Goal: Task Accomplishment & Management: Manage account settings

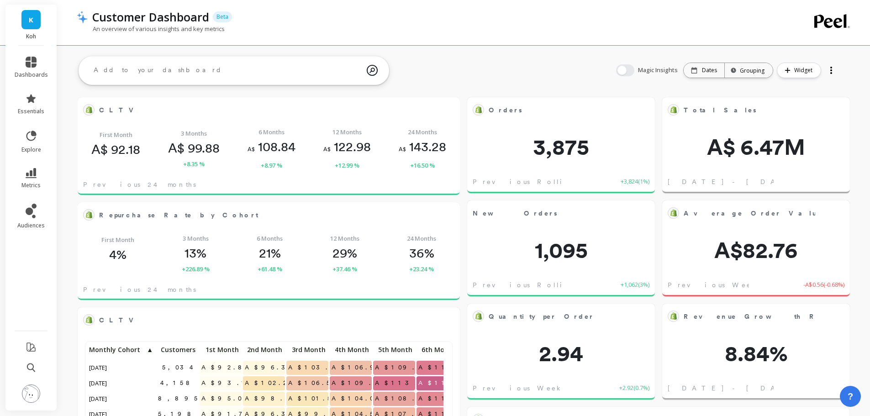
scroll to position [244, 349]
click at [36, 218] on link "audiences" at bounding box center [31, 217] width 33 height 26
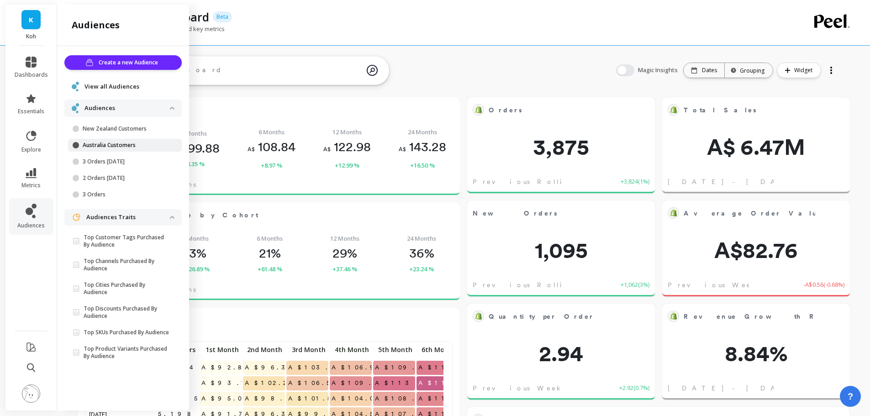
click at [121, 144] on p "Australia Customers" at bounding box center [126, 145] width 87 height 7
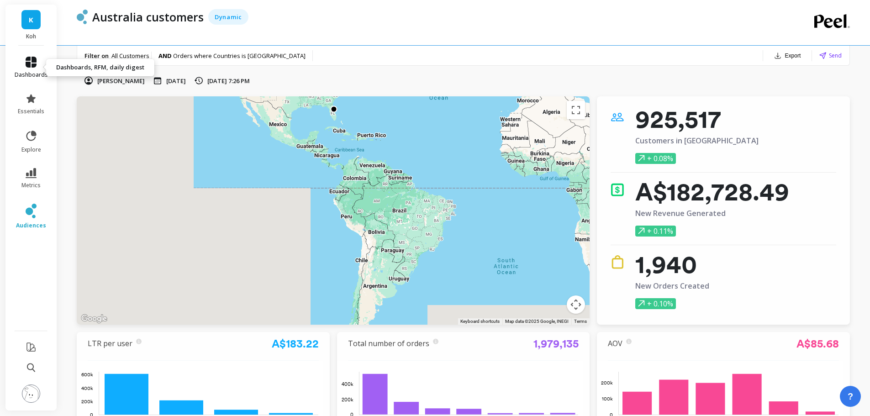
click at [29, 64] on icon at bounding box center [31, 62] width 11 height 11
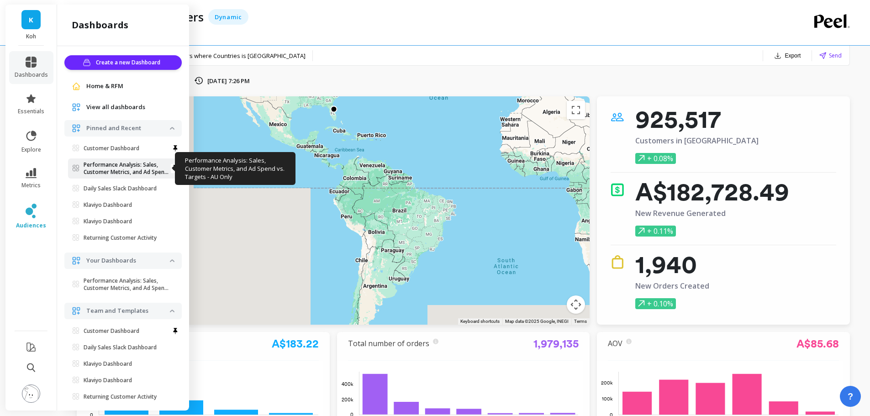
click at [131, 163] on p "Performance Analysis: Sales, Customer Metrics, and Ad Spend Vs. Targets - AU On…" at bounding box center [127, 168] width 86 height 15
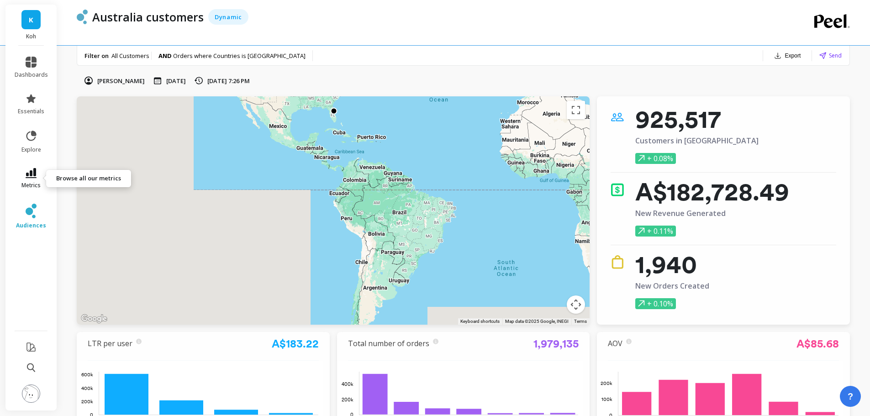
click at [36, 172] on icon at bounding box center [31, 173] width 11 height 10
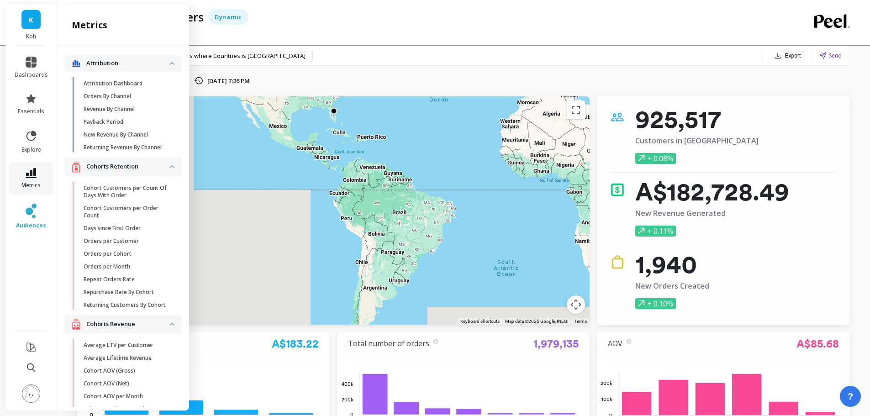
scroll to position [1491, 0]
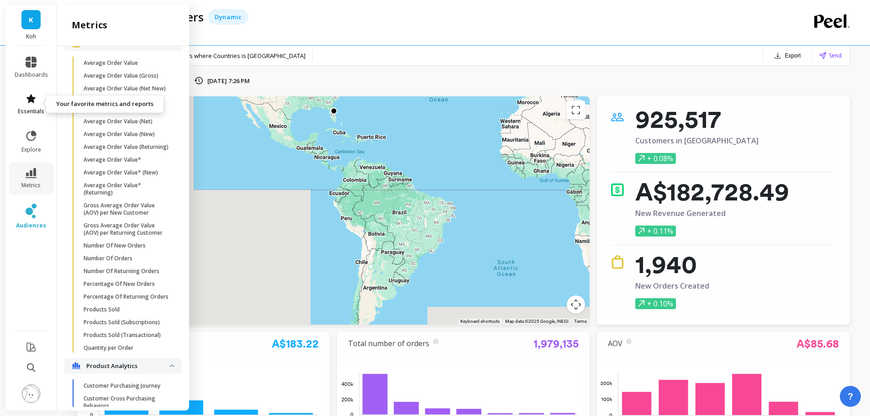
click at [29, 108] on span "essentials" at bounding box center [31, 111] width 26 height 7
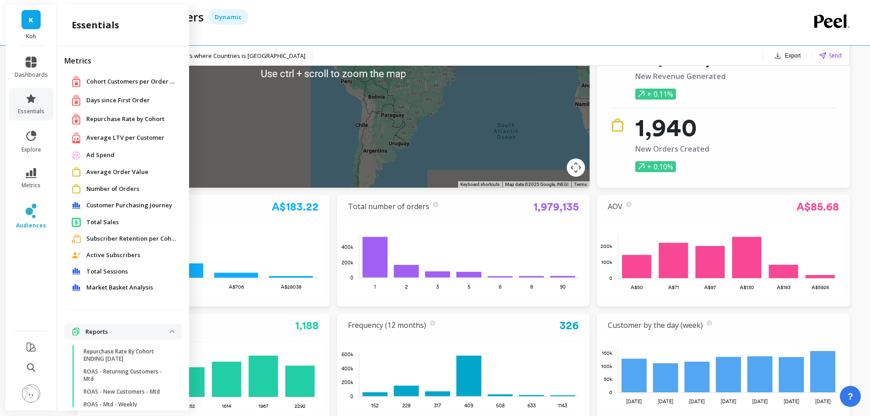
scroll to position [50, 0]
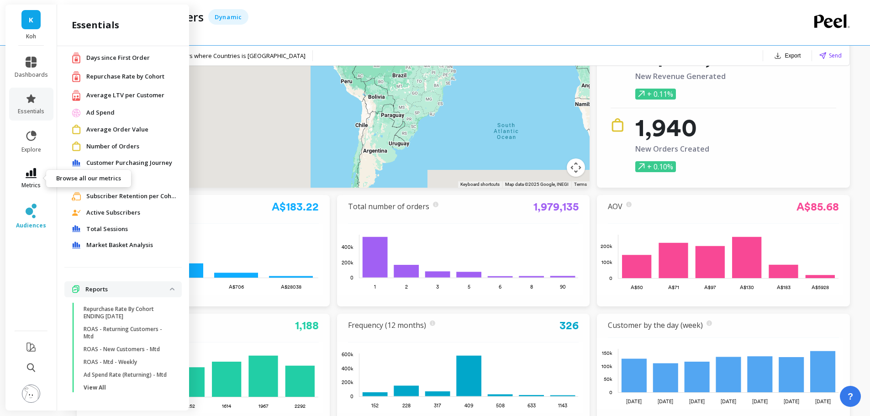
click at [30, 175] on icon at bounding box center [31, 173] width 11 height 10
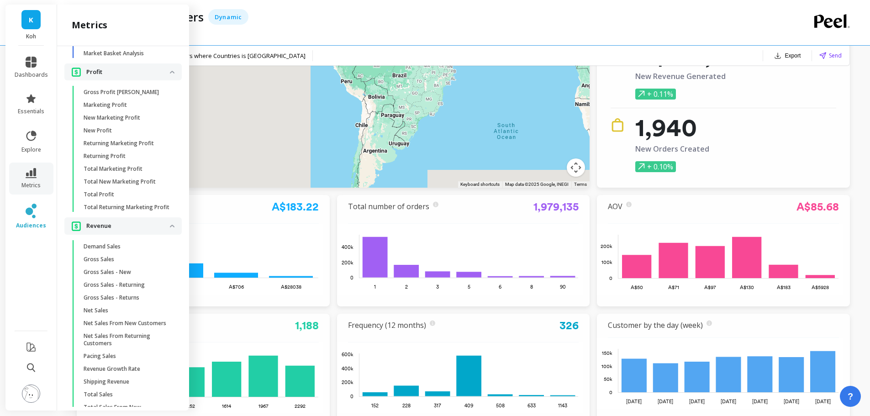
scroll to position [2267, 0]
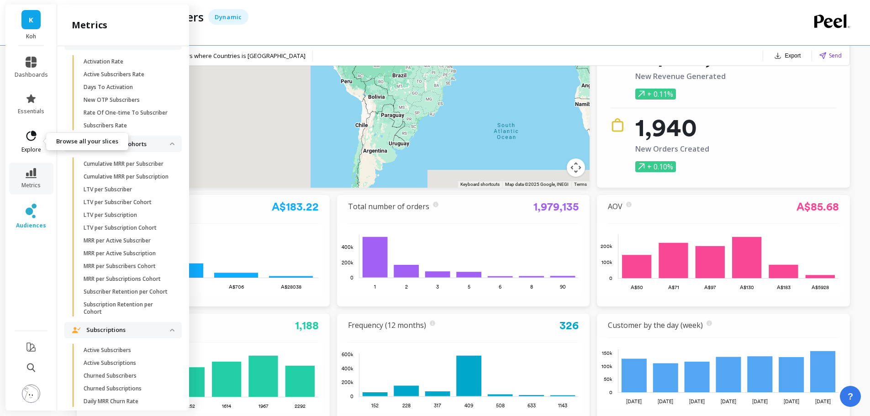
click at [21, 137] on link "explore" at bounding box center [31, 142] width 33 height 24
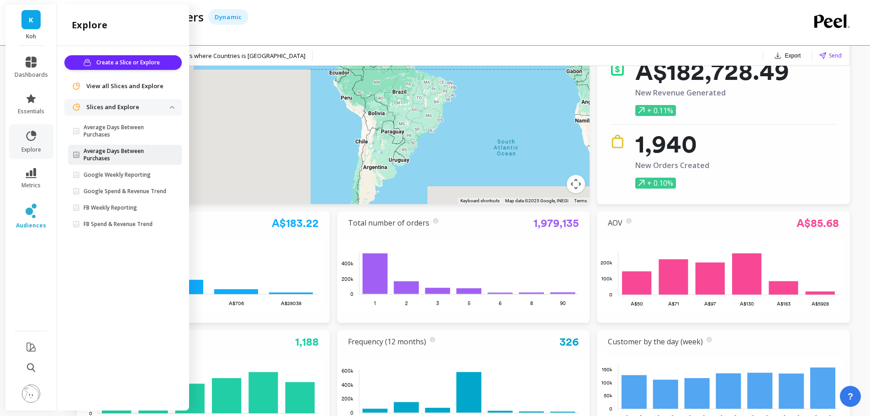
scroll to position [0, 0]
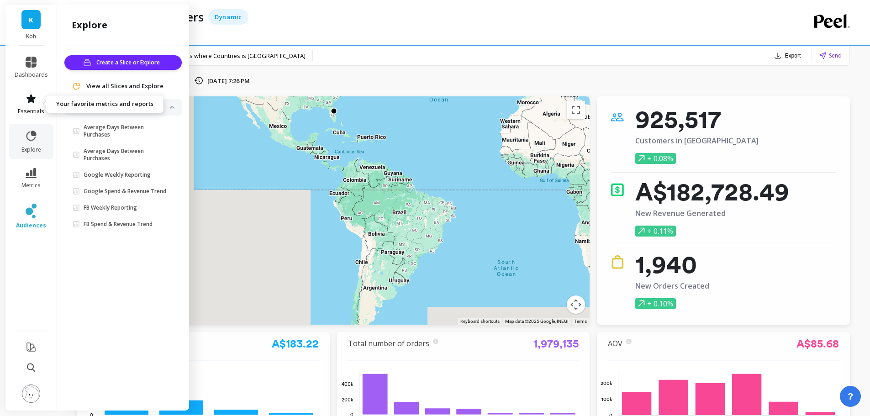
click at [26, 103] on icon at bounding box center [31, 98] width 11 height 11
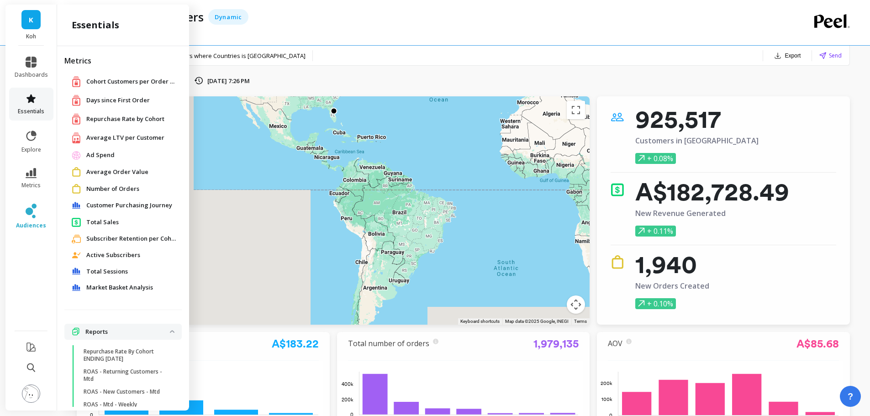
scroll to position [50, 0]
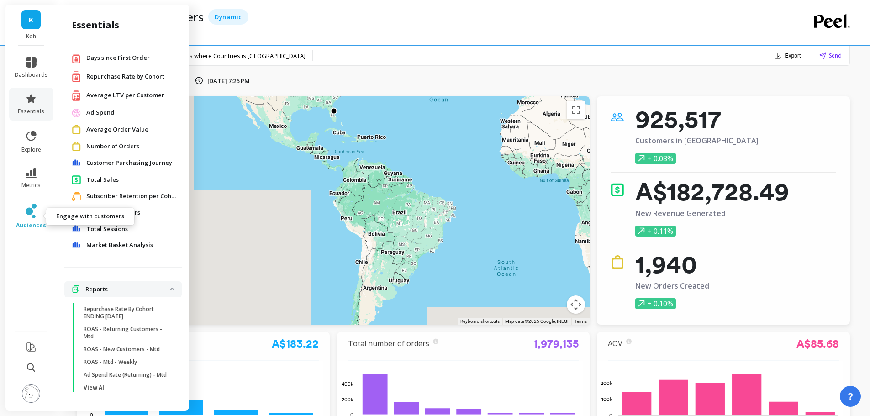
click at [37, 209] on link "audiences" at bounding box center [31, 217] width 33 height 26
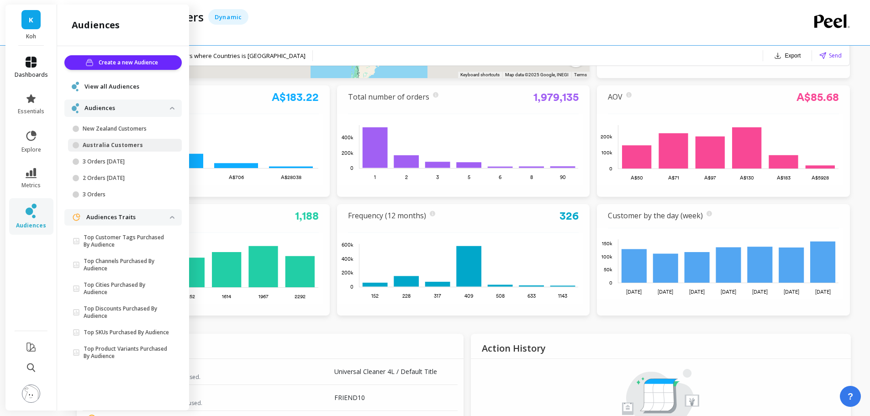
scroll to position [228, 0]
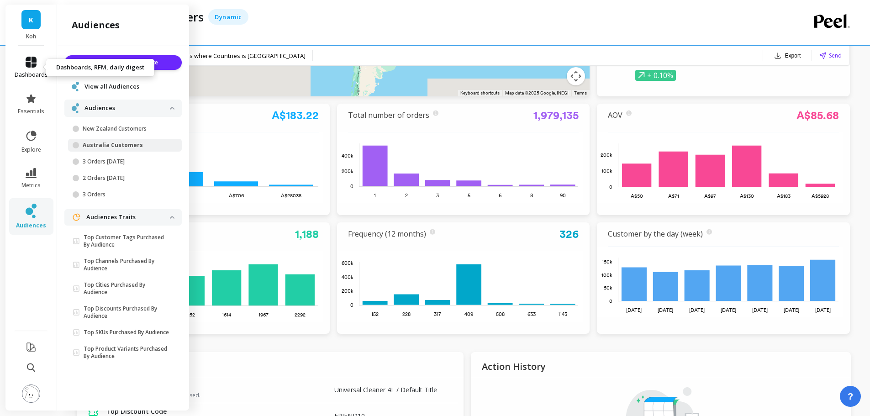
click at [26, 67] on icon at bounding box center [31, 62] width 11 height 11
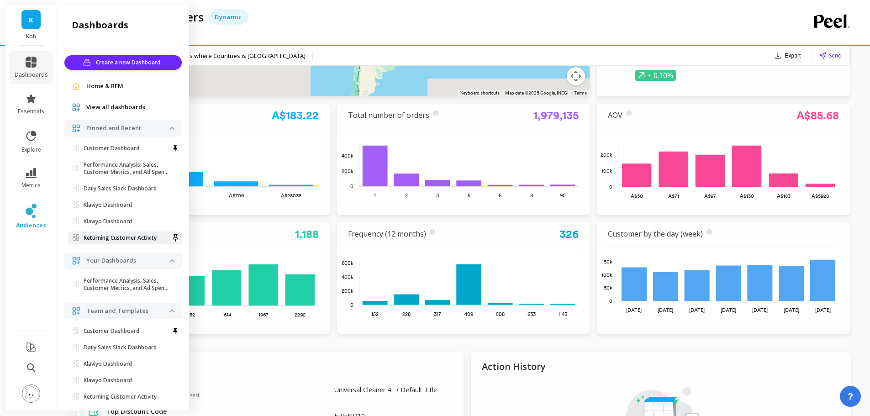
scroll to position [26, 0]
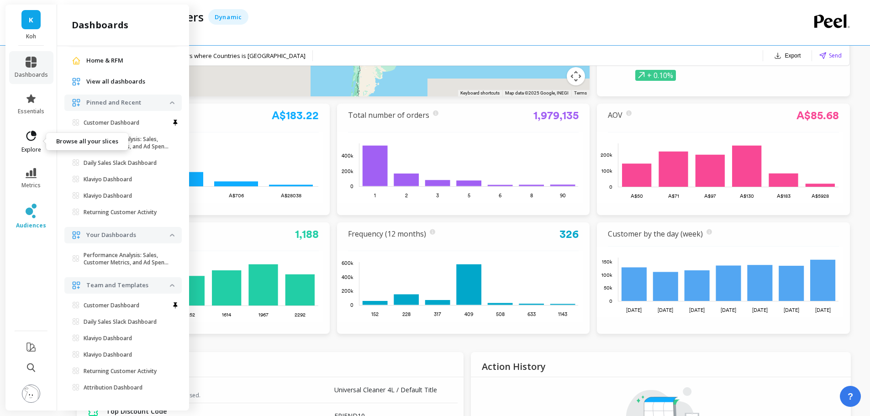
click at [34, 132] on icon at bounding box center [34, 134] width 4 height 4
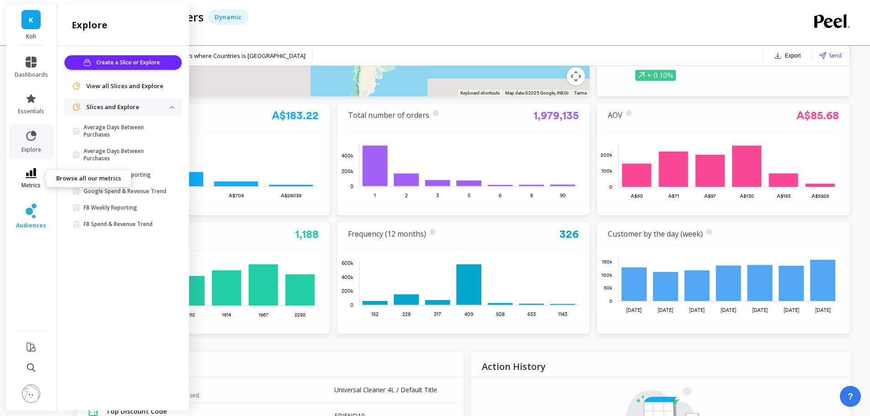
click at [35, 175] on icon at bounding box center [31, 173] width 11 height 10
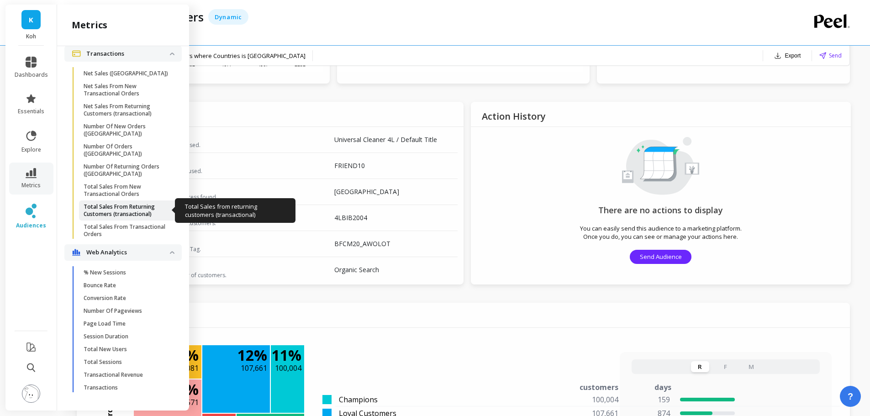
scroll to position [639, 0]
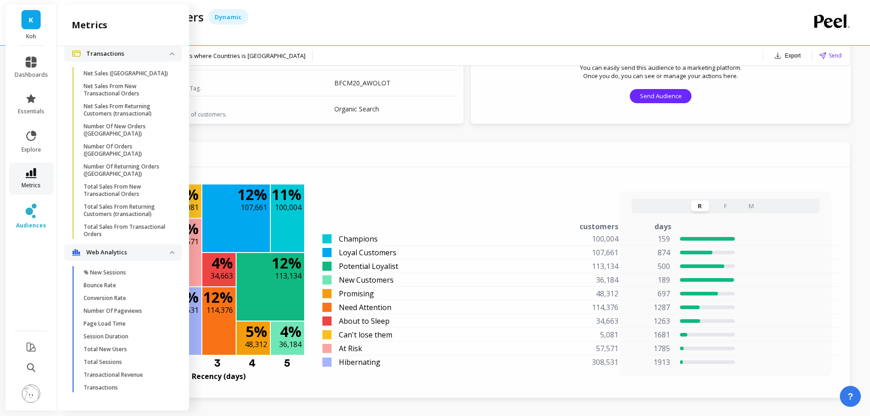
click at [33, 171] on icon at bounding box center [31, 173] width 11 height 10
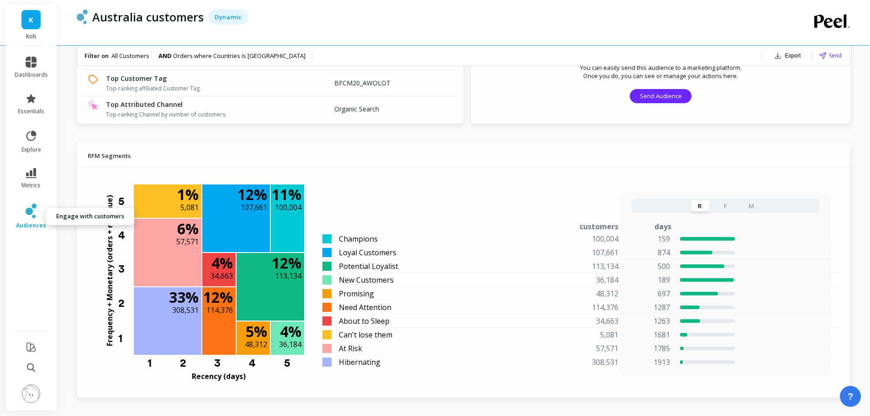
click at [38, 212] on link "audiences" at bounding box center [31, 217] width 33 height 26
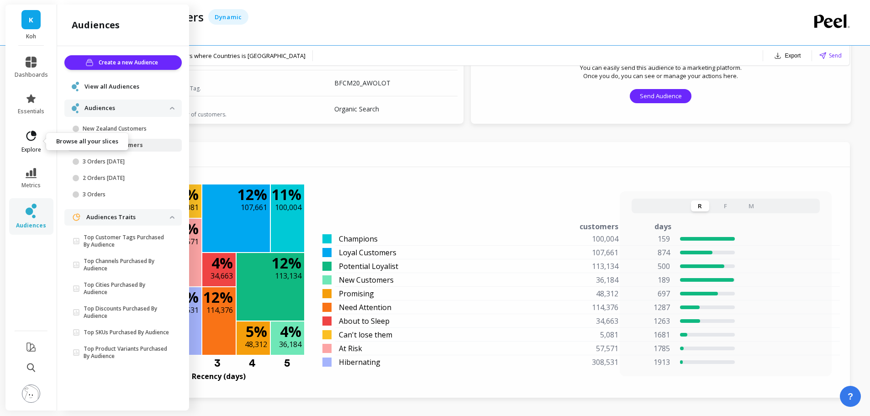
click at [28, 132] on icon at bounding box center [31, 136] width 13 height 13
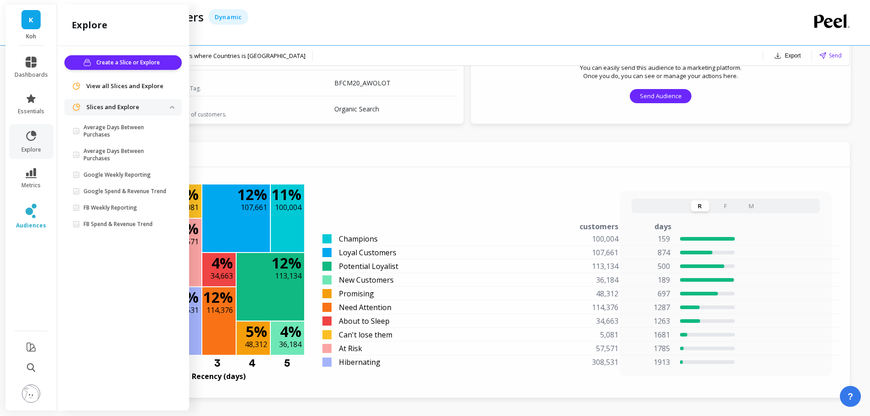
click at [115, 86] on span "View all Slices and Explore" at bounding box center [124, 86] width 77 height 9
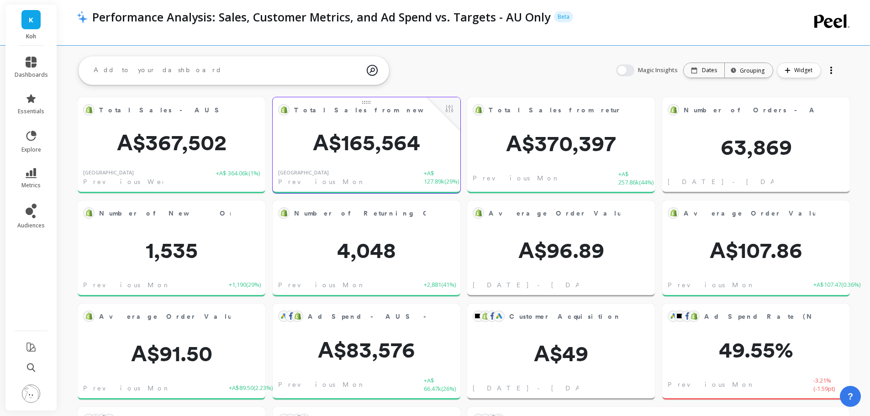
click at [371, 134] on span "A$165,564" at bounding box center [367, 143] width 188 height 22
click at [381, 127] on div "Total Sales from new customers - AUS - mtd Edit Widget & Insights A$165,564 Aus…" at bounding box center [367, 146] width 188 height 96
click at [403, 113] on span "Total Sales from new customers - AUS - mtd" at bounding box center [438, 111] width 289 height 10
click at [452, 104] on button at bounding box center [449, 109] width 11 height 13
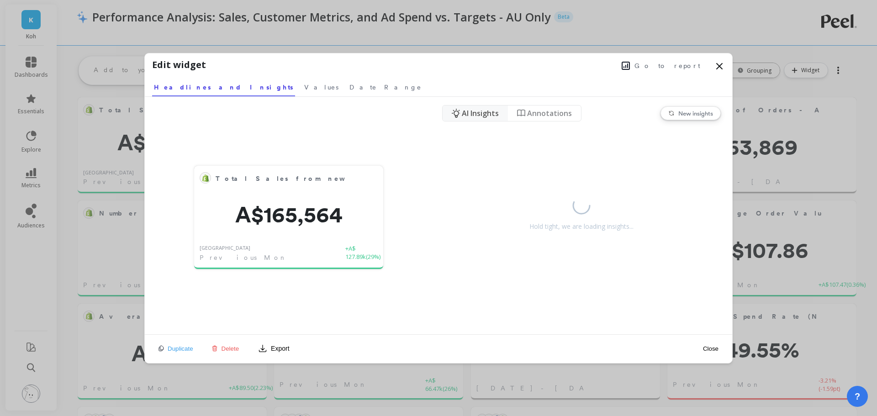
click at [683, 66] on span "Go to report" at bounding box center [667, 65] width 66 height 9
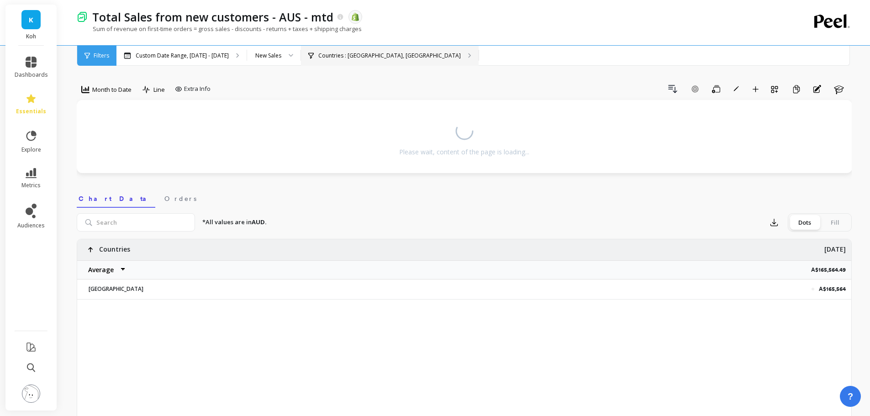
click at [349, 56] on p "Countries : [GEOGRAPHIC_DATA], [GEOGRAPHIC_DATA]" at bounding box center [389, 55] width 143 height 7
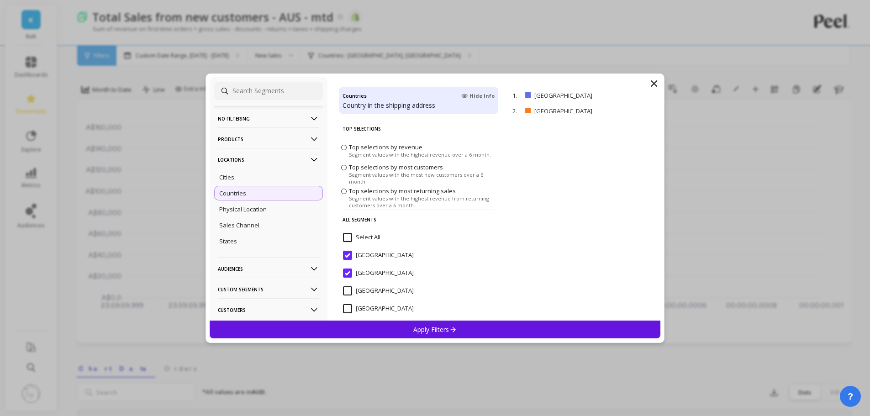
click at [248, 126] on p "No filtering" at bounding box center [268, 118] width 101 height 23
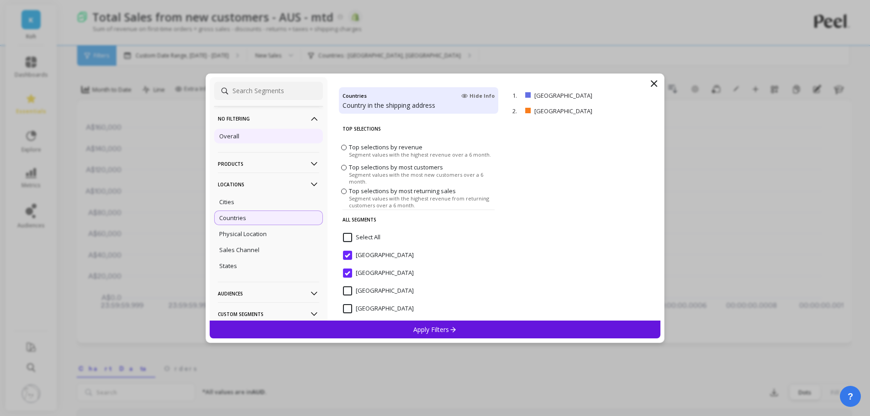
click at [248, 137] on div "Overall" at bounding box center [268, 136] width 109 height 15
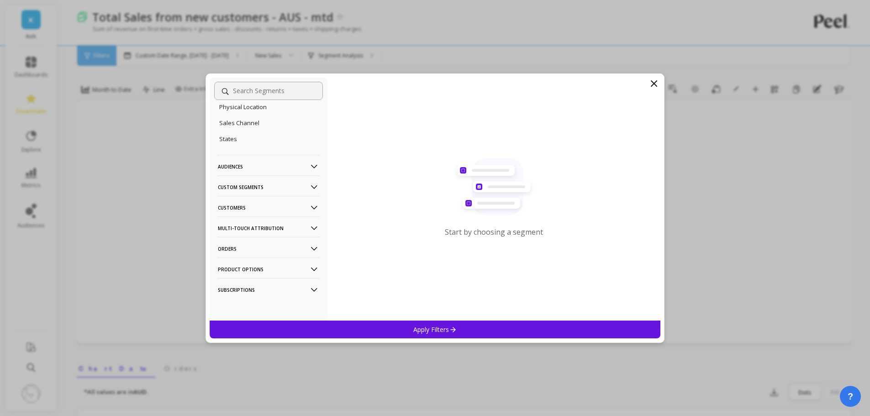
scroll to position [128, 0]
click at [253, 183] on p "Custom Segments" at bounding box center [268, 185] width 101 height 23
click at [250, 186] on p "Custom Segments" at bounding box center [268, 185] width 101 height 23
click at [248, 168] on p "Audiences" at bounding box center [268, 165] width 101 height 23
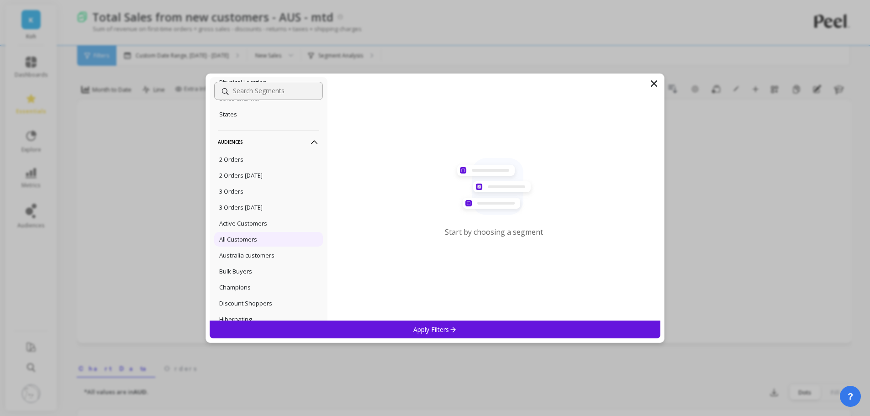
scroll to position [174, 0]
click at [265, 231] on p "Australia customers" at bounding box center [246, 233] width 55 height 8
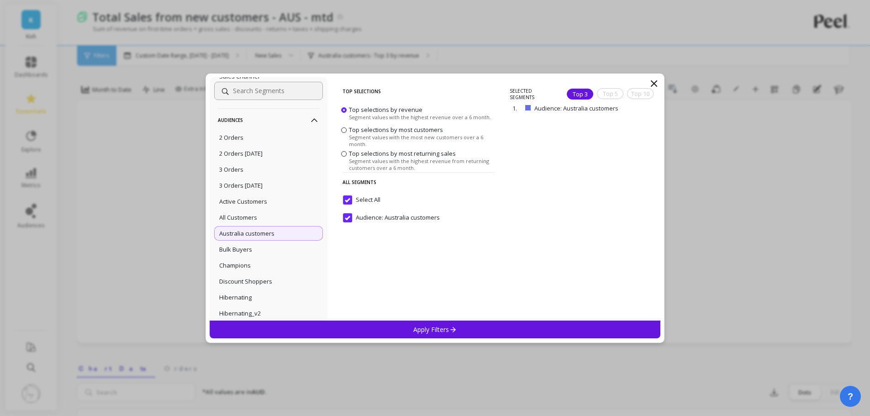
click at [433, 328] on p "Apply Filters" at bounding box center [434, 329] width 43 height 9
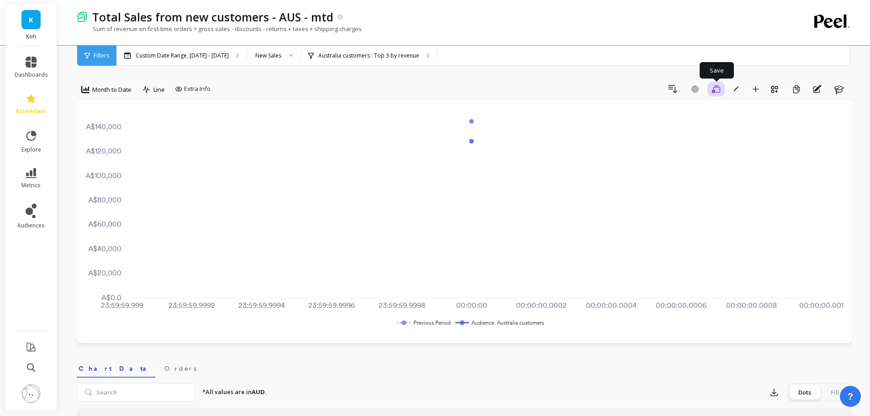
click at [714, 89] on icon "button" at bounding box center [716, 89] width 8 height 9
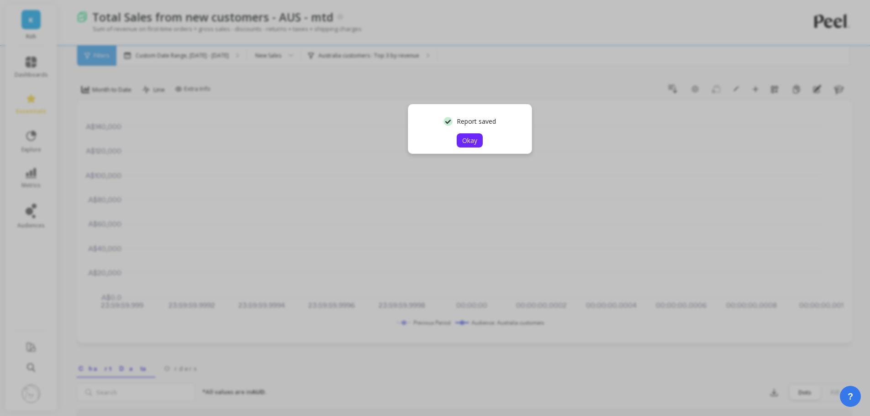
click at [479, 143] on button "Okay" at bounding box center [470, 140] width 26 height 14
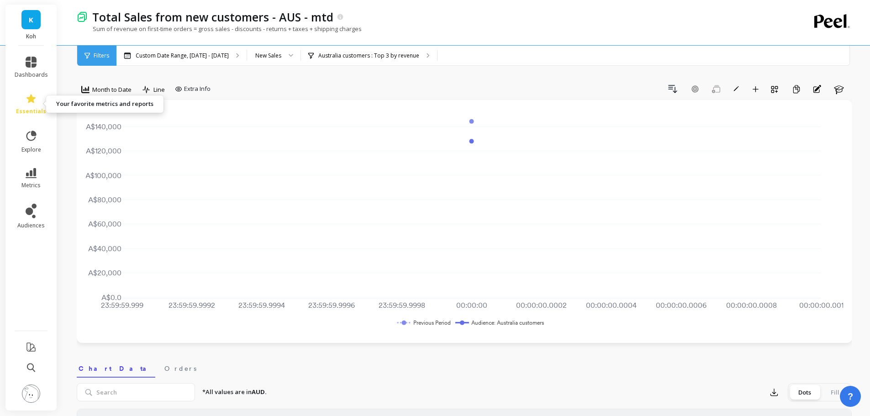
click at [31, 104] on icon at bounding box center [31, 98] width 11 height 11
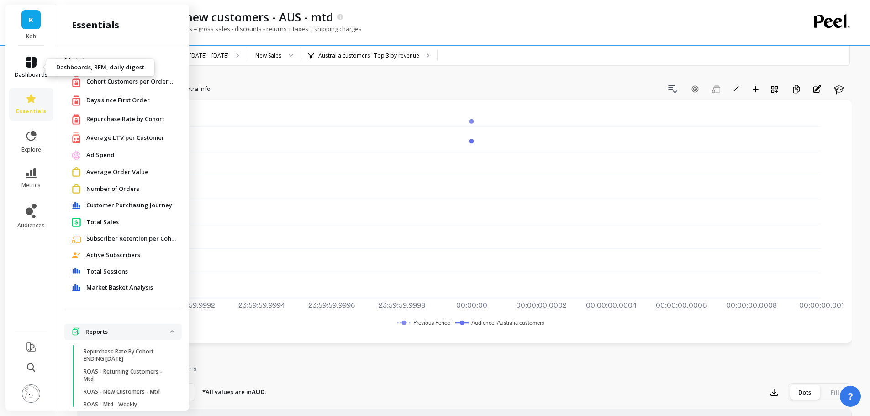
click at [29, 63] on icon at bounding box center [31, 62] width 11 height 11
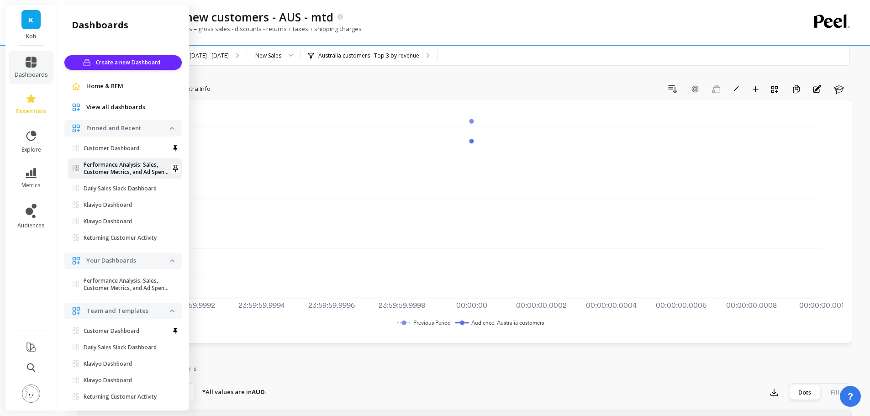
click at [122, 174] on p "Performance Analysis: Sales, Customer Metrics, and Ad Spend Vs. Targets - AU On…" at bounding box center [127, 168] width 86 height 15
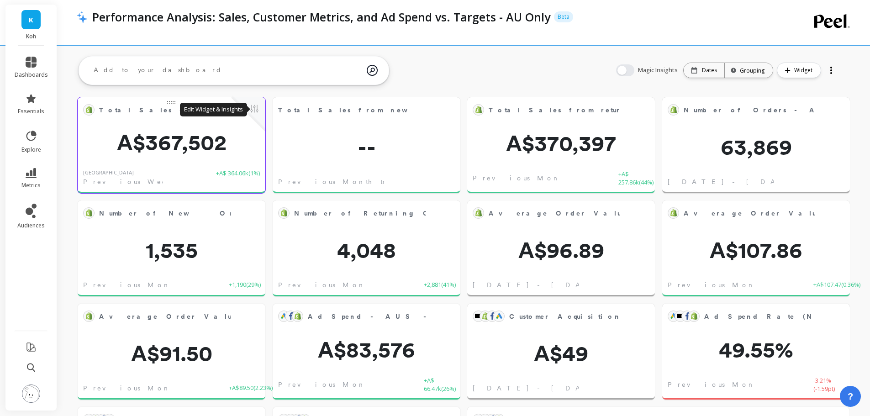
click at [255, 109] on button at bounding box center [254, 109] width 11 height 13
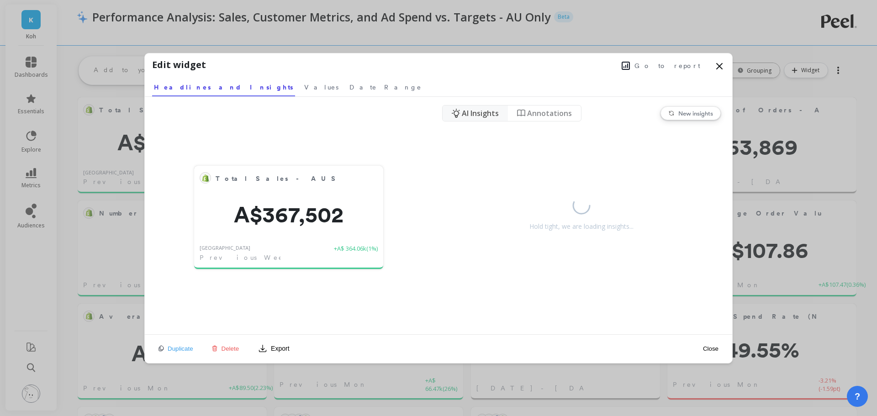
click at [719, 64] on icon at bounding box center [719, 66] width 11 height 11
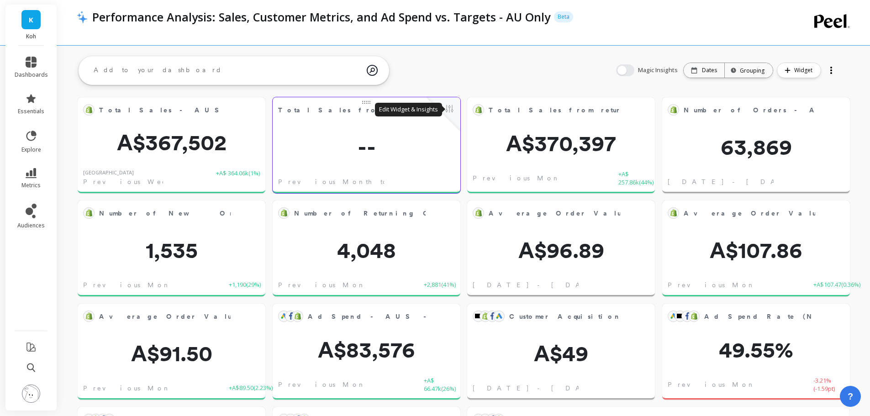
click at [449, 113] on button at bounding box center [449, 109] width 11 height 13
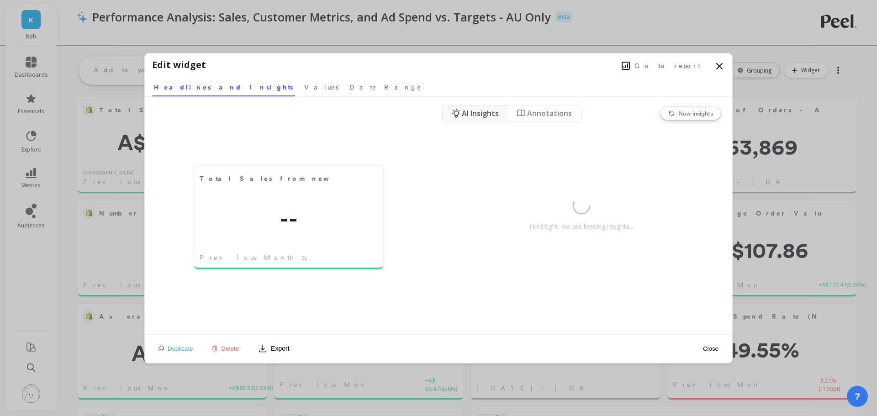
click at [676, 66] on span "Go to report" at bounding box center [667, 65] width 66 height 9
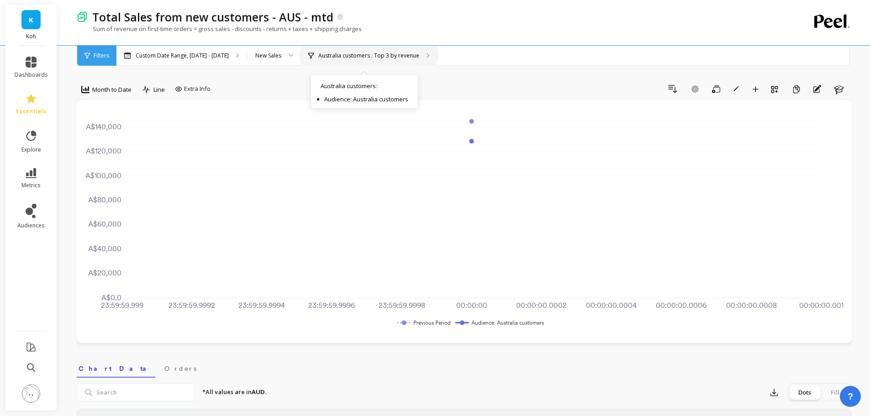
click at [392, 58] on p "Australia customers : Top 3 by revenue" at bounding box center [368, 55] width 101 height 7
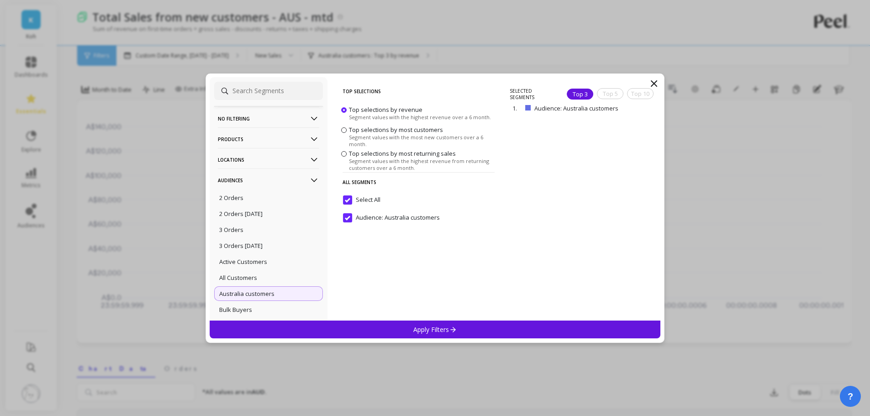
click at [366, 195] on input "Select All" at bounding box center [361, 199] width 37 height 9
click at [346, 219] on customers "Audience: Australia customers" at bounding box center [391, 217] width 97 height 9
click at [444, 327] on p "Apply Filters" at bounding box center [434, 329] width 43 height 9
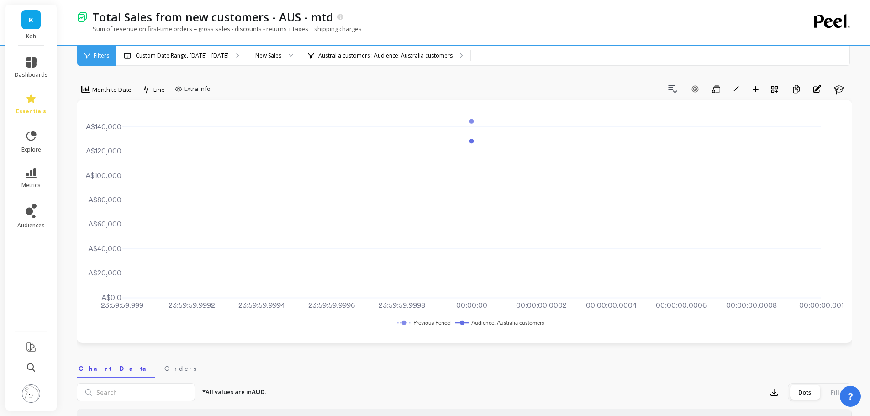
click at [720, 92] on button "Save" at bounding box center [716, 89] width 17 height 15
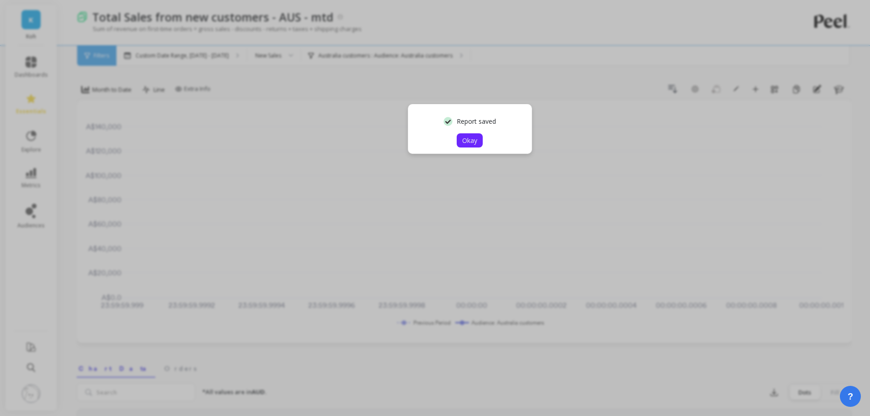
click at [475, 143] on span "Okay" at bounding box center [469, 140] width 15 height 9
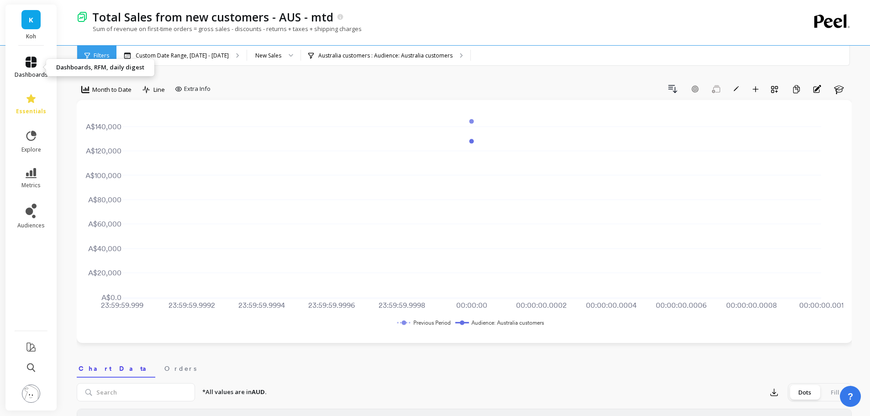
click at [31, 67] on icon at bounding box center [31, 62] width 11 height 11
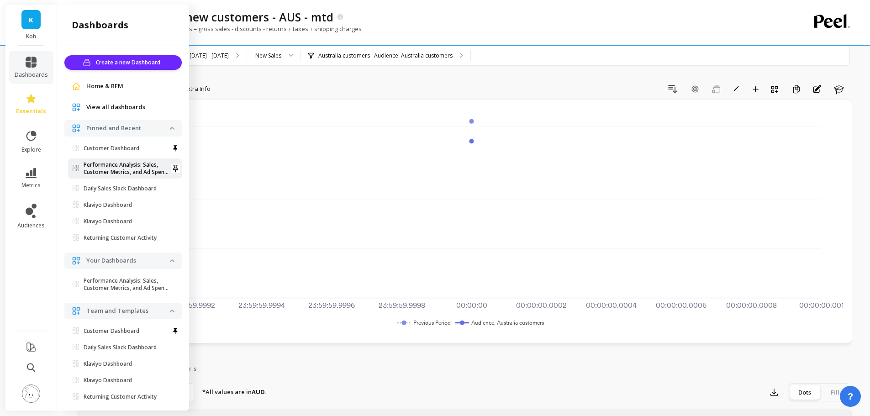
click at [129, 164] on p "Performance Analysis: Sales, Customer Metrics, and Ad Spend Vs. Targets - AU On…" at bounding box center [127, 168] width 86 height 15
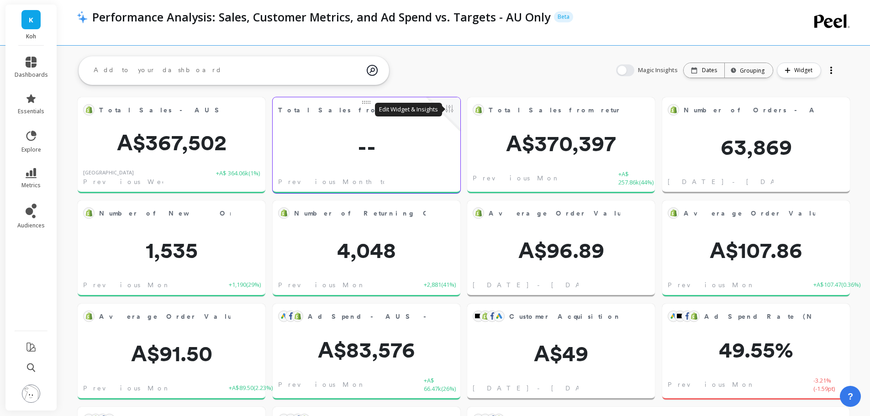
click at [450, 110] on button at bounding box center [449, 109] width 11 height 13
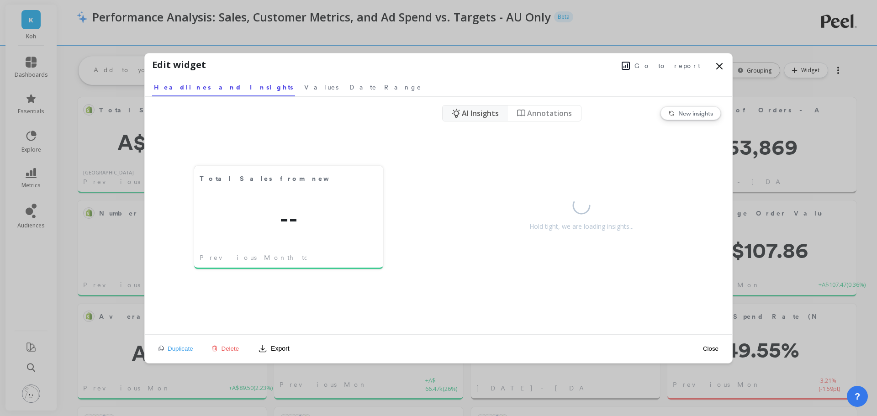
click at [718, 66] on icon at bounding box center [719, 66] width 11 height 11
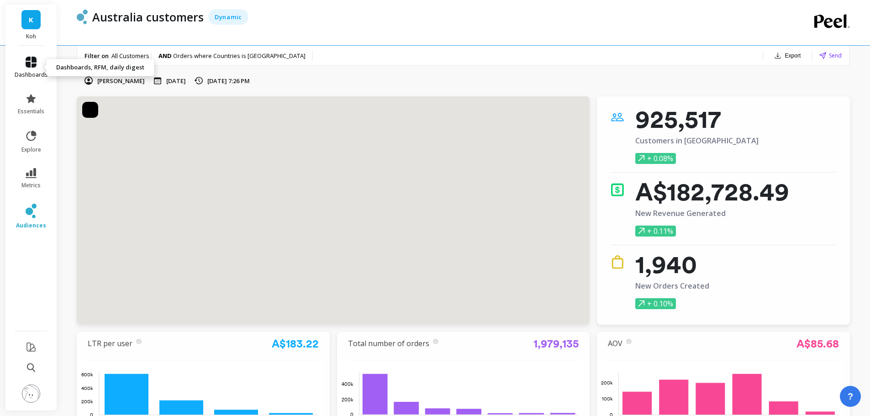
click at [32, 67] on icon at bounding box center [31, 62] width 11 height 11
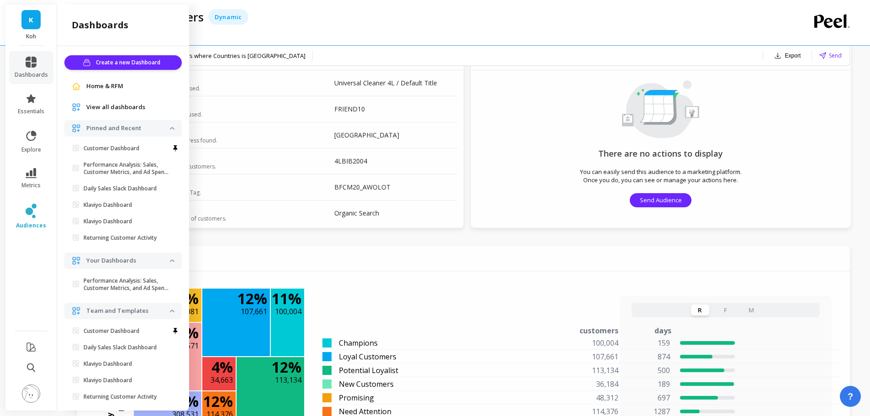
scroll to position [228, 0]
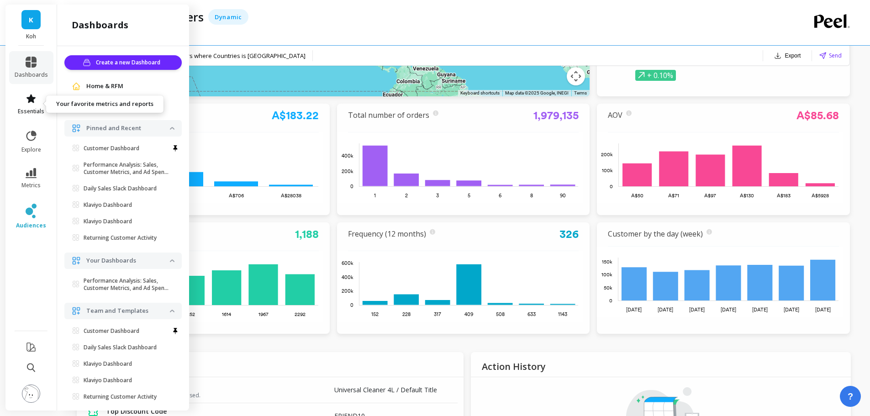
click at [34, 99] on icon at bounding box center [30, 98] width 9 height 9
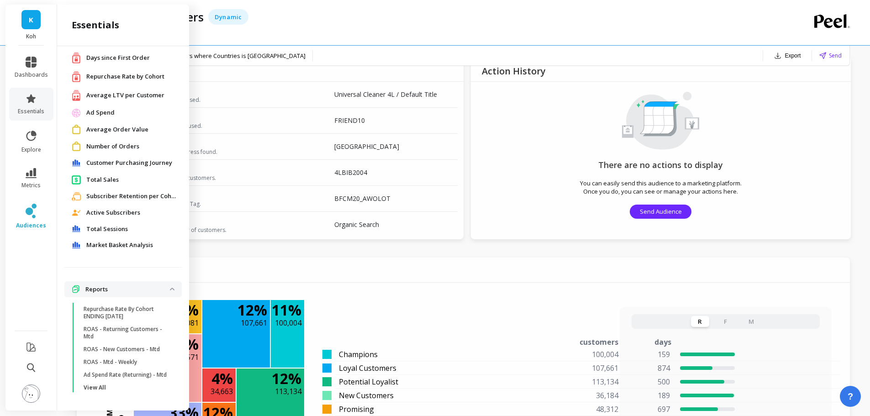
scroll to position [594, 0]
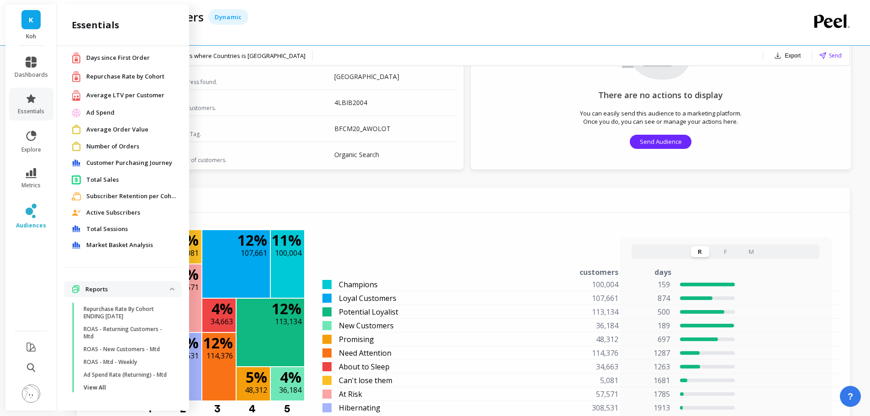
click at [100, 285] on p "Reports" at bounding box center [127, 289] width 84 height 9
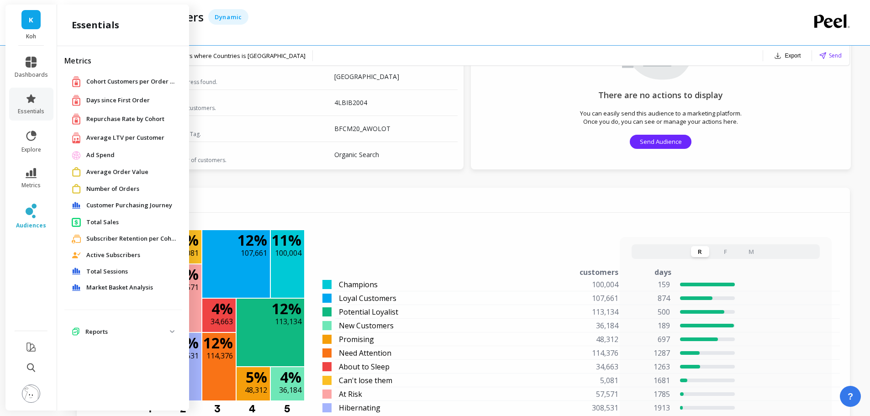
scroll to position [0, 0]
click at [113, 331] on p "Reports" at bounding box center [127, 331] width 84 height 9
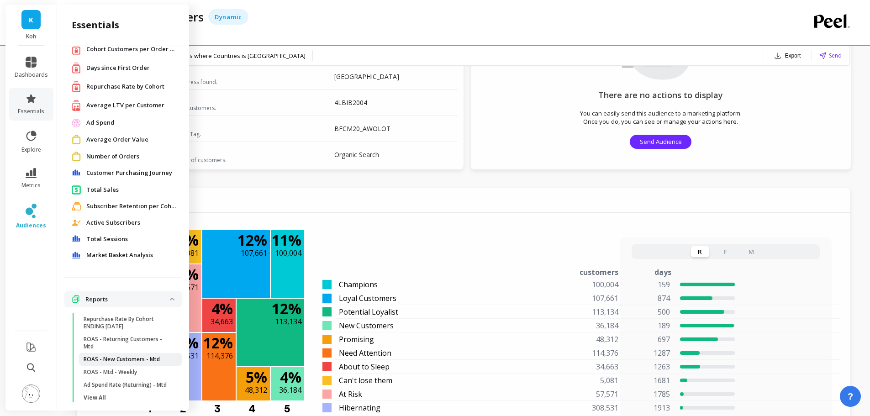
scroll to position [50, 0]
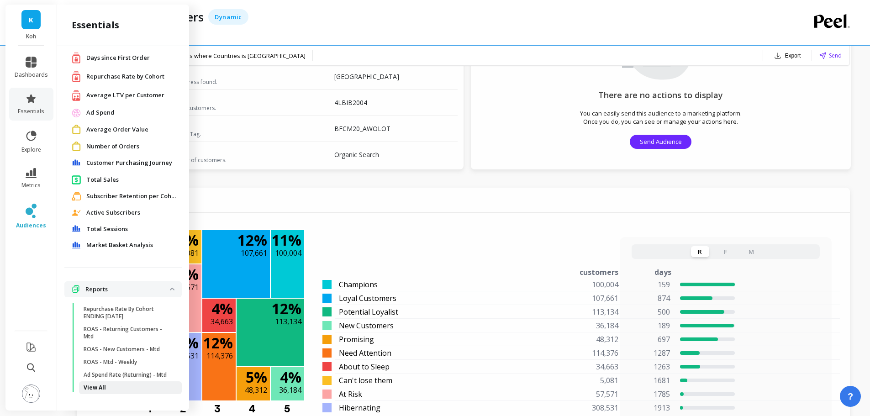
click at [102, 391] on p "View All" at bounding box center [95, 387] width 22 height 7
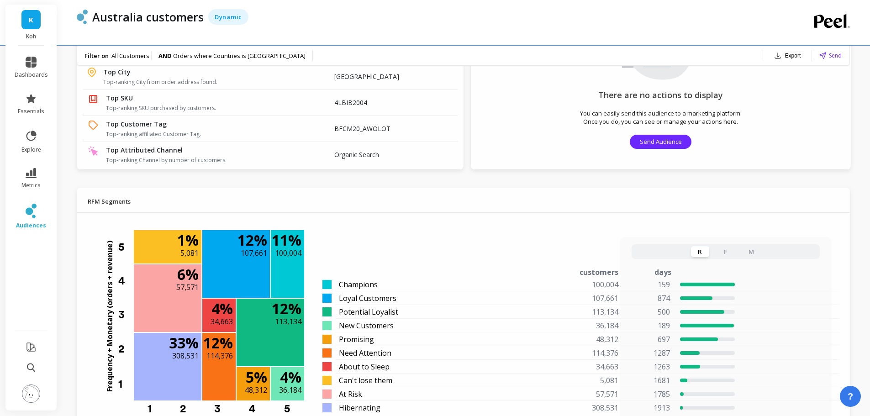
scroll to position [0, 0]
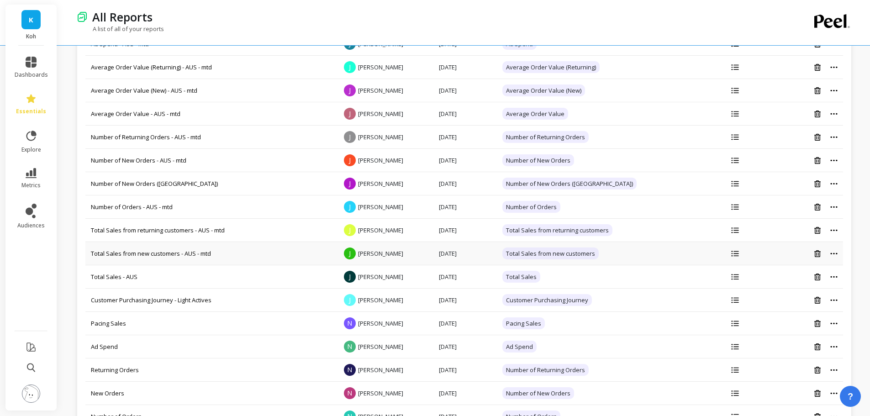
scroll to position [320, 0]
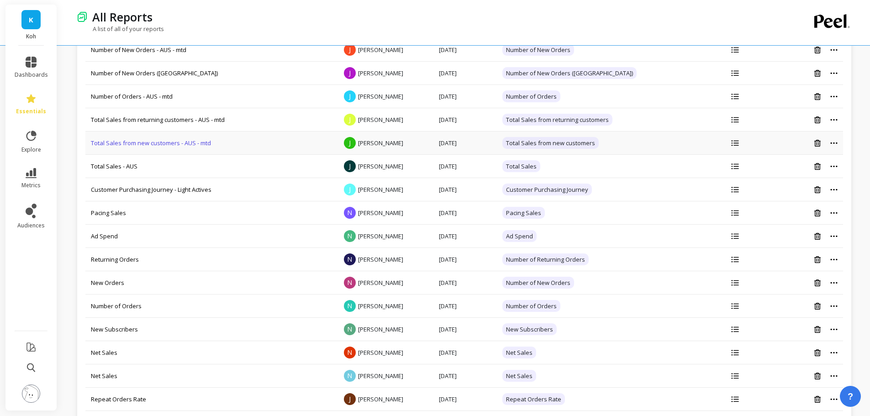
click at [184, 142] on link "Total Sales from new customers - AUS - mtd" at bounding box center [151, 143] width 120 height 8
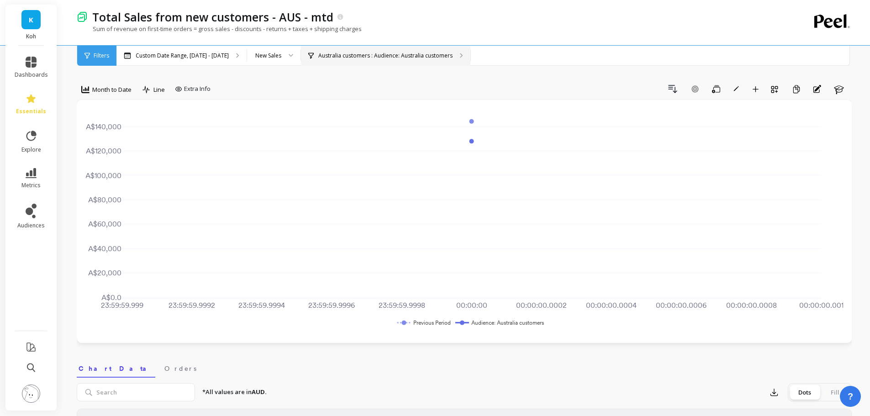
click at [392, 62] on div "Australia customers : Audience: Australia customers" at bounding box center [385, 56] width 169 height 20
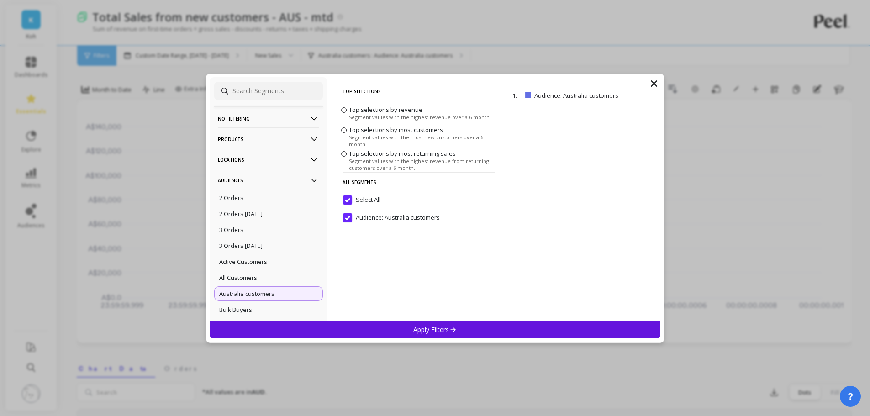
click at [656, 80] on icon at bounding box center [654, 83] width 11 height 11
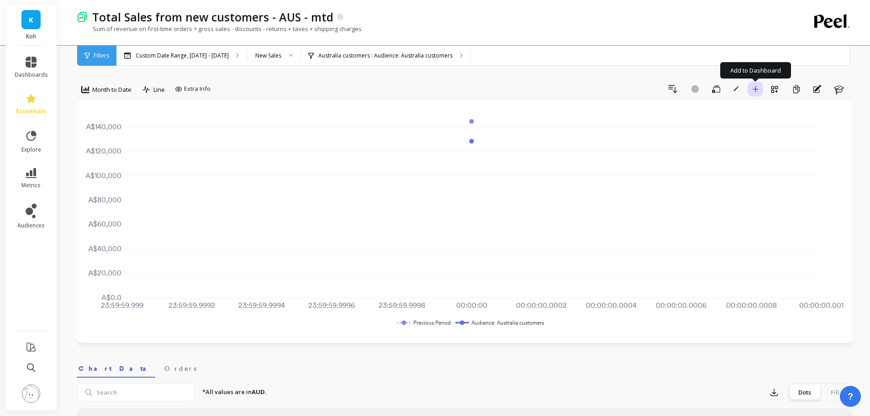
click at [755, 91] on icon "button" at bounding box center [756, 89] width 6 height 6
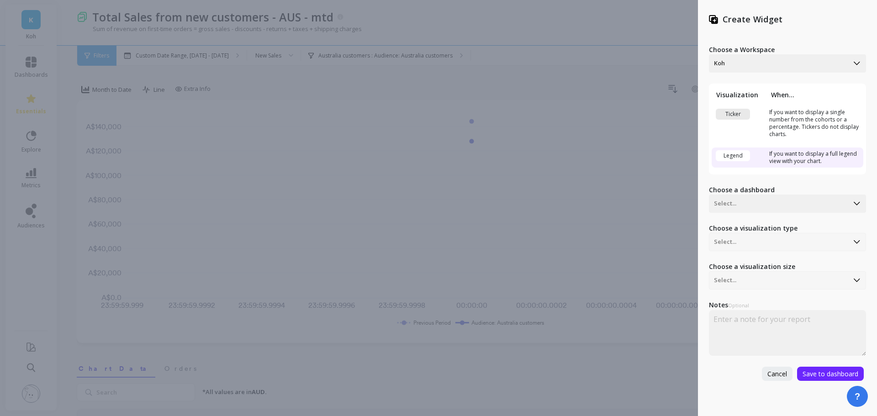
click at [734, 114] on div "Ticker" at bounding box center [733, 114] width 34 height 11
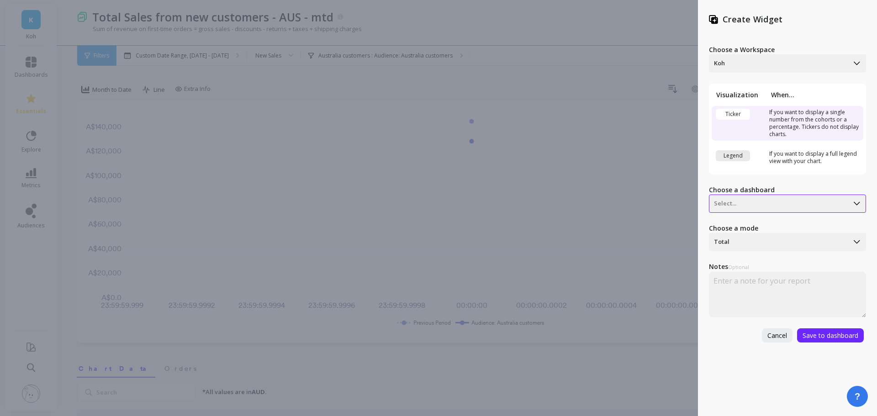
click at [753, 202] on div at bounding box center [779, 203] width 130 height 11
type input "t"
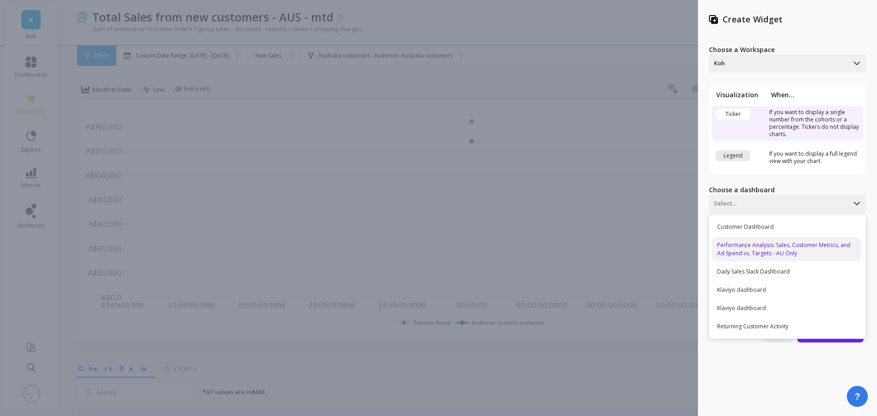
click at [765, 242] on div "Performance Analysis: Sales, Customer Metrics, and Ad Spend vs. Targets - AU On…" at bounding box center [786, 250] width 149 height 24
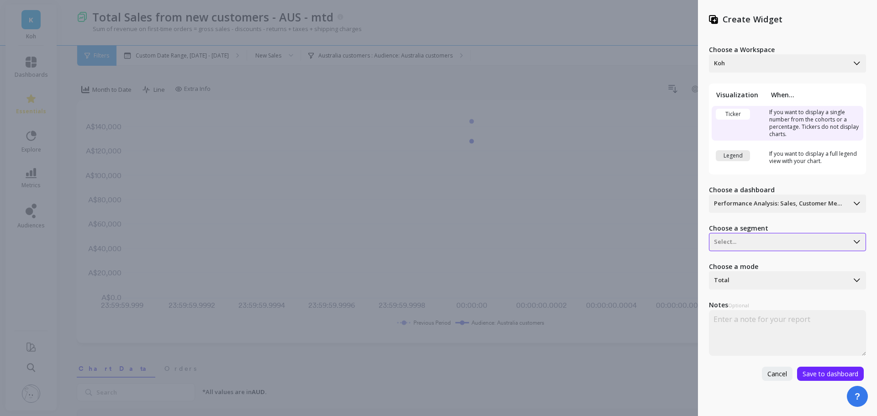
click at [764, 239] on div at bounding box center [779, 242] width 130 height 11
click at [808, 265] on div "Audience: Australia customers" at bounding box center [786, 266] width 149 height 16
click at [762, 277] on div at bounding box center [779, 280] width 130 height 11
click at [760, 322] on div "Last value" at bounding box center [786, 322] width 149 height 16
click at [811, 371] on span "Save to dashboard" at bounding box center [831, 374] width 56 height 9
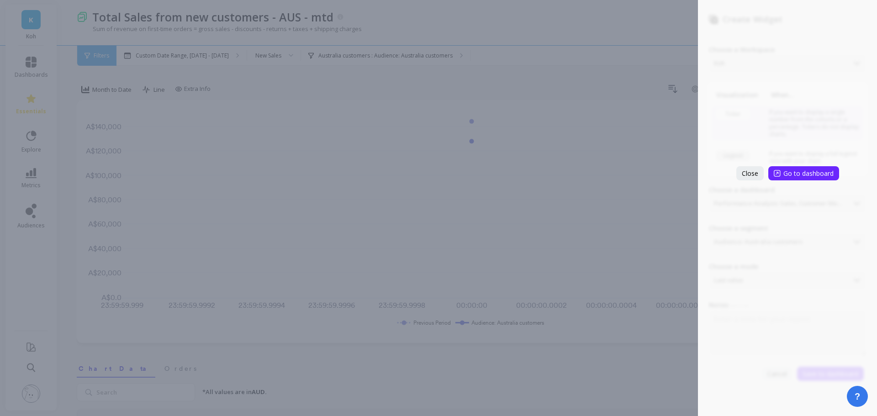
click at [377, 137] on div "Create Widget Choose a Workspace Koh Visualization When... Ticker If you want t…" at bounding box center [438, 208] width 877 height 416
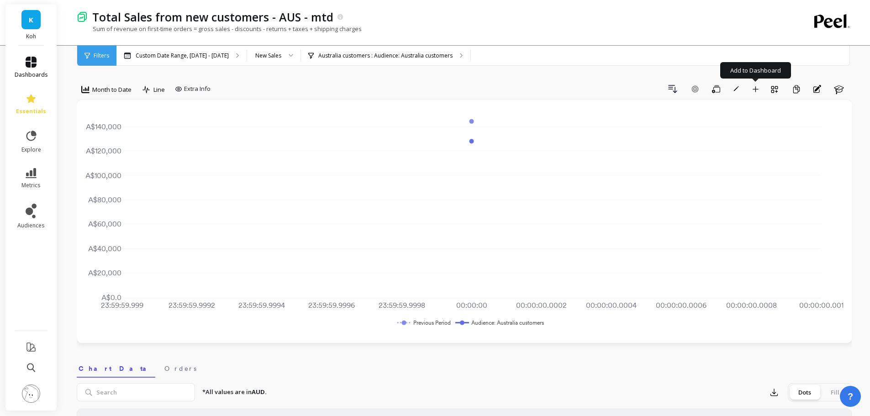
click at [25, 69] on link "dashboards" at bounding box center [31, 68] width 33 height 22
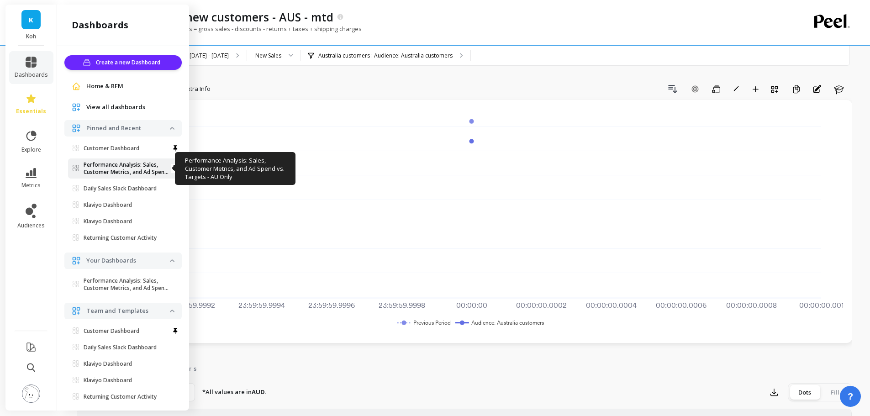
click at [132, 167] on p "Performance Analysis: Sales, Customer Metrics, and Ad Spend Vs. Targets - AU On…" at bounding box center [127, 168] width 86 height 15
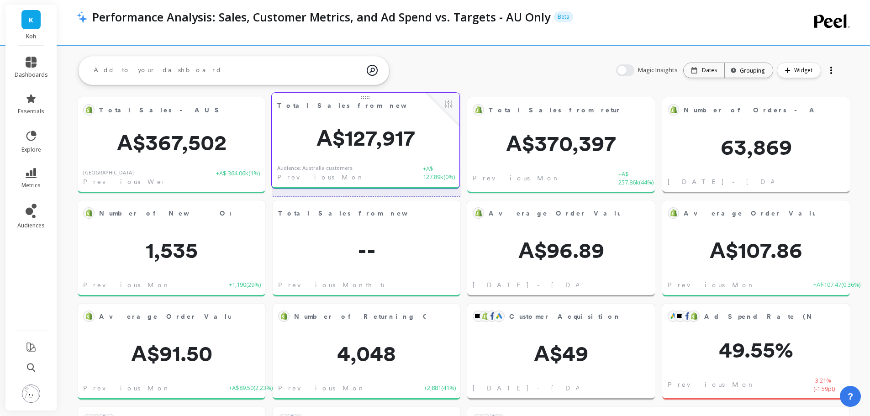
drag, startPoint x: 206, startPoint y: 343, endPoint x: 401, endPoint y: 131, distance: 287.4
click at [401, 131] on span "A$127,917" at bounding box center [366, 138] width 188 height 22
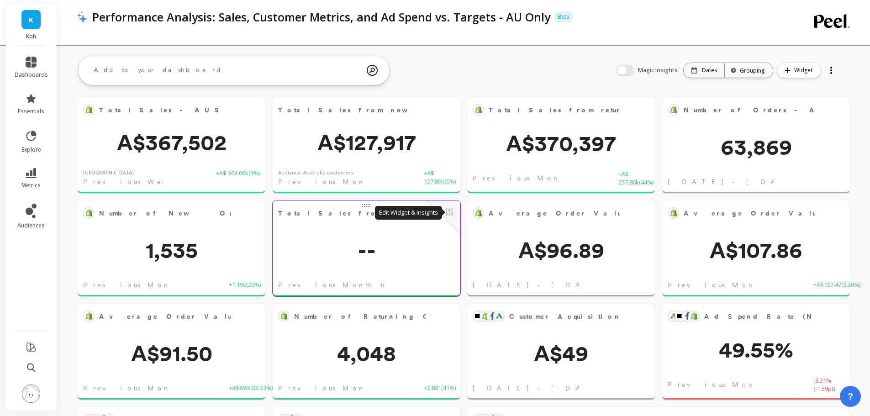
click at [451, 211] on button at bounding box center [449, 212] width 11 height 13
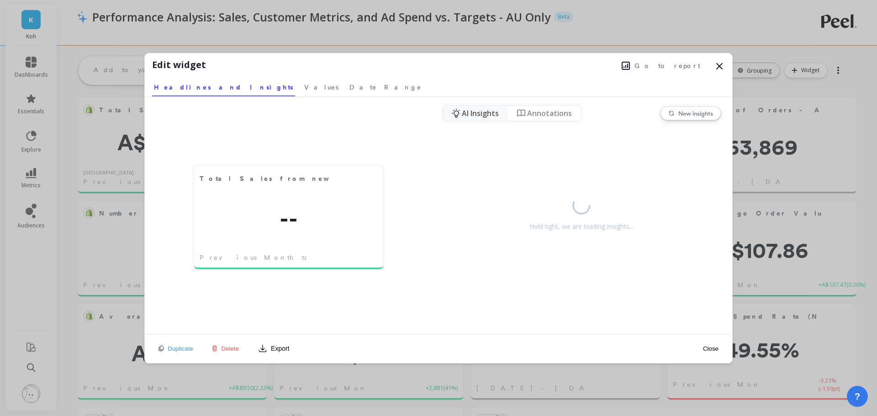
click at [234, 349] on span "Delete" at bounding box center [231, 348] width 18 height 7
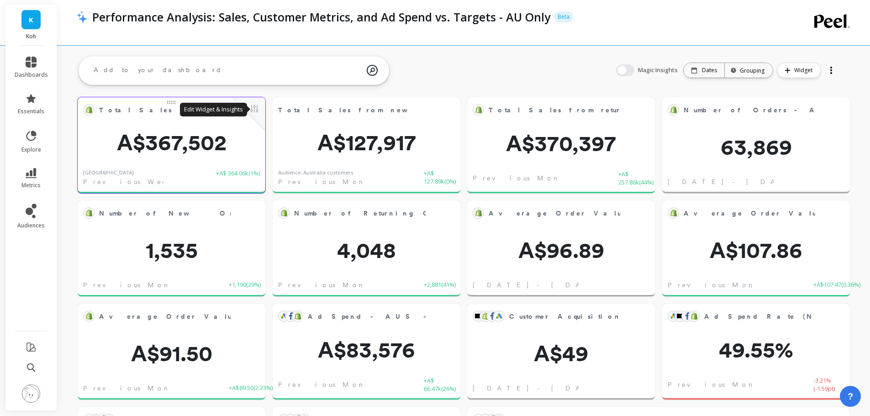
click at [253, 106] on button at bounding box center [254, 109] width 11 height 13
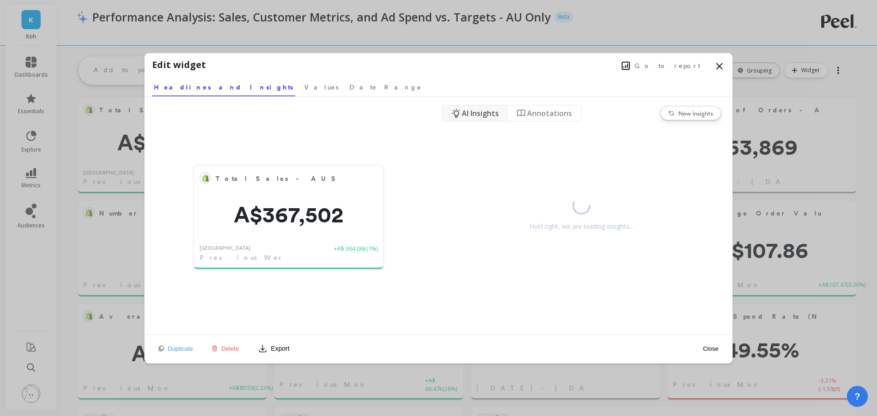
click at [721, 66] on icon at bounding box center [719, 66] width 11 height 11
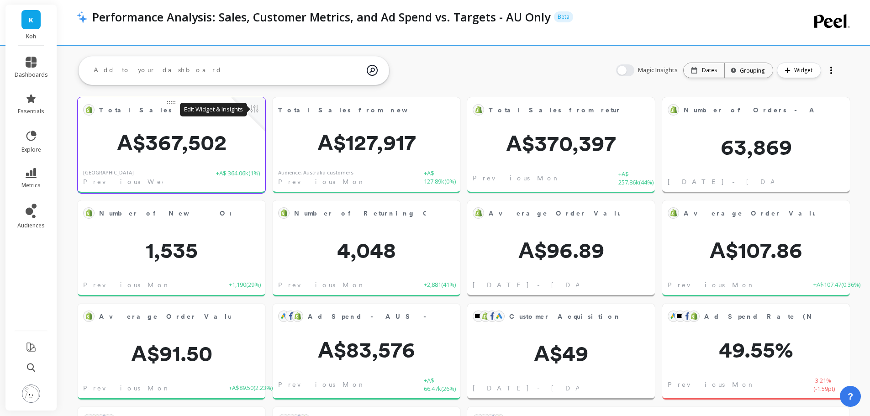
click at [253, 107] on button at bounding box center [254, 109] width 11 height 13
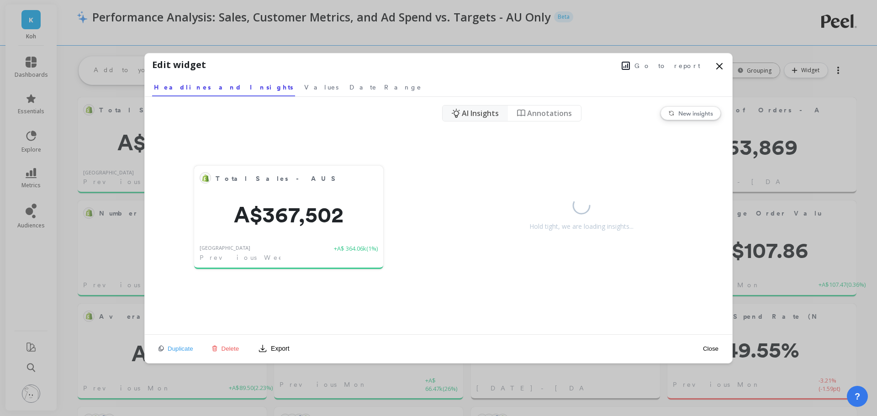
click at [670, 65] on span "Go to report" at bounding box center [667, 65] width 66 height 9
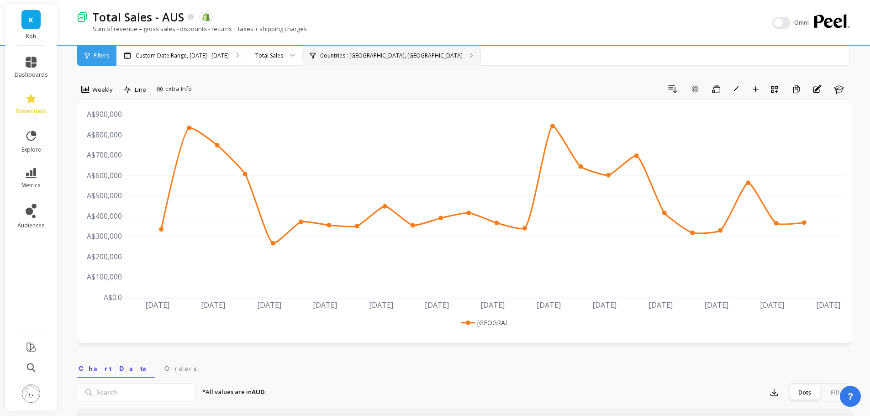
click at [355, 55] on p "Countries : [GEOGRAPHIC_DATA], [GEOGRAPHIC_DATA]" at bounding box center [391, 55] width 143 height 7
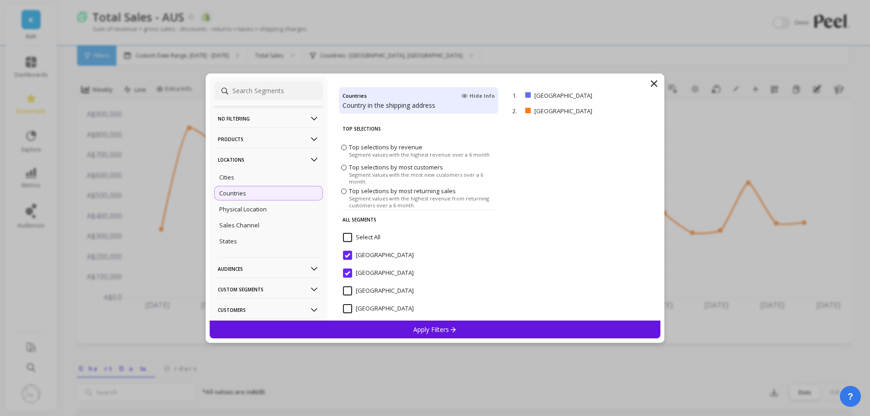
click at [246, 118] on p "No filtering" at bounding box center [268, 118] width 101 height 23
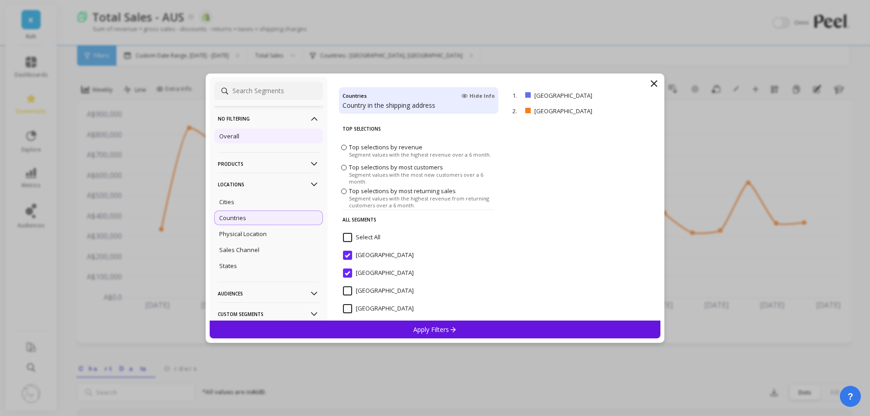
click at [248, 136] on div "Overall" at bounding box center [268, 136] width 109 height 15
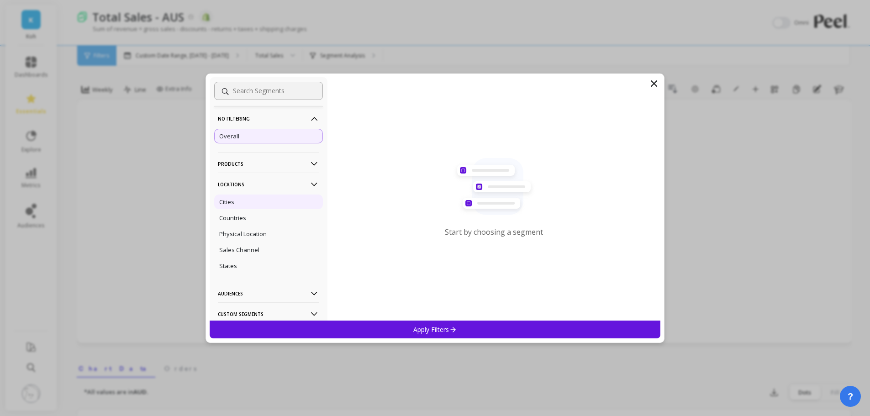
scroll to position [128, 0]
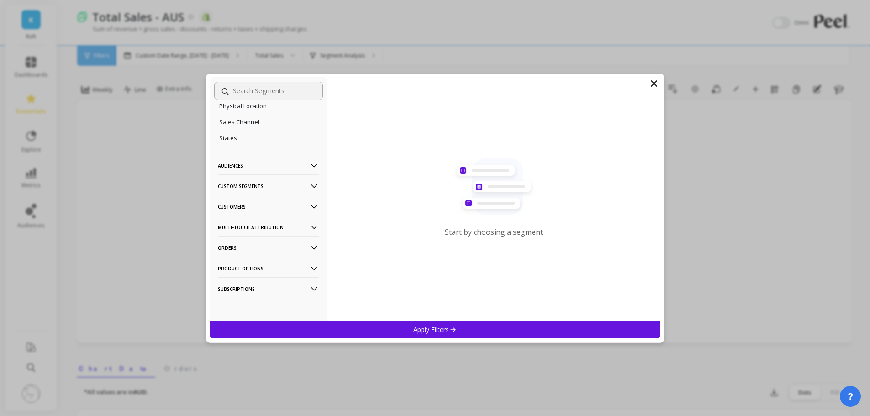
click at [249, 185] on p "Custom Segments" at bounding box center [268, 185] width 101 height 23
click at [247, 169] on p "Audiences" at bounding box center [268, 165] width 101 height 23
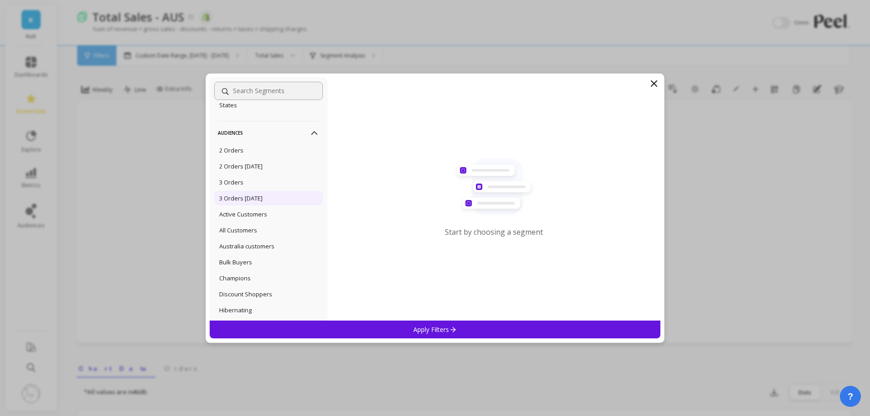
scroll to position [174, 0]
click at [259, 235] on p "Australia customers" at bounding box center [246, 233] width 55 height 8
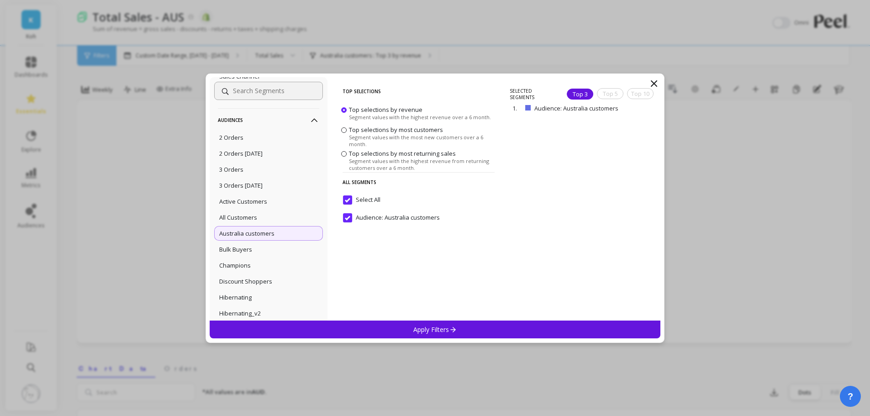
click at [428, 327] on p "Apply Filters" at bounding box center [434, 329] width 43 height 9
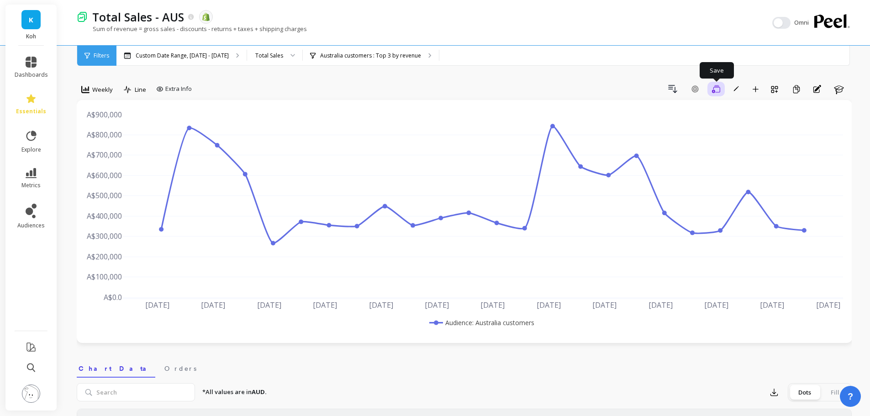
click at [713, 90] on icon "button" at bounding box center [716, 89] width 8 height 8
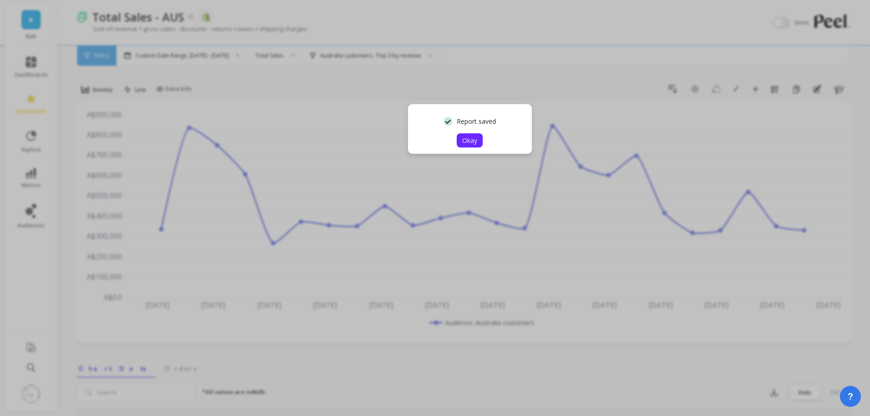
click at [465, 144] on span "Okay" at bounding box center [469, 140] width 15 height 9
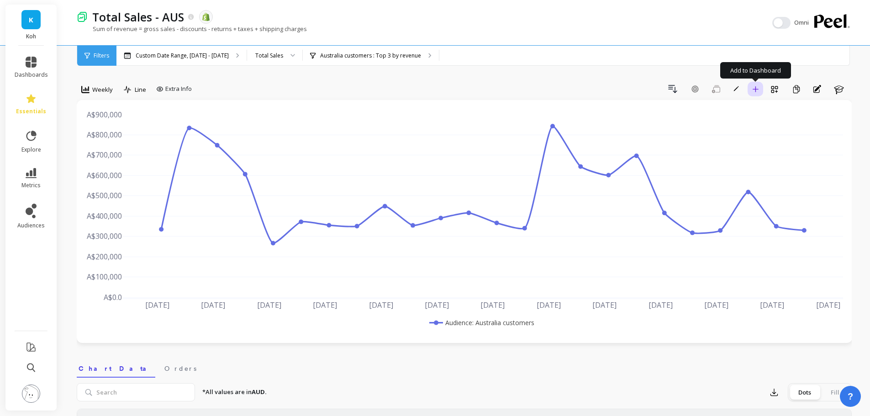
click at [755, 88] on icon "button" at bounding box center [755, 89] width 6 height 6
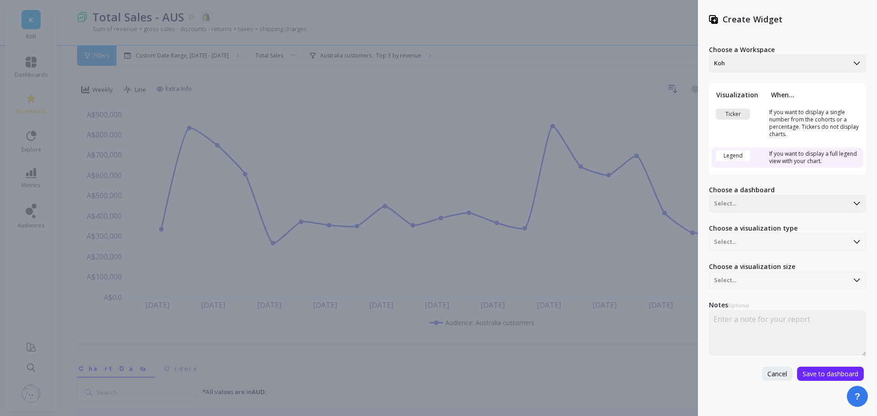
click at [739, 110] on div "Ticker" at bounding box center [733, 114] width 34 height 11
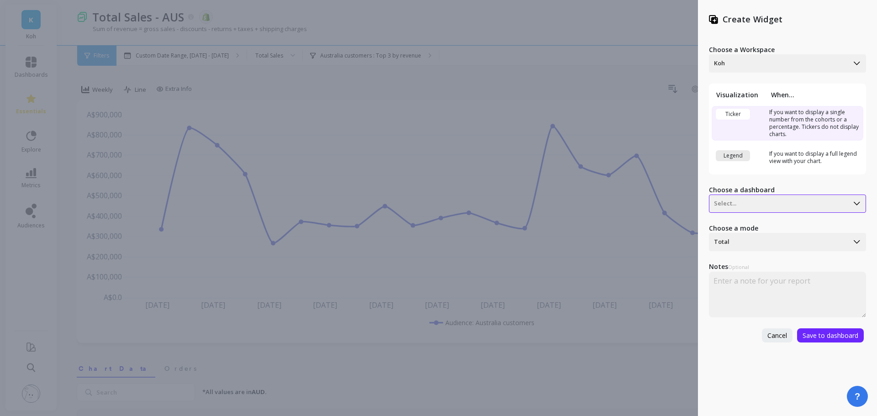
click at [757, 204] on div at bounding box center [779, 203] width 130 height 11
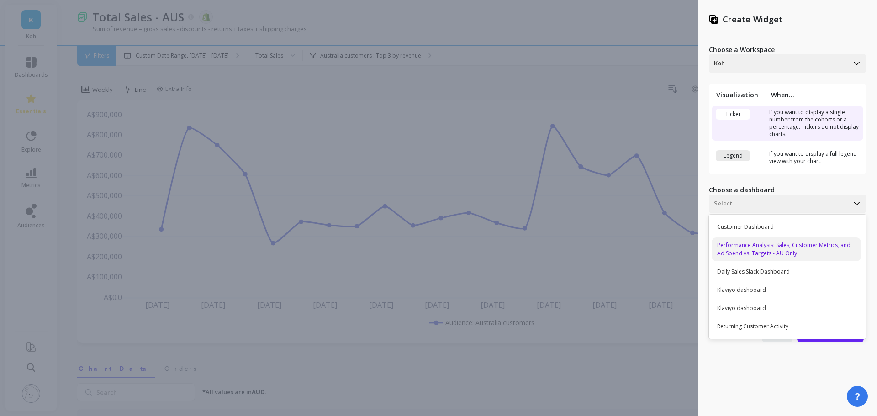
click at [762, 250] on div "Performance Analysis: Sales, Customer Metrics, and Ad Spend vs. Targets - AU On…" at bounding box center [786, 250] width 149 height 24
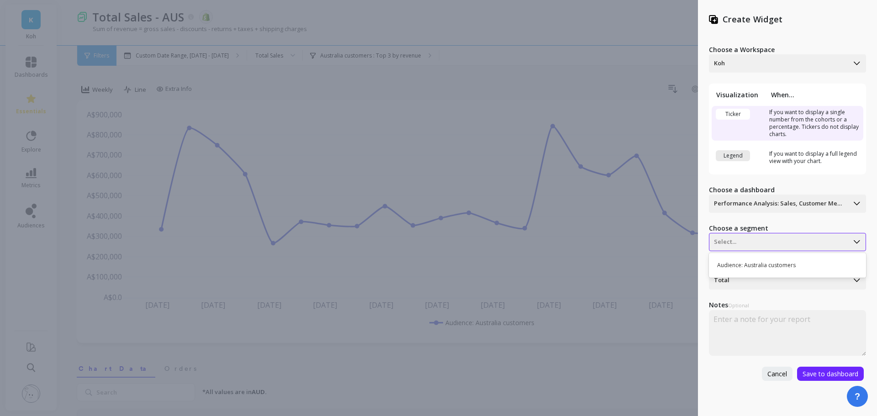
click at [762, 244] on div at bounding box center [779, 242] width 130 height 11
click at [762, 266] on div "Audience: Australia customers" at bounding box center [786, 266] width 149 height 16
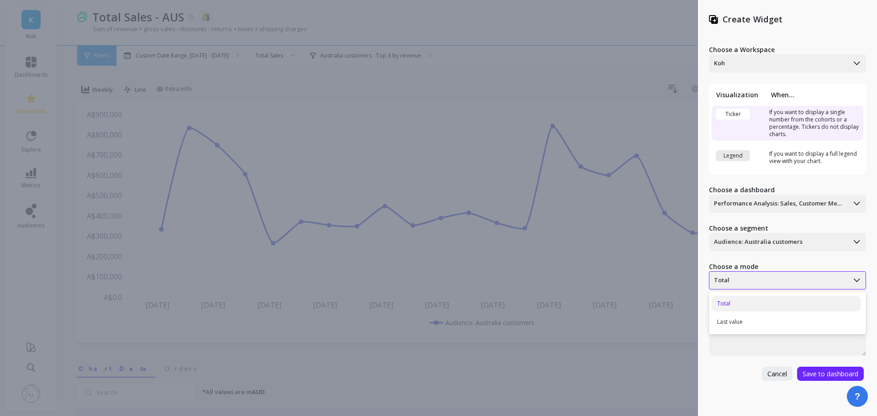
click at [759, 273] on div "Total" at bounding box center [778, 280] width 139 height 15
click at [754, 324] on div "Last value" at bounding box center [786, 322] width 149 height 16
click at [834, 379] on button "Save to dashboard" at bounding box center [830, 374] width 67 height 14
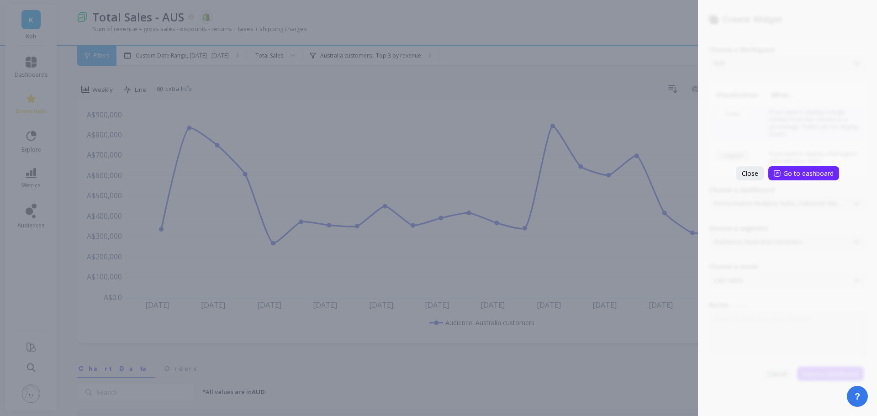
drag, startPoint x: 289, startPoint y: 150, endPoint x: 128, endPoint y: 126, distance: 162.1
click at [288, 150] on div "Create Widget Choose a Workspace Koh Visualization When... Ticker If you want t…" at bounding box center [438, 208] width 877 height 416
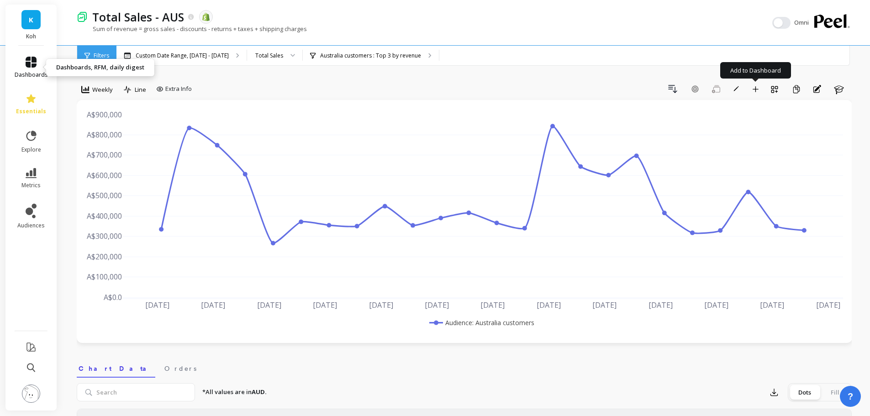
click at [26, 64] on icon at bounding box center [31, 62] width 11 height 11
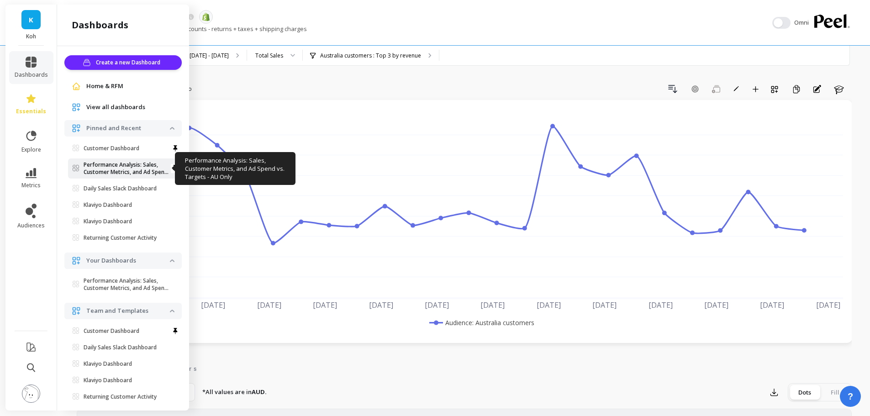
click at [106, 164] on p "Performance Analysis: Sales, Customer Metrics, and Ad Spend Vs. Targets - AU On…" at bounding box center [127, 168] width 86 height 15
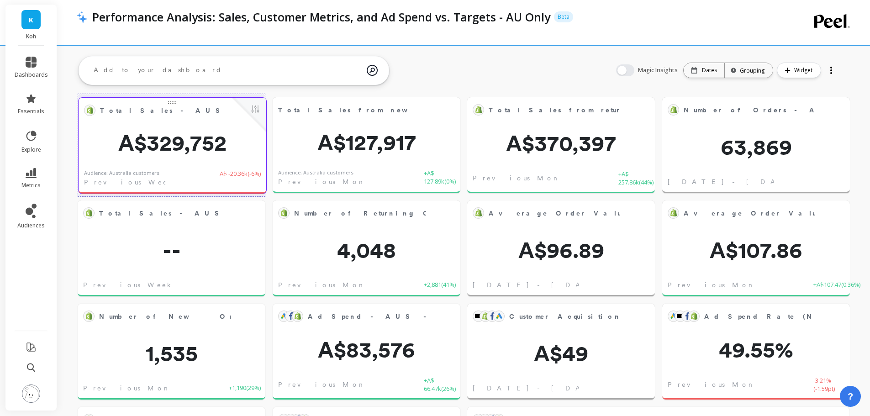
drag, startPoint x: 413, startPoint y: 232, endPoint x: 219, endPoint y: 129, distance: 219.6
click at [219, 129] on div "Total Sales - AUS Edit Widget & Insights A$329,752 Audience: Australia customer…" at bounding box center [173, 146] width 188 height 96
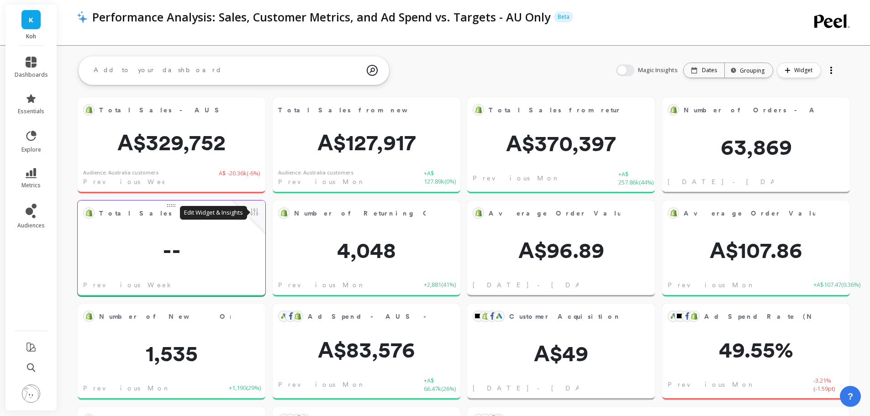
click at [254, 213] on button at bounding box center [254, 212] width 11 height 13
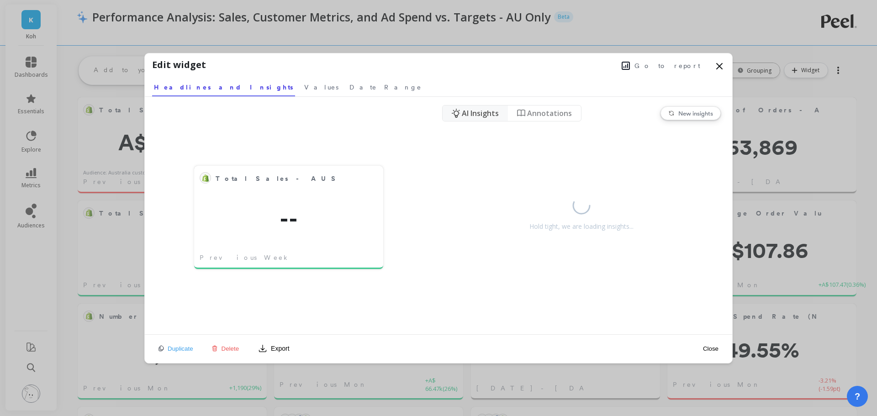
click at [228, 351] on span "Delete" at bounding box center [231, 348] width 18 height 7
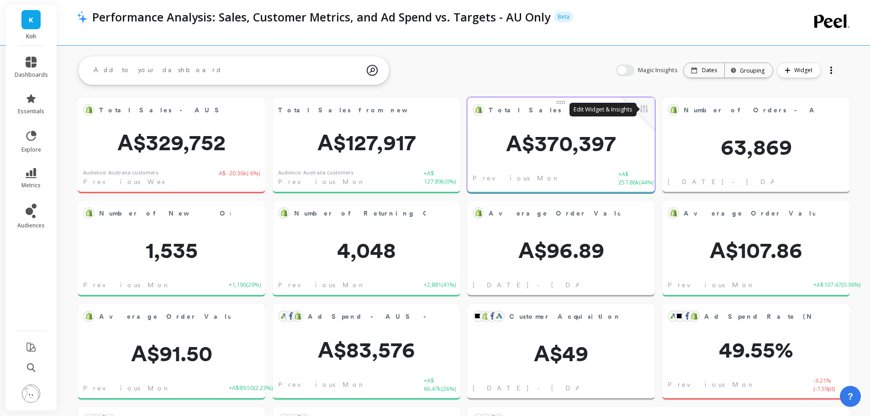
click at [644, 108] on button at bounding box center [644, 109] width 11 height 13
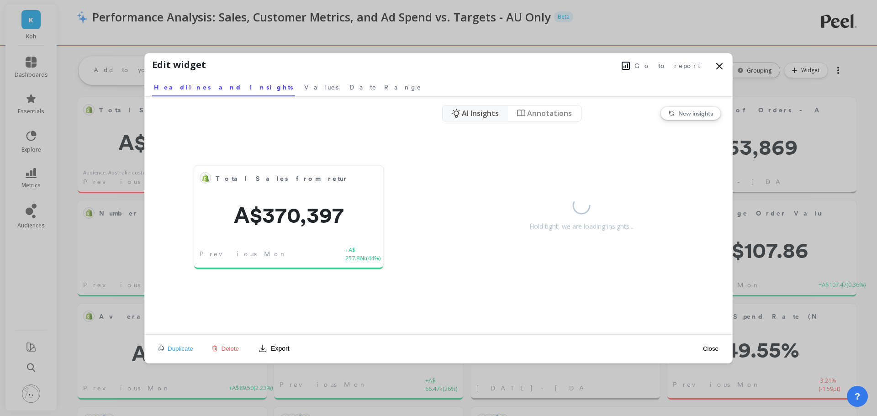
click at [682, 66] on span "Go to report" at bounding box center [667, 65] width 66 height 9
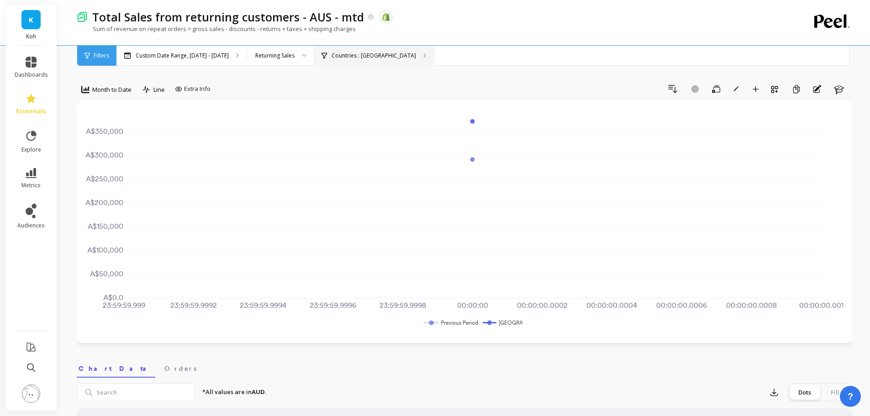
click at [365, 59] on div "Countries : [GEOGRAPHIC_DATA]" at bounding box center [374, 56] width 120 height 20
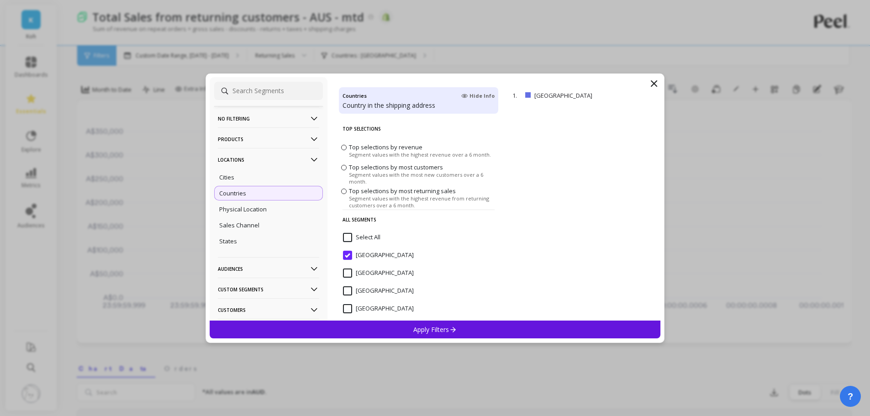
click at [273, 117] on p "No filtering" at bounding box center [268, 118] width 101 height 23
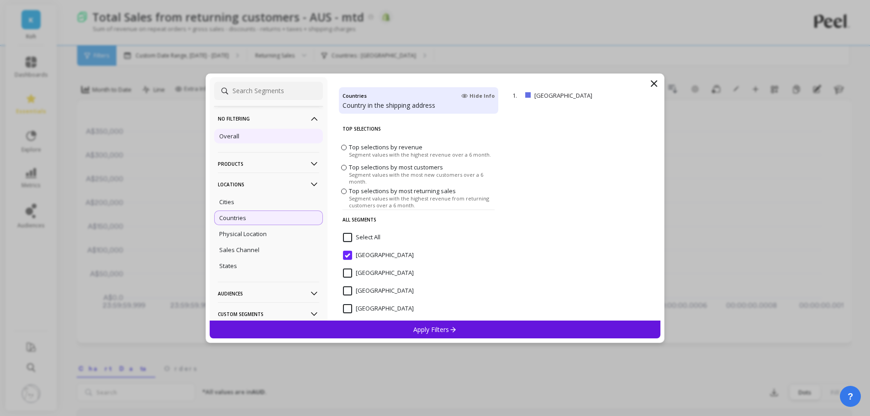
click at [255, 144] on ul "Overall" at bounding box center [268, 135] width 109 height 17
click at [253, 137] on div "Overall" at bounding box center [268, 136] width 109 height 15
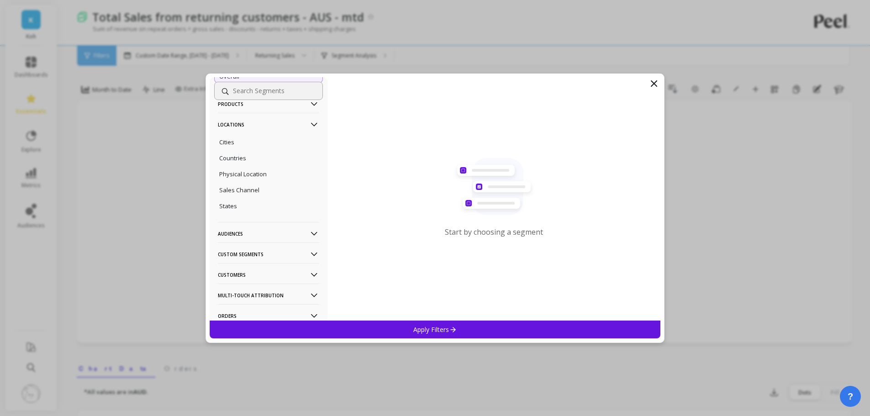
scroll to position [91, 0]
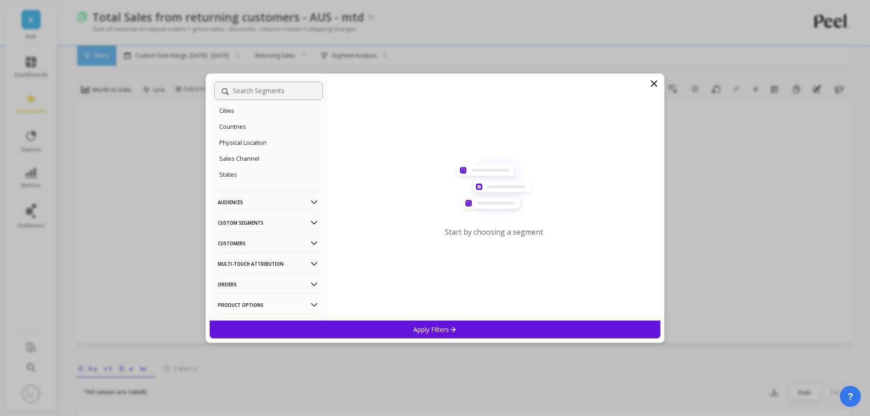
click at [253, 223] on p "Custom Segments" at bounding box center [268, 222] width 101 height 23
click at [240, 196] on p "Audiences" at bounding box center [268, 201] width 101 height 23
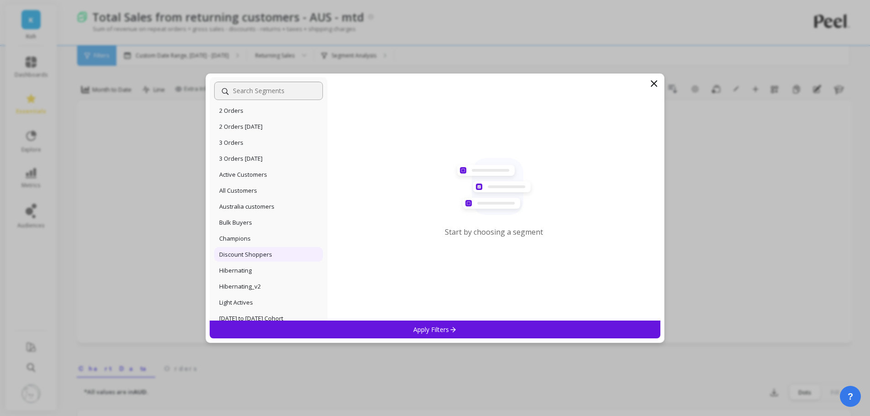
scroll to position [228, 0]
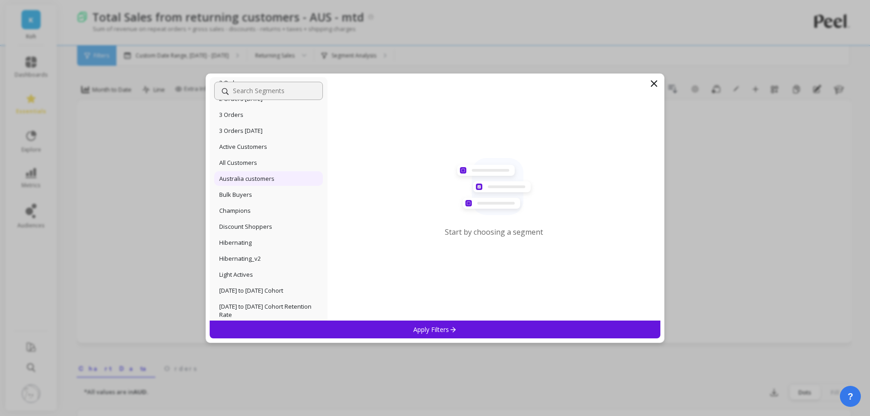
click at [250, 180] on p "Australia customers" at bounding box center [246, 178] width 55 height 8
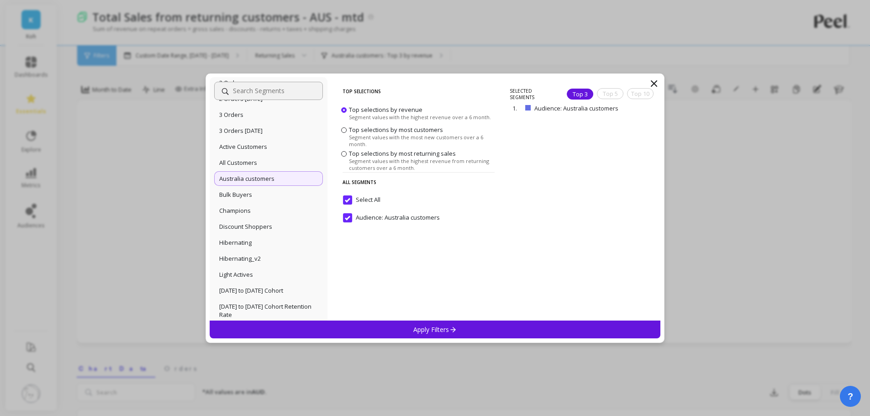
click at [423, 330] on p "Apply Filters" at bounding box center [434, 329] width 43 height 9
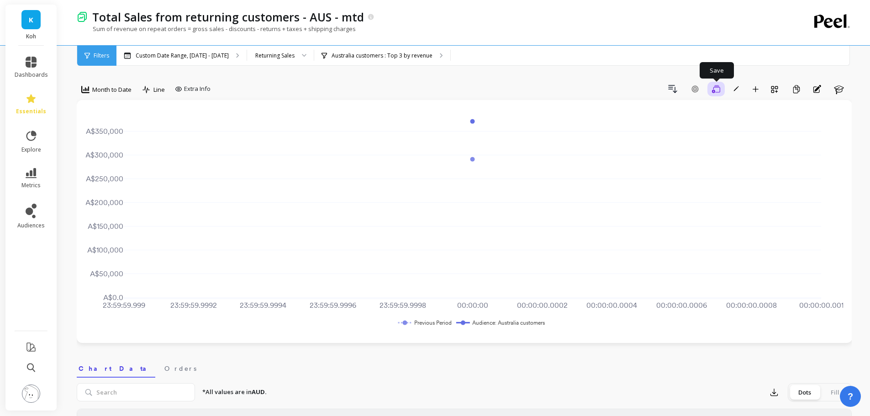
click at [721, 90] on button "Save" at bounding box center [716, 89] width 17 height 15
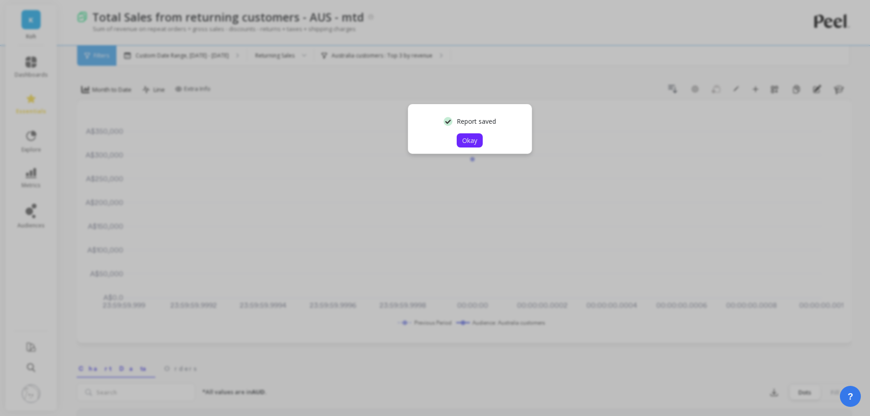
click at [474, 143] on span "Okay" at bounding box center [469, 140] width 15 height 9
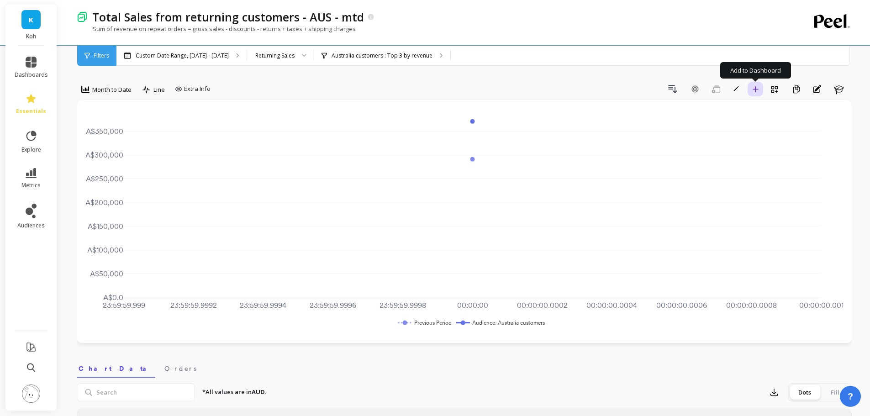
click at [754, 89] on icon "button" at bounding box center [756, 89] width 6 height 6
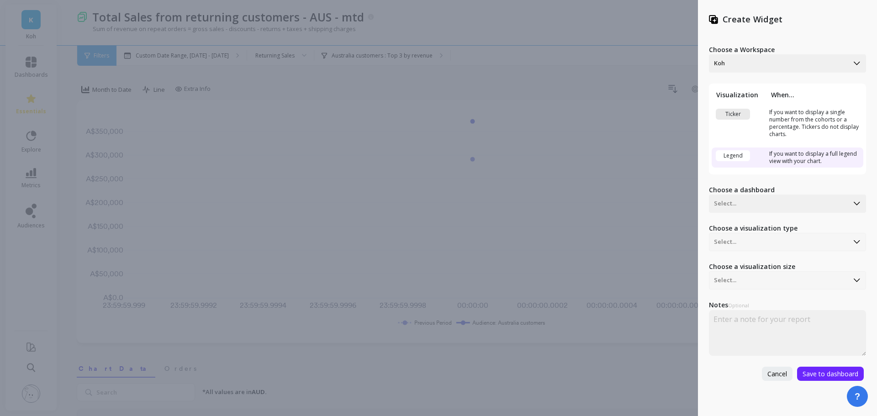
click at [740, 115] on div "Ticker" at bounding box center [733, 114] width 34 height 11
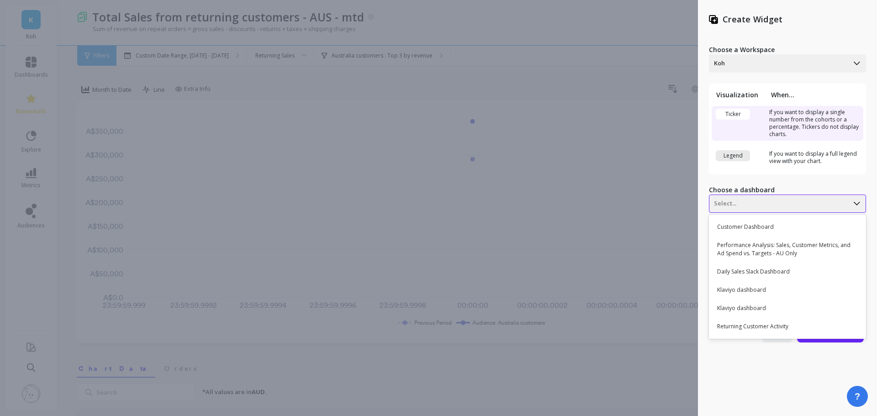
click at [744, 204] on div at bounding box center [779, 203] width 130 height 11
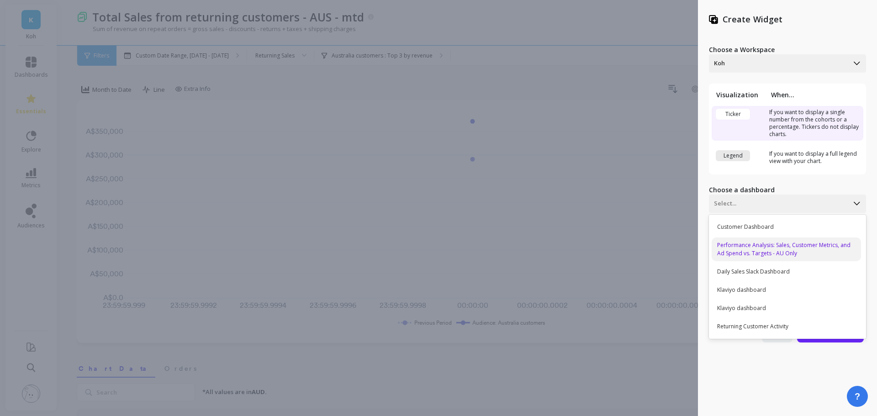
click at [763, 247] on div "Performance Analysis: Sales, Customer Metrics, and Ad Spend vs. Targets - AU On…" at bounding box center [786, 250] width 149 height 24
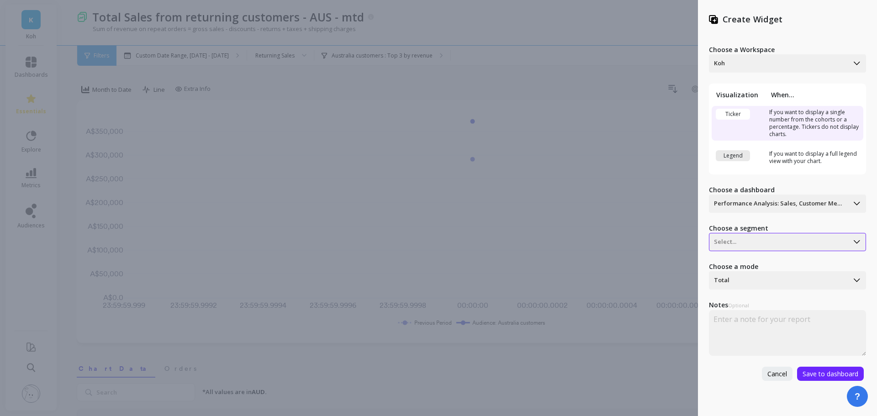
click at [763, 241] on div at bounding box center [779, 242] width 130 height 11
click at [770, 268] on div "Audience: Australia customers" at bounding box center [786, 266] width 149 height 16
click at [765, 286] on div "Total" at bounding box center [778, 280] width 139 height 15
click at [761, 330] on div "Total Last value" at bounding box center [787, 312] width 157 height 43
click at [761, 325] on div "Last value" at bounding box center [786, 322] width 149 height 16
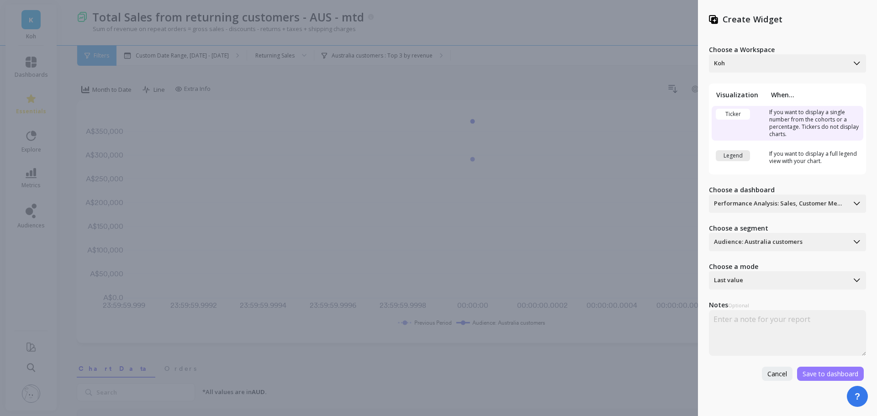
click at [829, 375] on span "Save to dashboard" at bounding box center [831, 374] width 56 height 9
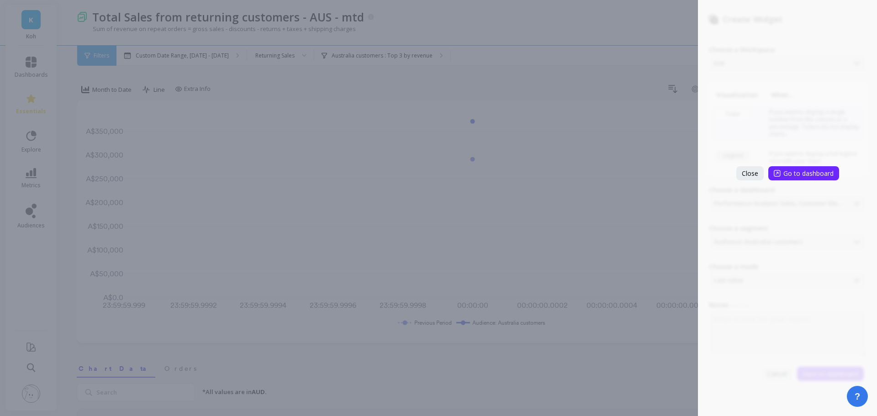
click at [32, 82] on div "Create Widget Choose a Workspace Koh Visualization When... Ticker If you want t…" at bounding box center [438, 208] width 877 height 416
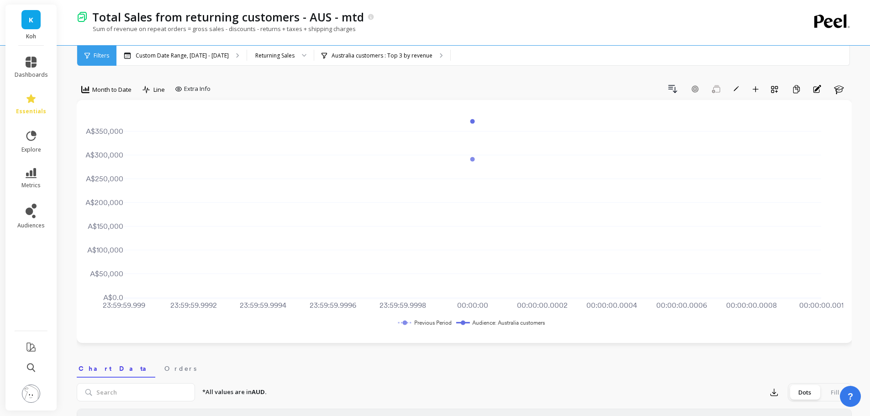
click at [32, 65] on div "Create Widget Choose a Workspace Koh Visualization When... Ticker If you want t…" at bounding box center [435, 208] width 870 height 416
click at [32, 62] on icon at bounding box center [31, 62] width 11 height 11
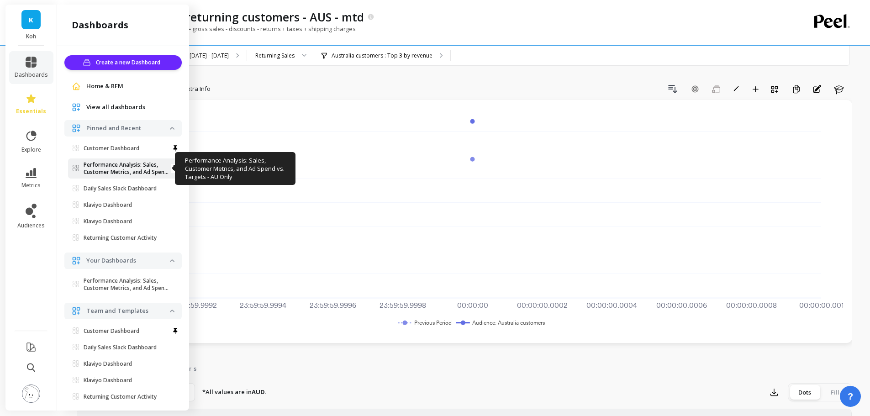
click at [133, 165] on p "Performance Analysis: Sales, Customer Metrics, and Ad Spend Vs. Targets - AU On…" at bounding box center [127, 168] width 86 height 15
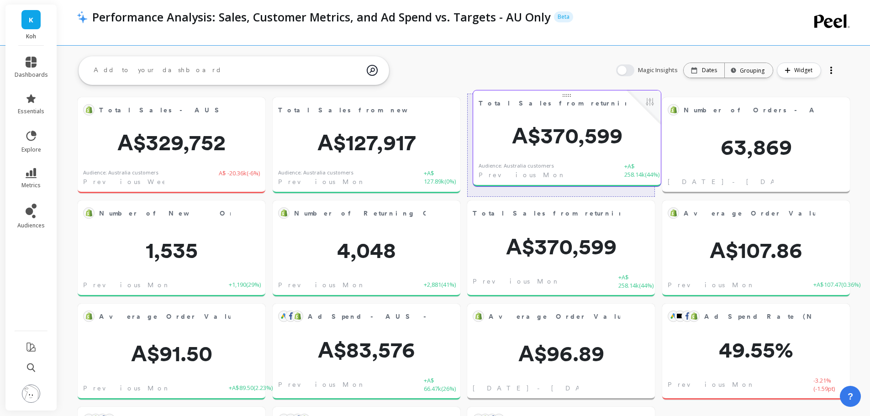
drag, startPoint x: 384, startPoint y: 329, endPoint x: 585, endPoint y: 115, distance: 293.8
click at [585, 115] on div "Total Sales from returning customers - AUS - mtd Edit Widget & Insights" at bounding box center [567, 102] width 188 height 25
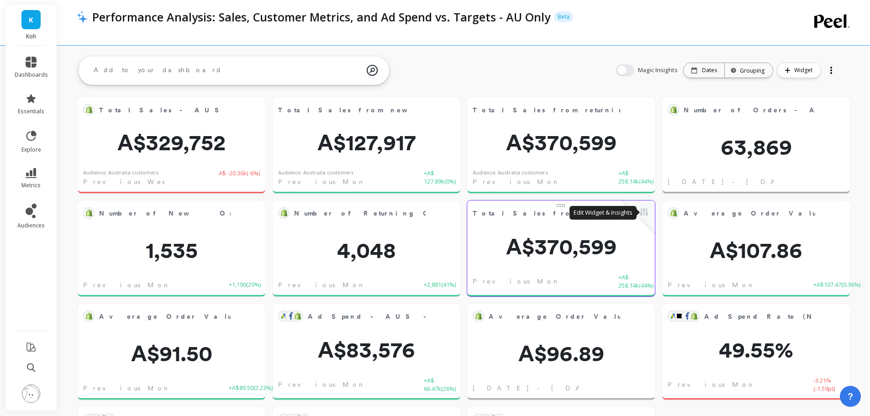
click at [649, 211] on button at bounding box center [644, 212] width 11 height 13
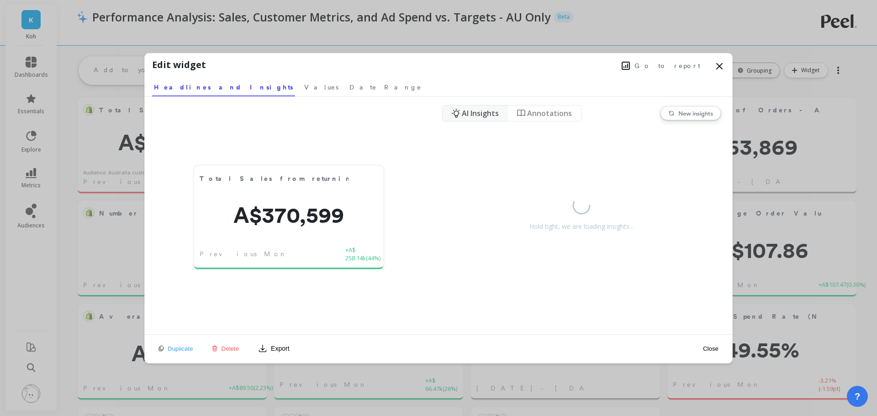
click at [232, 352] on button "Delete" at bounding box center [225, 349] width 33 height 8
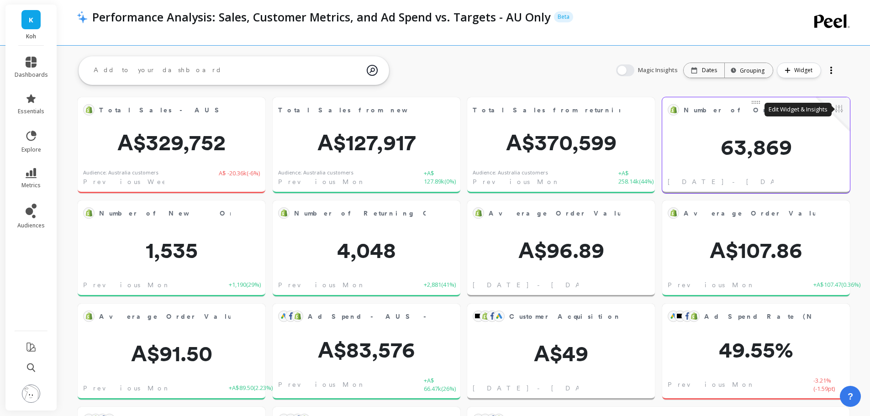
click at [837, 105] on button at bounding box center [839, 109] width 11 height 13
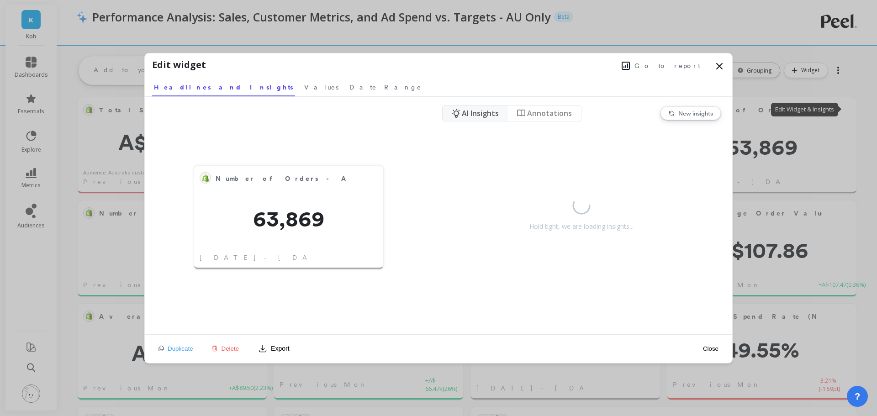
click at [720, 65] on icon at bounding box center [719, 65] width 5 height 5
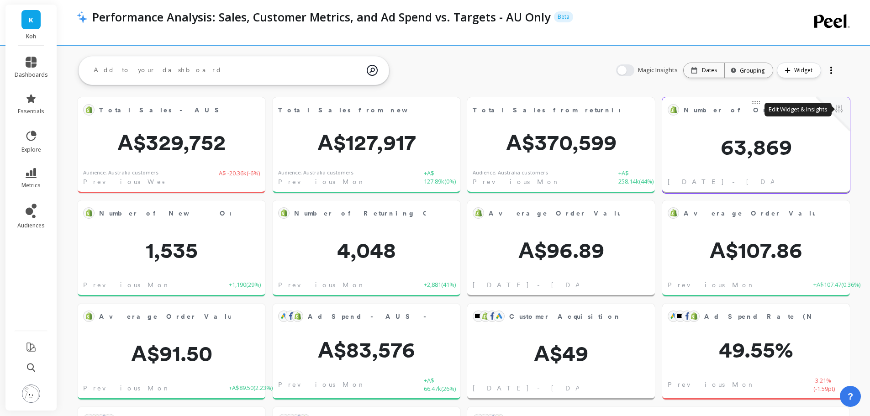
click at [835, 109] on button at bounding box center [839, 109] width 11 height 13
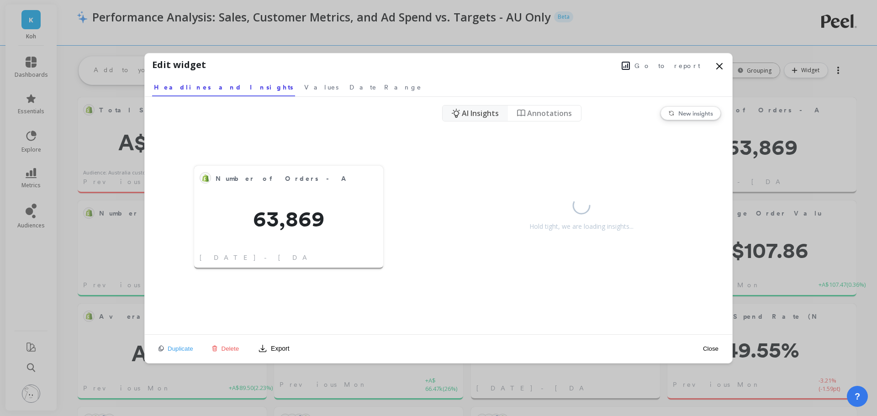
click at [680, 69] on span "Go to report" at bounding box center [667, 65] width 66 height 9
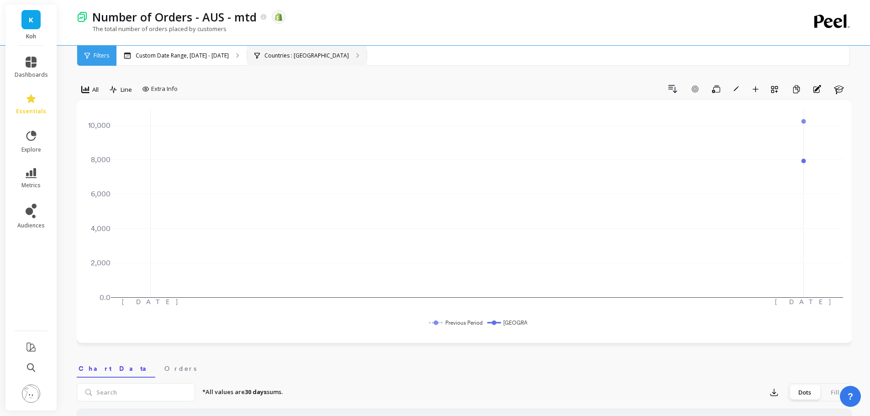
click at [273, 56] on p "Countries : [GEOGRAPHIC_DATA]" at bounding box center [306, 55] width 84 height 7
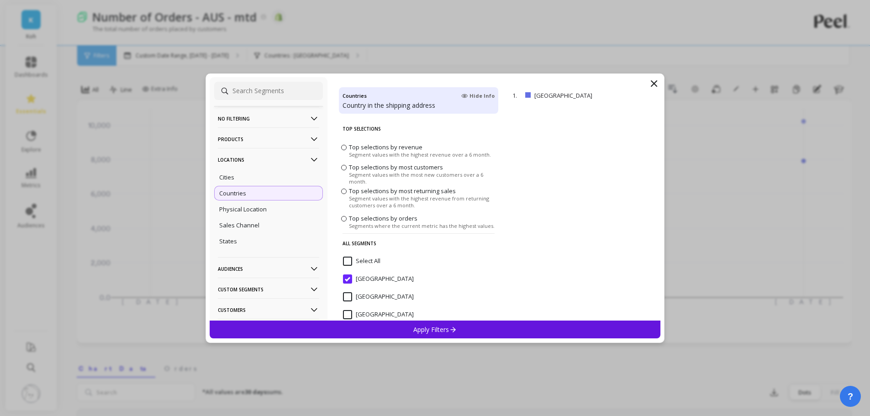
click at [648, 80] on div "No filtering Overall Products Product Collections Product Tags Product Types Pr…" at bounding box center [435, 198] width 451 height 243
click at [653, 82] on icon at bounding box center [653, 83] width 5 height 5
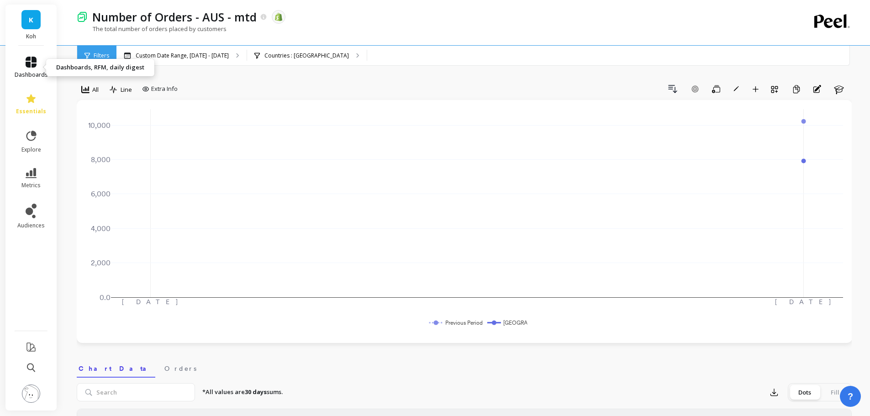
click at [29, 66] on icon at bounding box center [31, 62] width 11 height 11
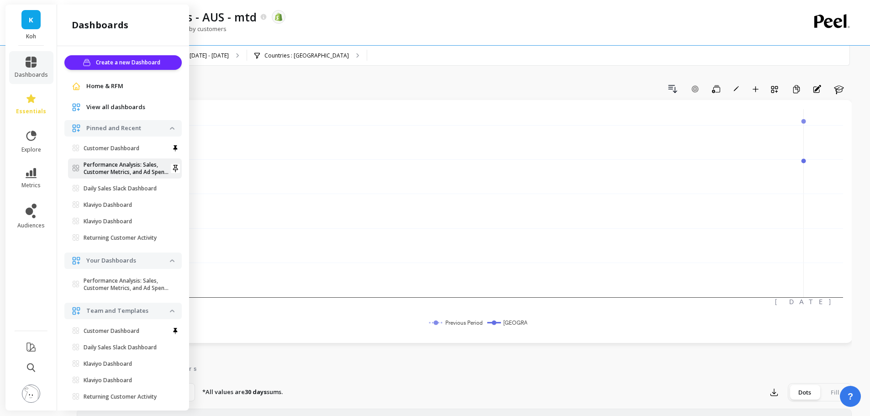
click at [124, 166] on p "Performance Analysis: Sales, Customer Metrics, and Ad Spend Vs. Targets - AU On…" at bounding box center [127, 168] width 86 height 15
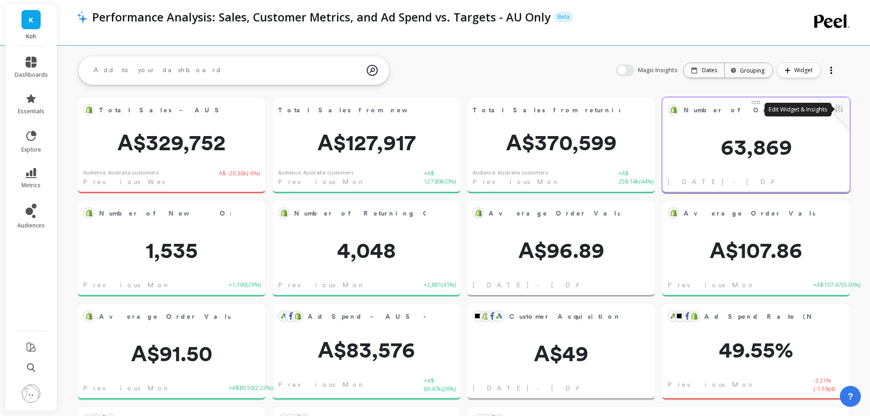
click at [841, 110] on button at bounding box center [839, 109] width 11 height 13
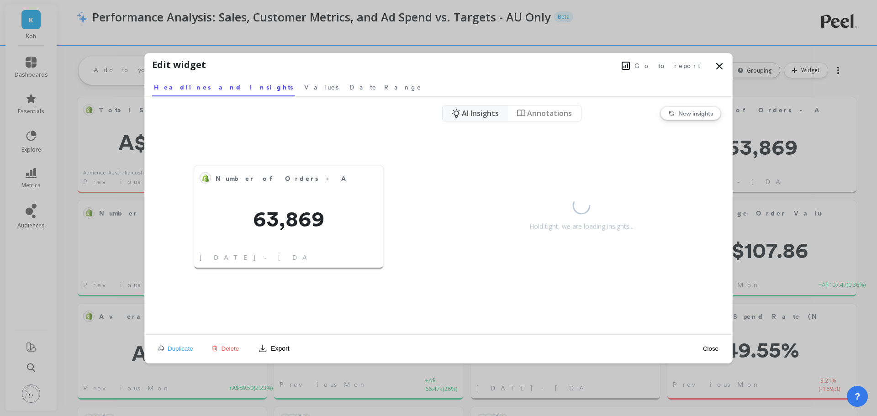
click at [674, 69] on span "Go to report" at bounding box center [667, 65] width 66 height 9
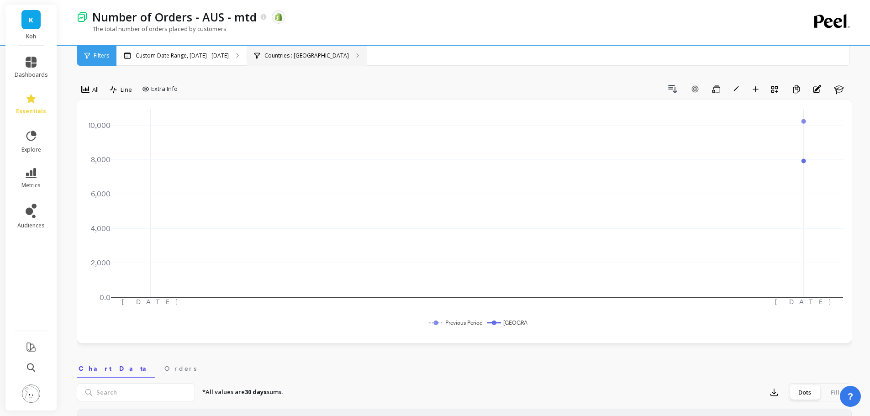
click at [264, 52] on p "Countries : [GEOGRAPHIC_DATA]" at bounding box center [306, 55] width 84 height 7
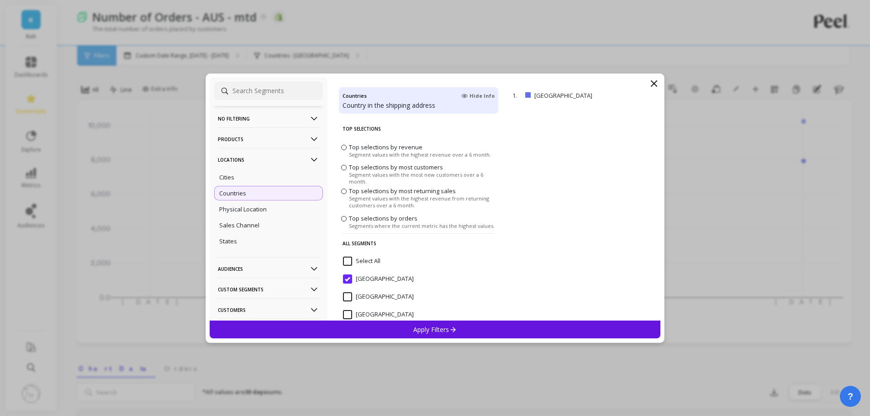
click at [265, 121] on p "No filtering" at bounding box center [268, 118] width 101 height 23
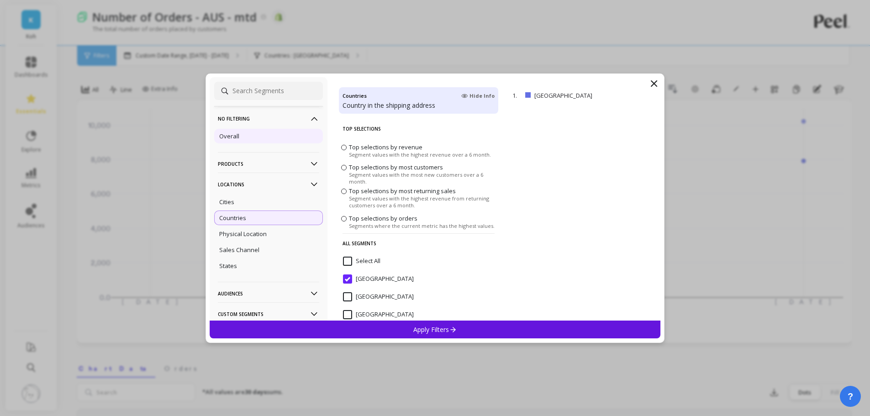
click at [256, 143] on div "Overall" at bounding box center [268, 136] width 109 height 15
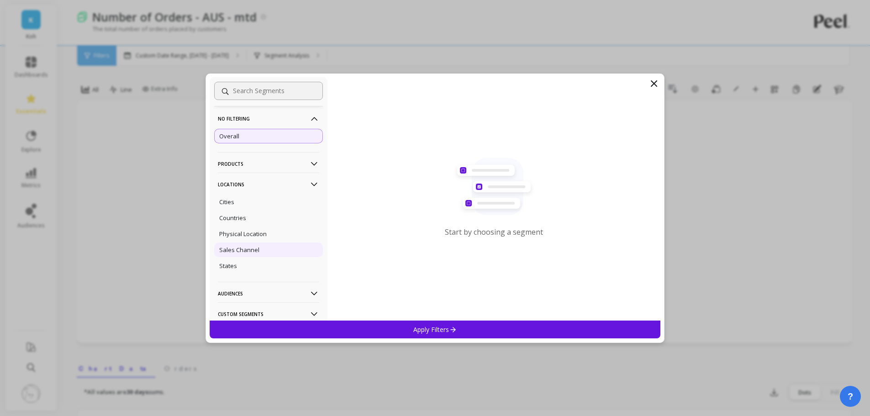
scroll to position [128, 0]
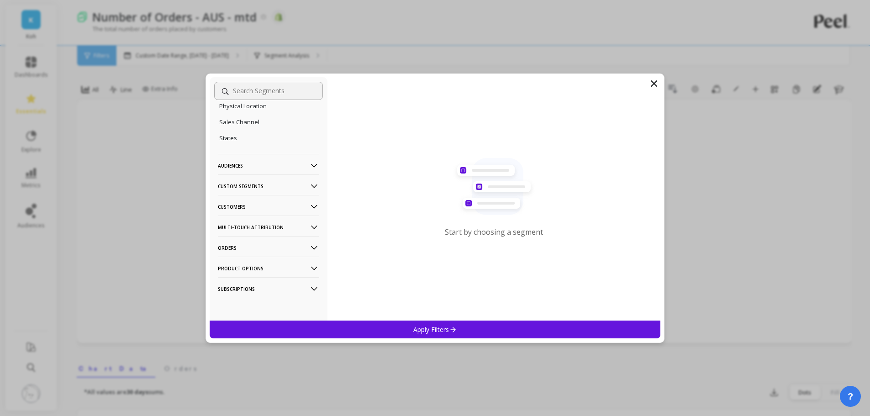
click at [246, 184] on p "Custom Segments" at bounding box center [268, 185] width 101 height 23
click at [246, 185] on p "Custom Segments" at bounding box center [268, 185] width 101 height 23
click at [237, 168] on p "Audiences" at bounding box center [268, 165] width 101 height 23
click at [246, 230] on p "Australia customers" at bounding box center [246, 233] width 55 height 8
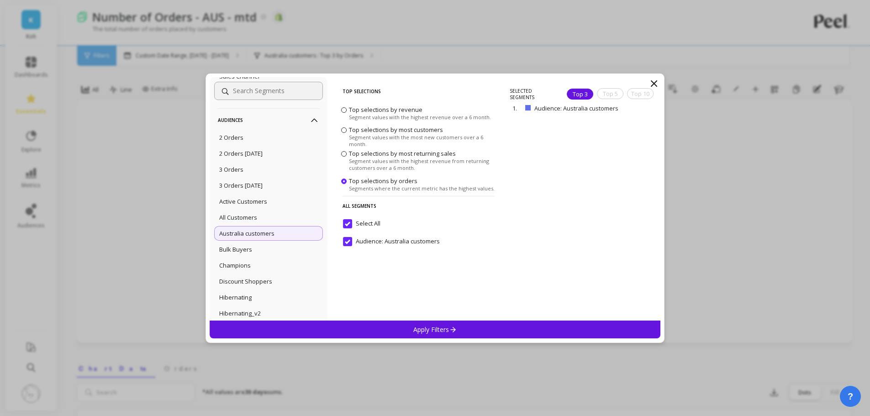
click at [419, 332] on p "Apply Filters" at bounding box center [434, 329] width 43 height 9
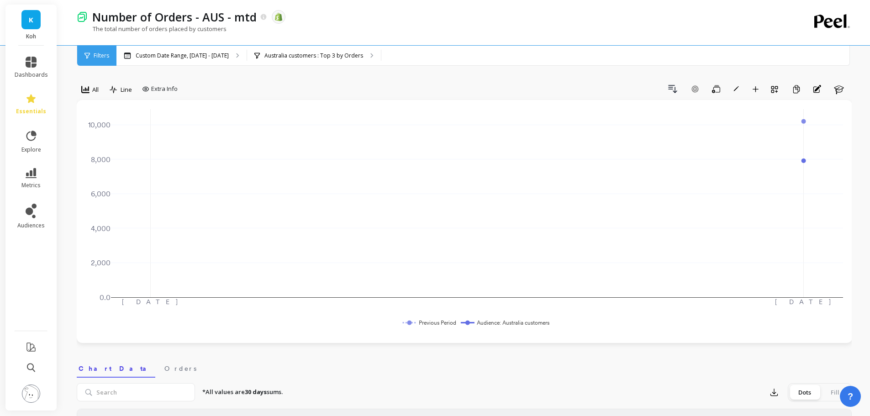
click at [432, 85] on div "Drill Down Add Goal Save Rename Add to Dashboard Create a Copy Annotations Learn" at bounding box center [516, 89] width 671 height 15
click at [713, 85] on icon "button" at bounding box center [716, 89] width 8 height 9
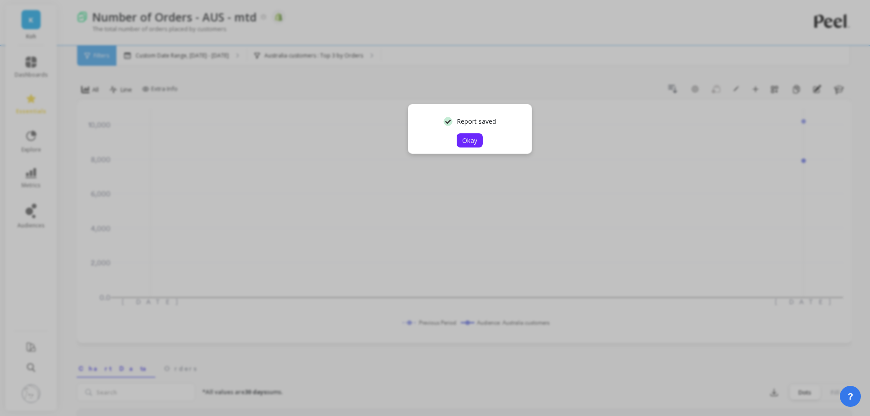
drag, startPoint x: 468, startPoint y: 142, endPoint x: 481, endPoint y: 143, distance: 12.8
click at [469, 142] on span "Okay" at bounding box center [469, 140] width 15 height 9
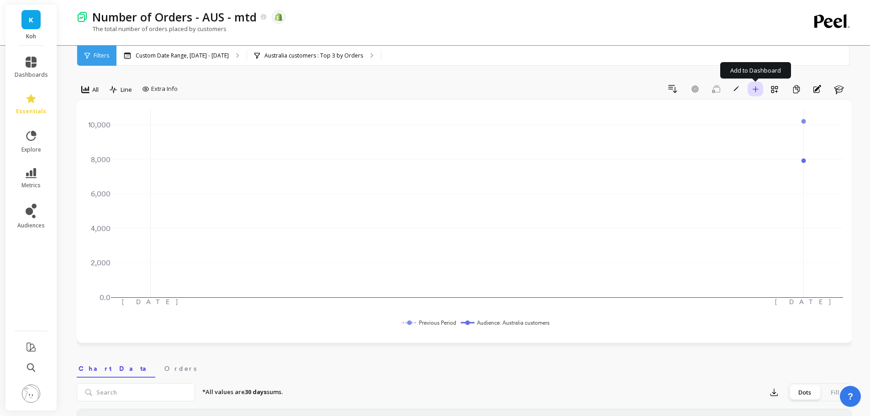
click at [750, 91] on button "Add to Dashboard" at bounding box center [756, 89] width 16 height 15
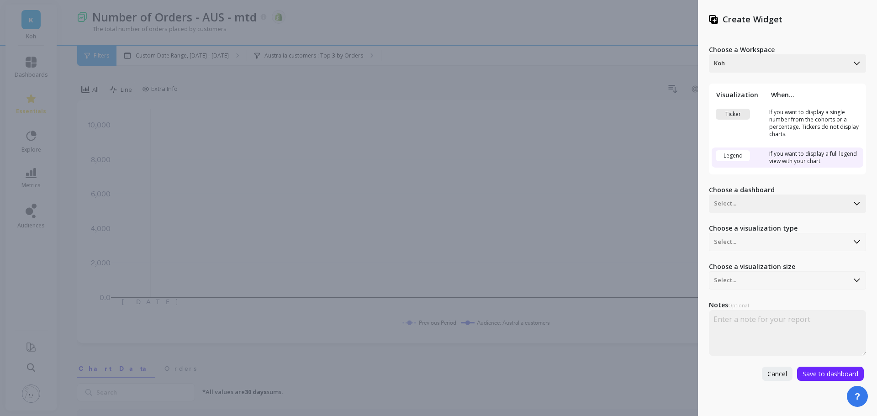
click at [737, 115] on div "Ticker" at bounding box center [733, 114] width 34 height 11
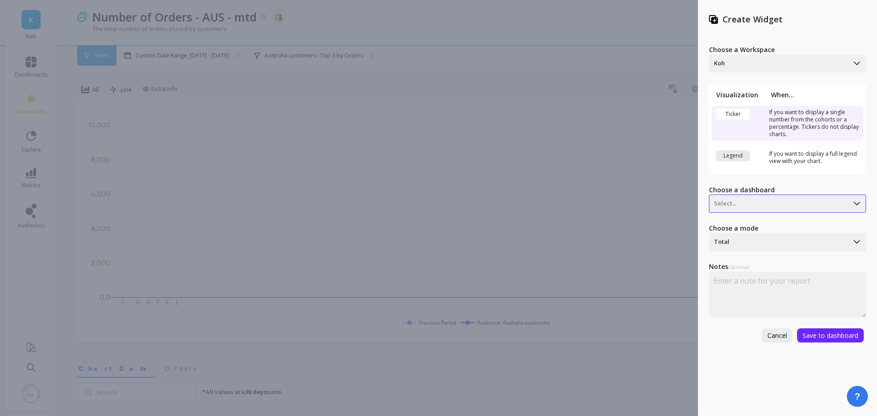
click at [747, 205] on div at bounding box center [779, 203] width 130 height 11
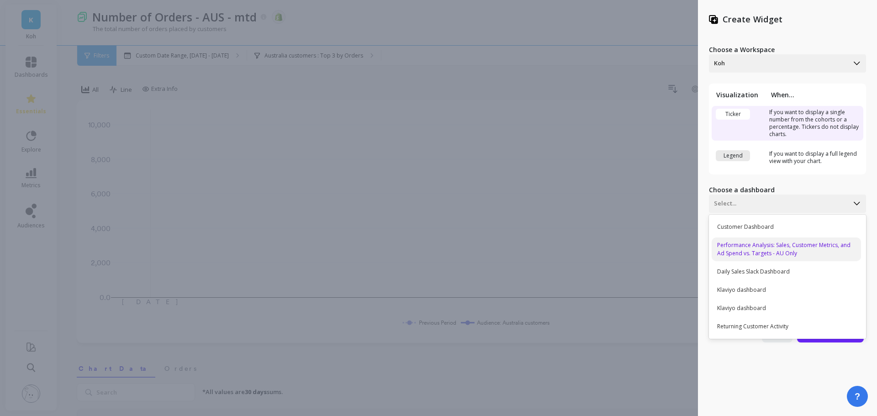
click at [753, 243] on div "Performance Analysis: Sales, Customer Metrics, and Ad Spend vs. Targets - AU On…" at bounding box center [786, 250] width 149 height 24
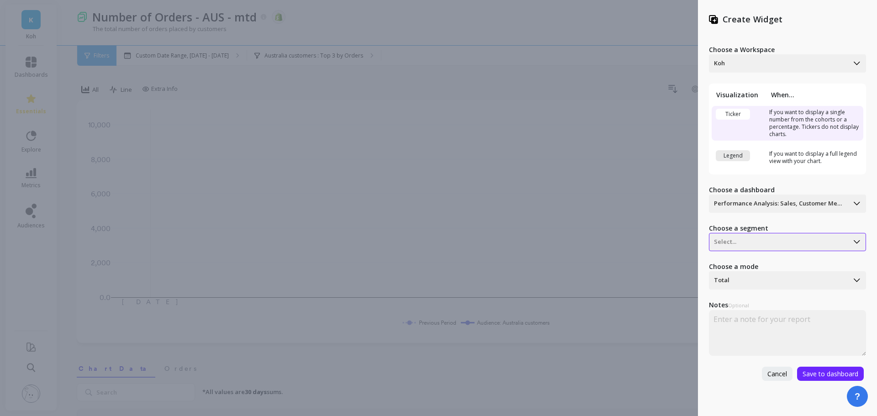
click at [754, 240] on div at bounding box center [779, 242] width 130 height 11
click at [761, 268] on div "Audience: Australia customers" at bounding box center [786, 266] width 149 height 16
click at [755, 280] on div at bounding box center [779, 280] width 130 height 11
click at [753, 326] on div "Last value" at bounding box center [786, 322] width 149 height 16
click at [825, 376] on span "Save to dashboard" at bounding box center [831, 374] width 56 height 9
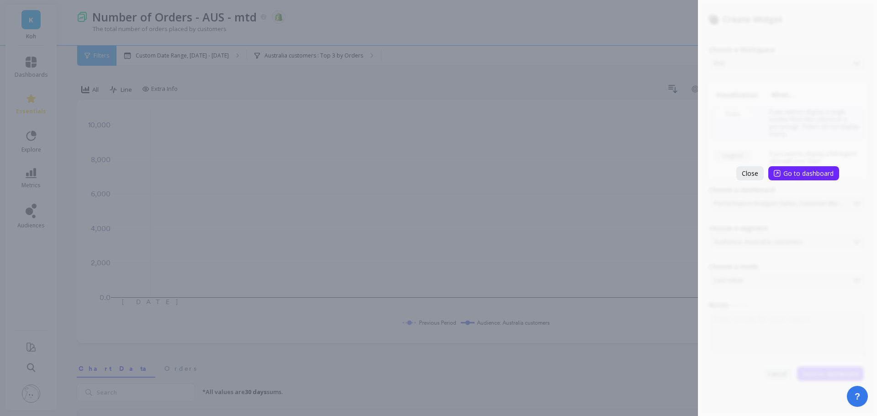
drag, startPoint x: 23, startPoint y: 34, endPoint x: 27, endPoint y: 74, distance: 39.9
click at [23, 37] on div "Create Widget Choose a Workspace Koh Visualization When... Ticker If you want t…" at bounding box center [438, 208] width 877 height 416
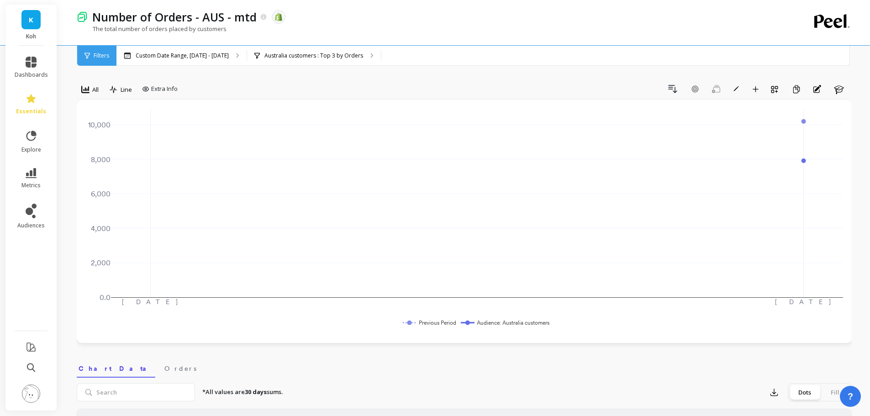
click at [25, 55] on div "Create Widget Choose a Workspace Koh Visualization When... Ticker If you want t…" at bounding box center [435, 208] width 870 height 416
click at [28, 61] on icon at bounding box center [31, 62] width 11 height 11
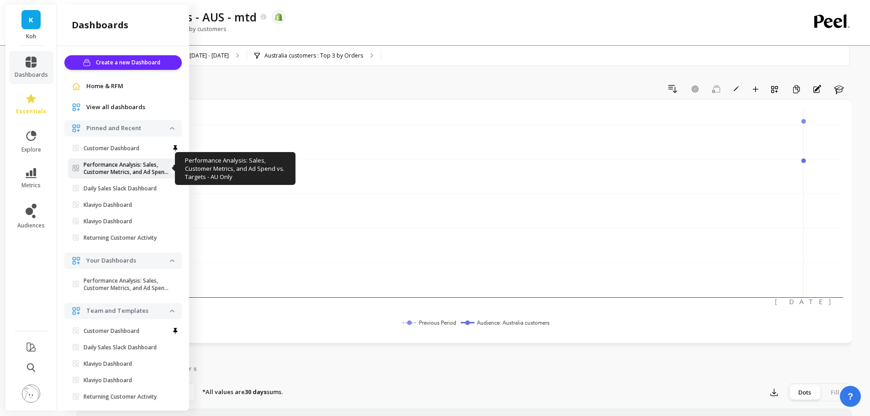
click at [113, 170] on p "Performance Analysis: Sales, Customer Metrics, and Ad Spend Vs. Targets - AU On…" at bounding box center [127, 168] width 86 height 15
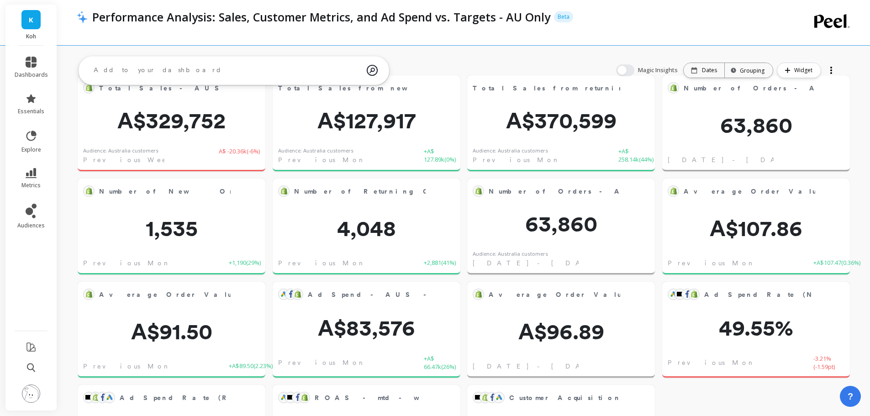
scroll to position [22, 0]
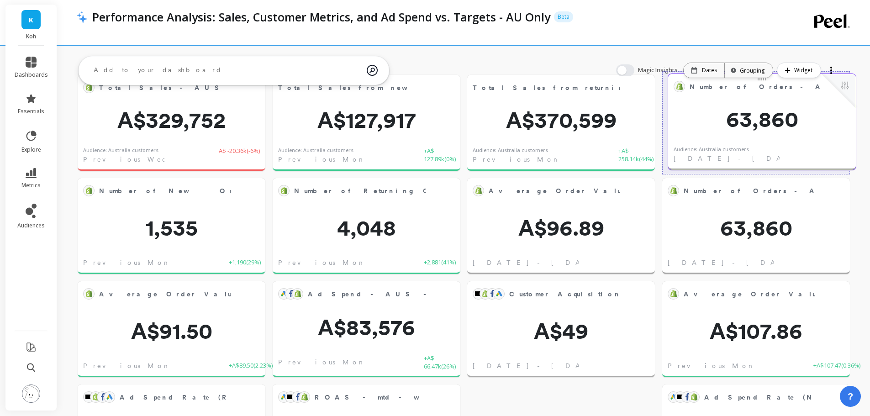
drag, startPoint x: 601, startPoint y: 193, endPoint x: 802, endPoint y: 89, distance: 226.4
click at [802, 89] on span "Number of Orders - AUS - mtd" at bounding box center [756, 86] width 132 height 13
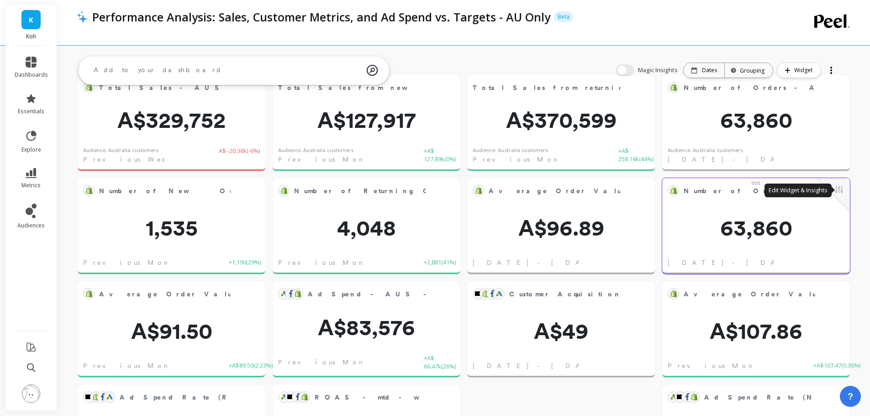
click at [843, 192] on button at bounding box center [839, 190] width 11 height 13
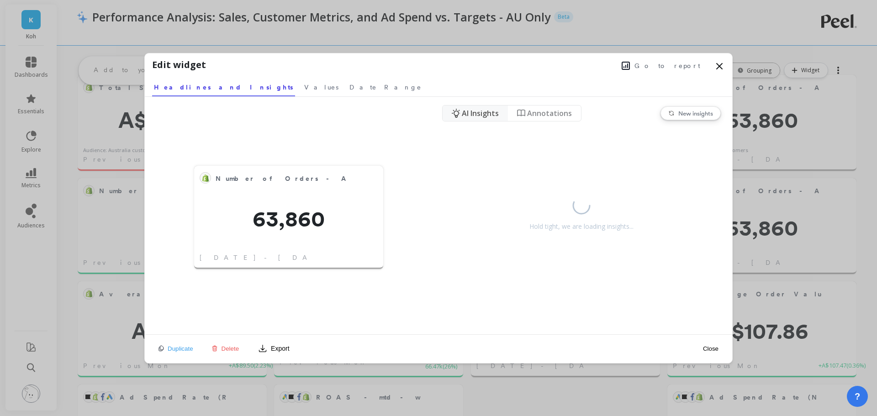
click at [233, 350] on span "Delete" at bounding box center [231, 348] width 18 height 7
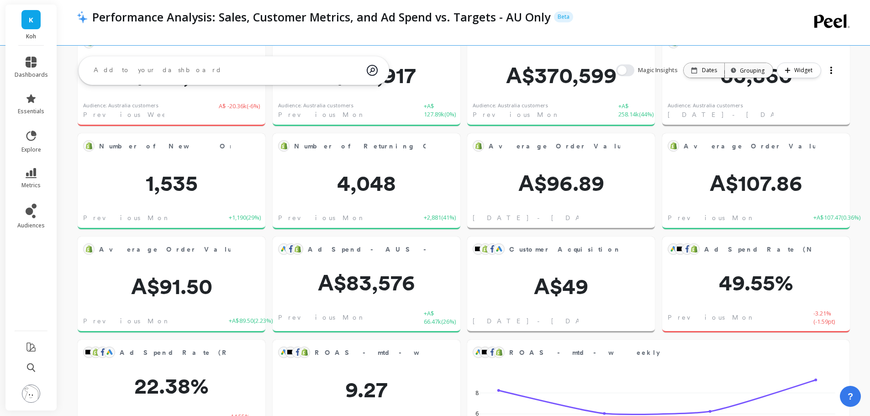
scroll to position [66, 0]
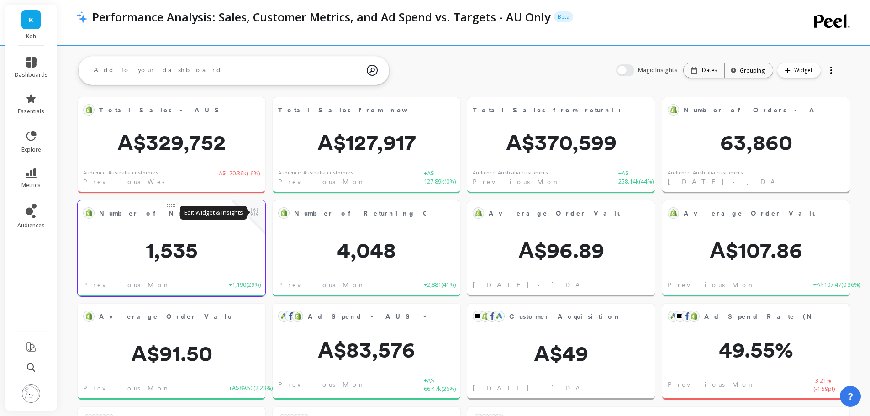
click at [257, 213] on button at bounding box center [254, 212] width 11 height 13
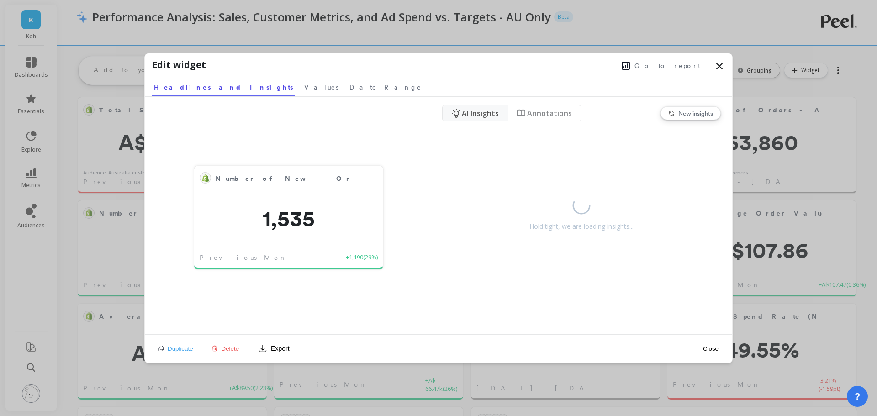
click at [668, 69] on span "Go to report" at bounding box center [667, 65] width 66 height 9
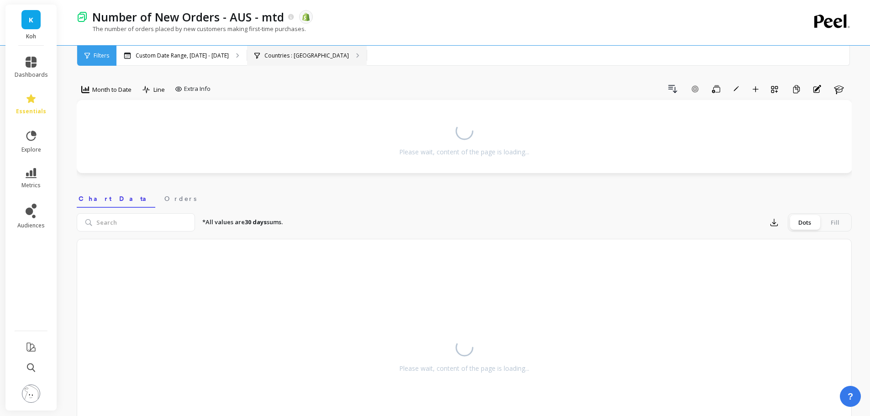
click at [311, 60] on div "Countries : [GEOGRAPHIC_DATA]" at bounding box center [307, 56] width 120 height 20
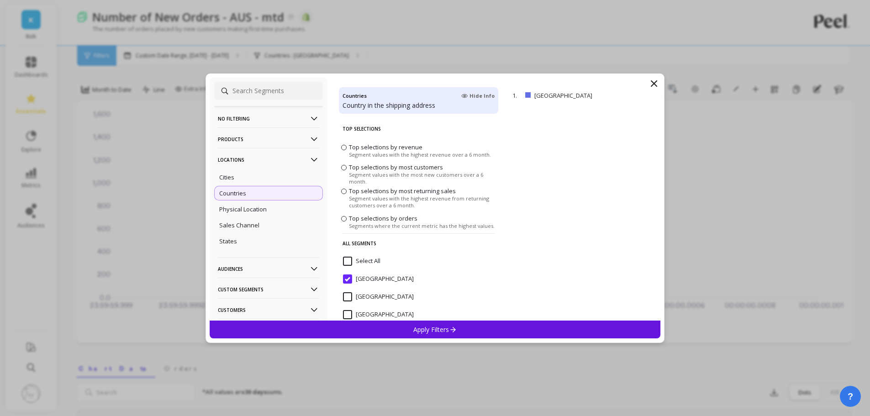
click at [272, 122] on p "No filtering" at bounding box center [268, 118] width 101 height 23
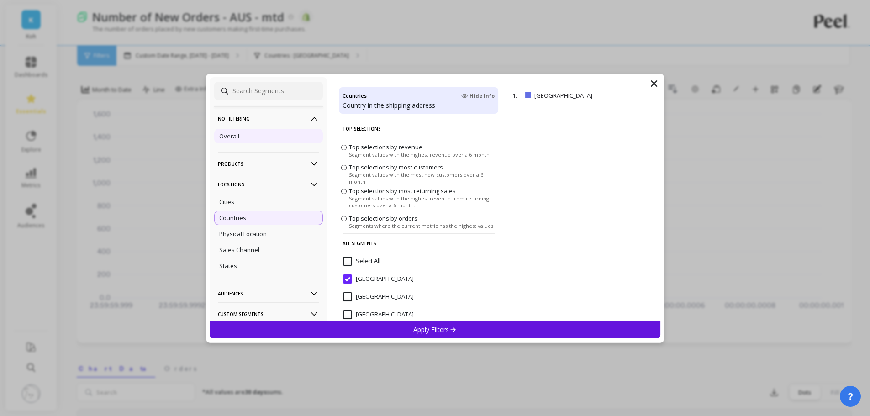
click at [255, 135] on div "Overall" at bounding box center [268, 136] width 109 height 15
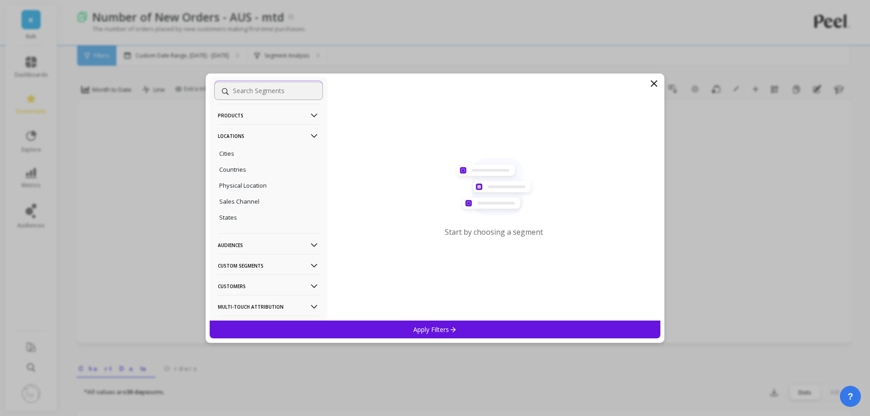
scroll to position [128, 0]
click at [247, 165] on p "Audiences" at bounding box center [268, 165] width 101 height 23
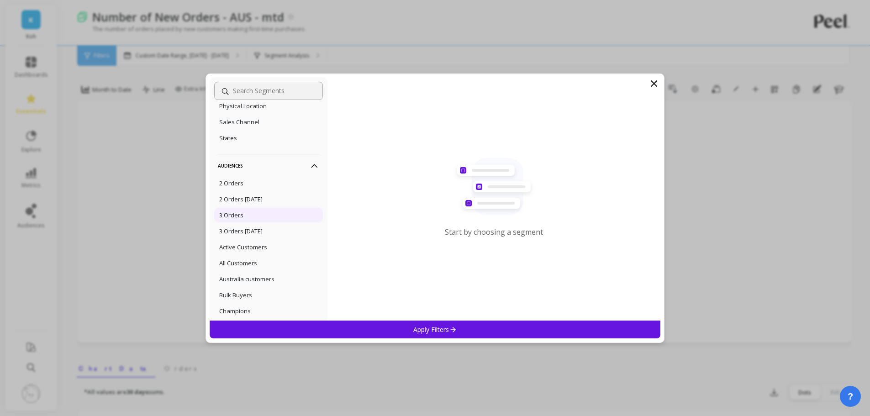
scroll to position [174, 0]
click at [241, 236] on p "Australia customers" at bounding box center [246, 233] width 55 height 8
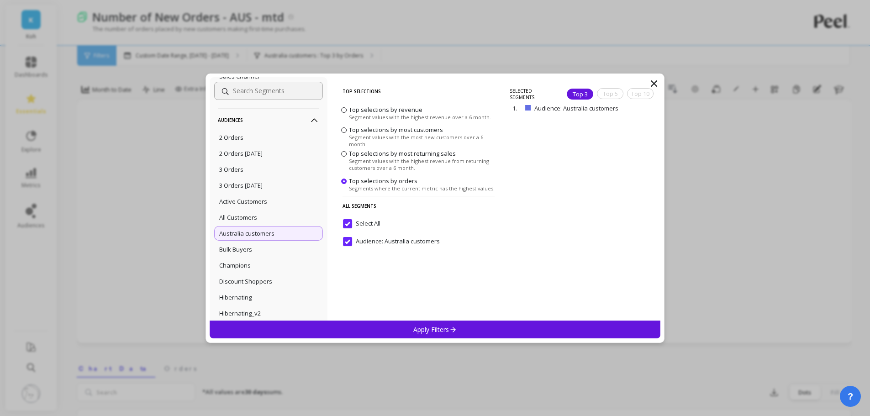
click at [420, 332] on p "Apply Filters" at bounding box center [434, 329] width 43 height 9
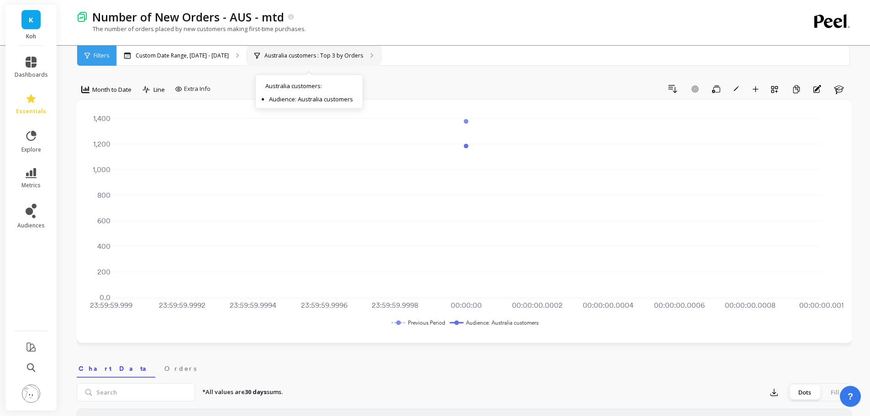
click at [353, 63] on div "Australia customers : Top 3 by Orders Australia customers : Audience: [GEOGRAPH…" at bounding box center [314, 56] width 134 height 20
click at [724, 90] on button "Save" at bounding box center [716, 89] width 17 height 15
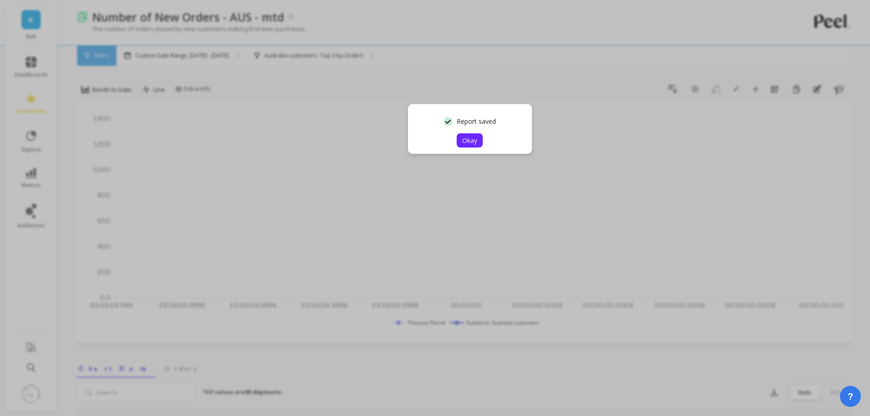
click at [464, 143] on span "Okay" at bounding box center [469, 140] width 15 height 9
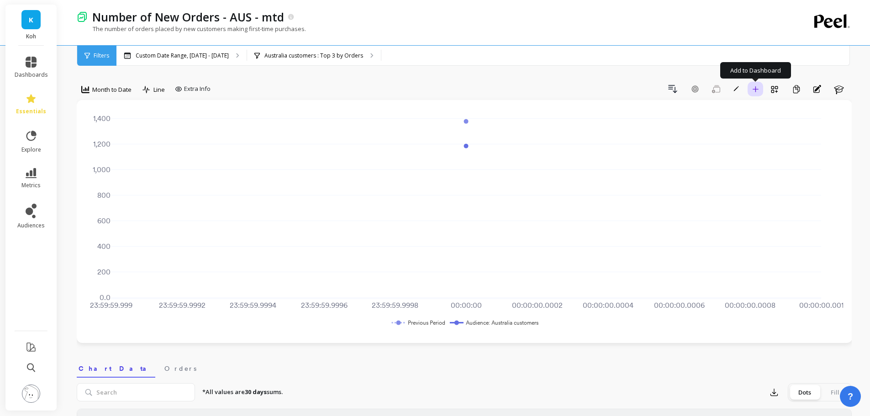
click at [754, 89] on icon "button" at bounding box center [755, 89] width 6 height 6
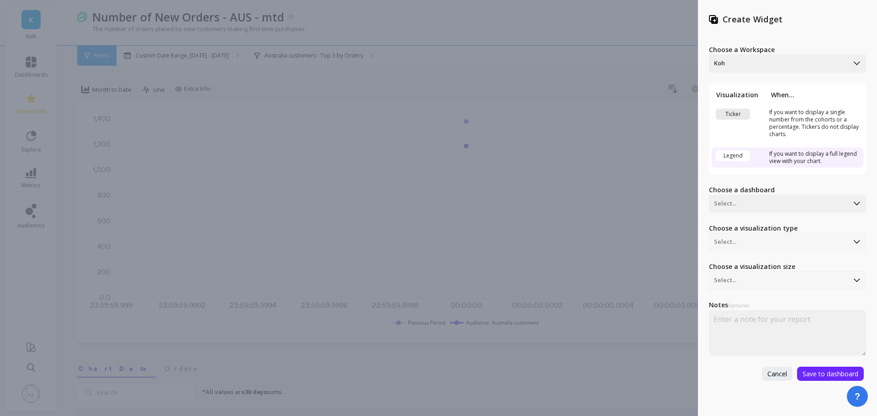
click at [744, 108] on td "Ticker" at bounding box center [739, 123] width 55 height 35
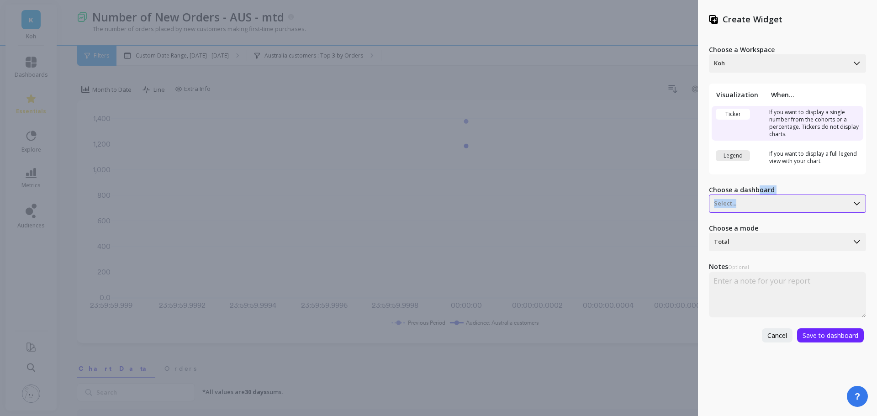
drag, startPoint x: 757, startPoint y: 194, endPoint x: 755, endPoint y: 206, distance: 12.5
click at [755, 206] on div "Choose a dashboard Select..." at bounding box center [787, 198] width 157 height 27
click at [755, 205] on div at bounding box center [779, 203] width 130 height 11
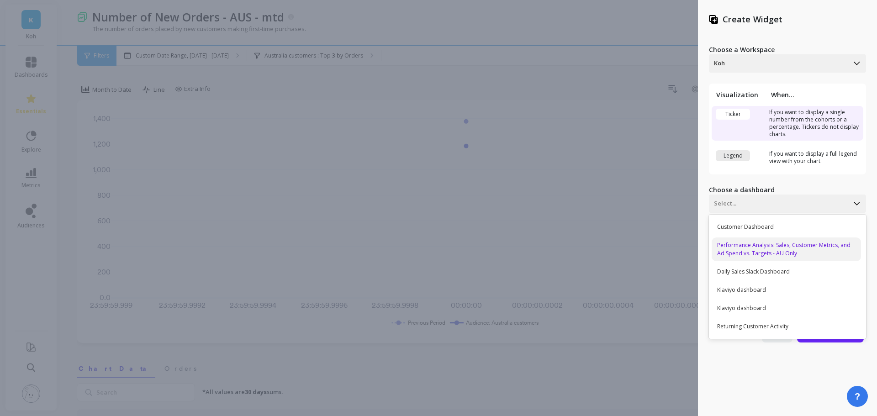
click at [776, 257] on div "Performance Analysis: Sales, Customer Metrics, and Ad Spend vs. Targets - AU On…" at bounding box center [786, 250] width 149 height 24
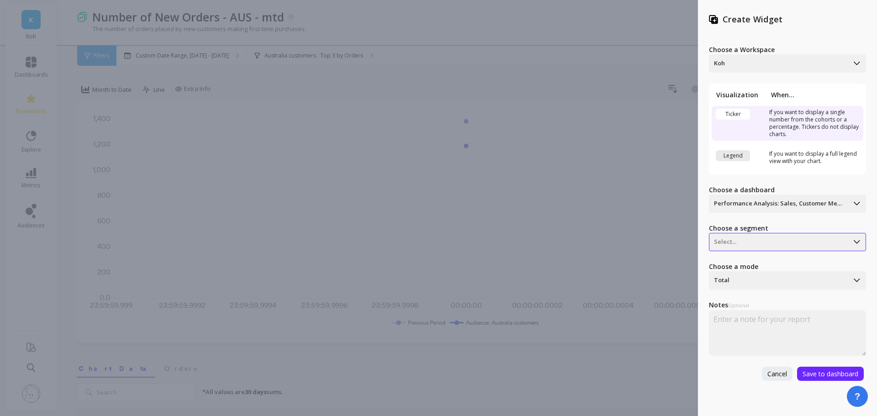
click at [775, 250] on div "Select..." at bounding box center [787, 242] width 157 height 18
click at [764, 264] on div "Audience: Australia customers" at bounding box center [786, 266] width 149 height 16
click at [765, 278] on div at bounding box center [779, 280] width 130 height 11
click at [761, 324] on div "Last value" at bounding box center [786, 322] width 149 height 16
click at [820, 375] on span "Save to dashboard" at bounding box center [831, 374] width 56 height 9
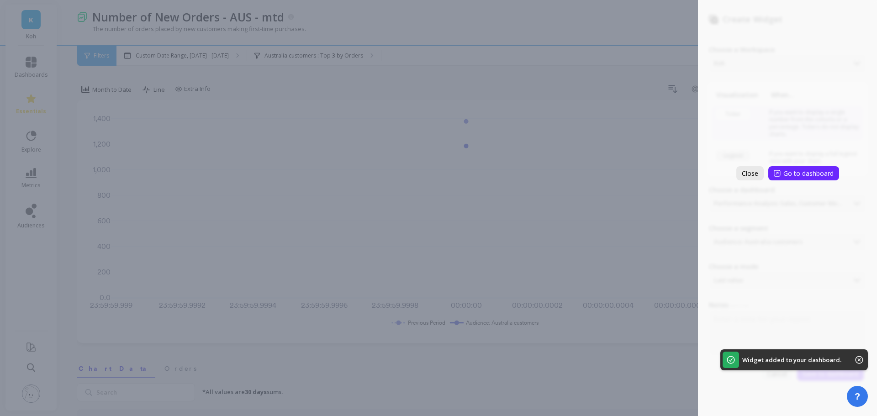
click at [745, 174] on span "Close" at bounding box center [750, 173] width 16 height 9
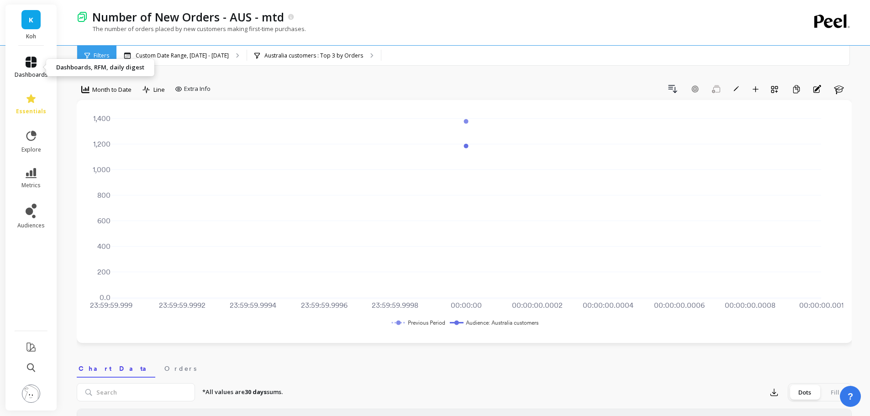
click at [31, 67] on icon at bounding box center [31, 62] width 11 height 11
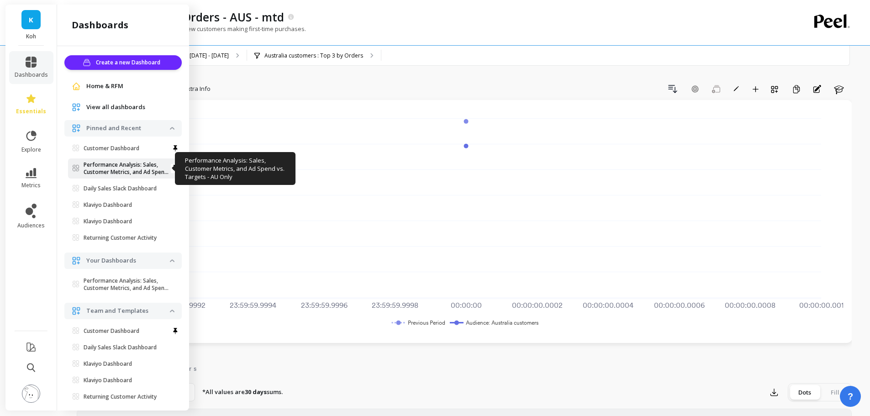
click at [100, 163] on p "Performance Analysis: Sales, Customer Metrics, and Ad Spend Vs. Targets - AU On…" at bounding box center [127, 168] width 86 height 15
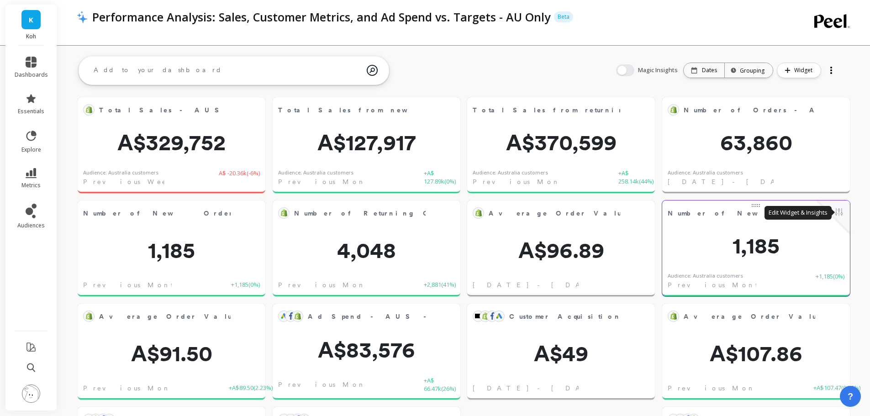
click at [842, 211] on button at bounding box center [839, 212] width 11 height 13
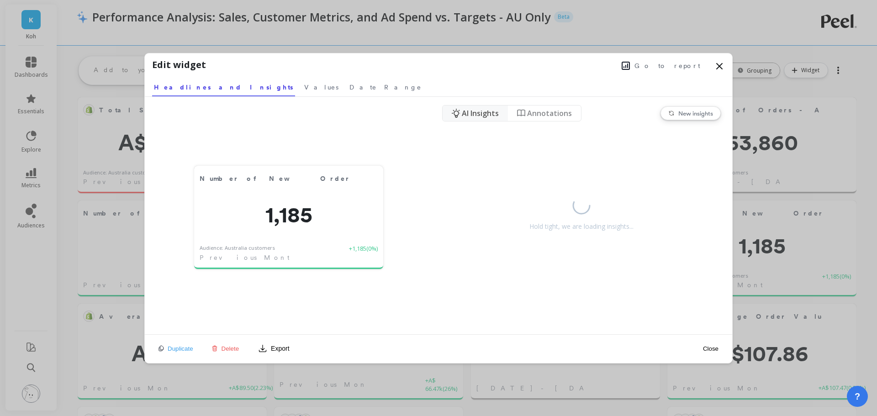
click at [723, 62] on icon at bounding box center [719, 66] width 11 height 11
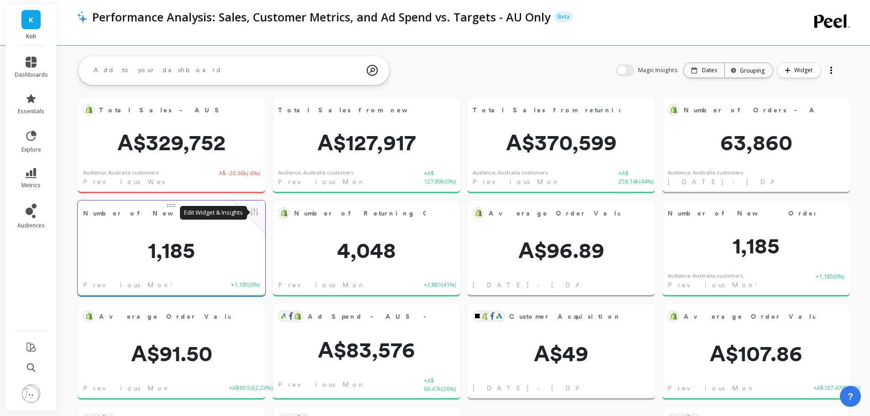
click at [255, 209] on button at bounding box center [254, 212] width 11 height 13
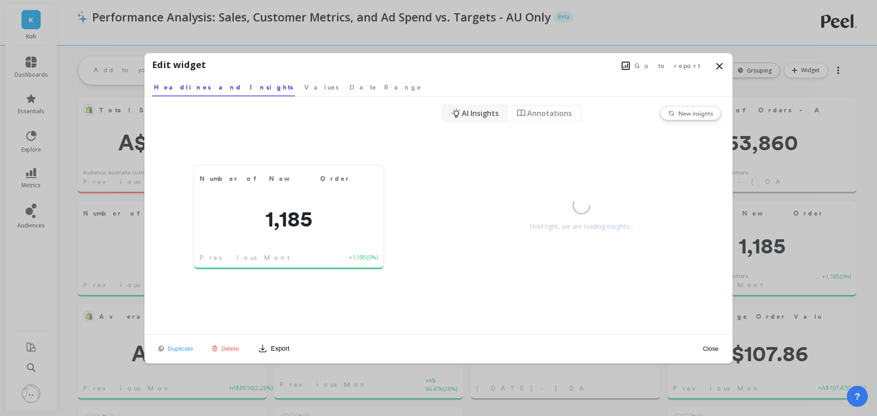
drag, startPoint x: 225, startPoint y: 352, endPoint x: 238, endPoint y: 345, distance: 15.3
click at [225, 352] on button "Delete" at bounding box center [225, 349] width 33 height 8
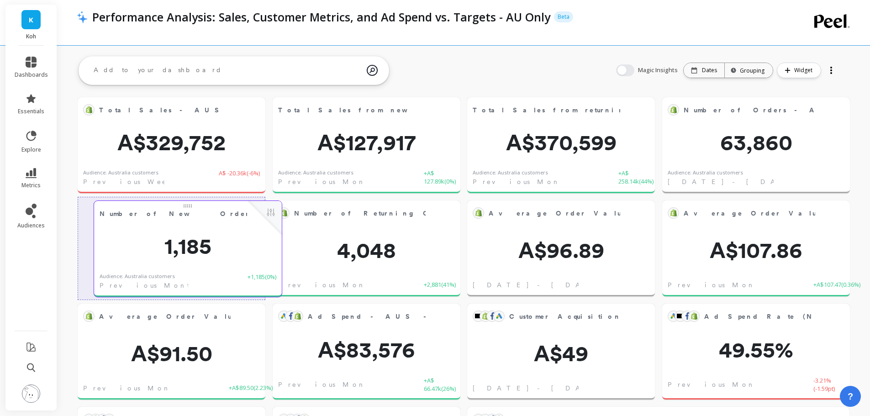
drag, startPoint x: 724, startPoint y: 232, endPoint x: 156, endPoint y: 233, distance: 568.2
click at [156, 233] on div "Number of New Orders - AUS - mtd Edit Widget & Insights 1,185 Audience: Austral…" at bounding box center [188, 249] width 188 height 96
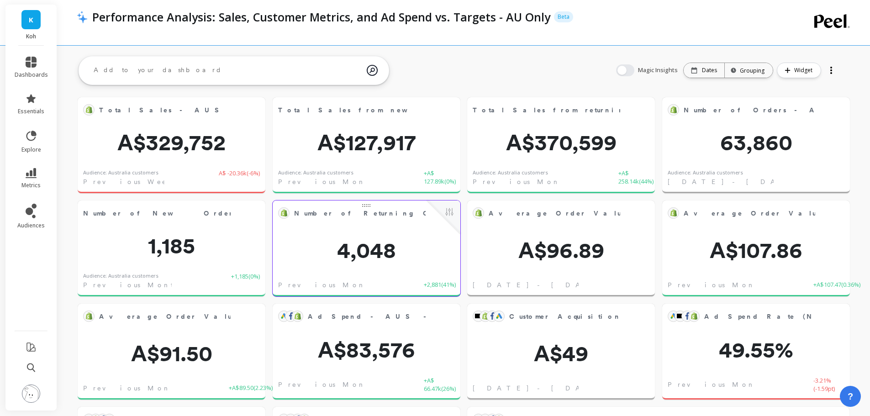
click at [454, 209] on button at bounding box center [449, 212] width 11 height 13
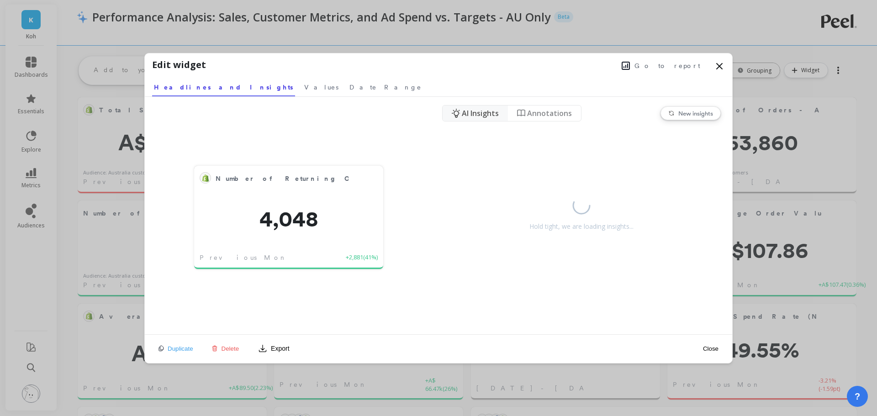
click at [680, 65] on span "Go to report" at bounding box center [667, 65] width 66 height 9
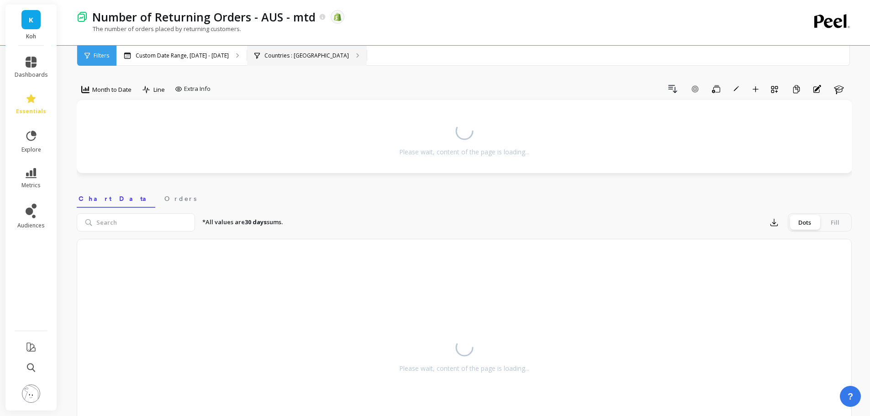
click at [284, 59] on p "Countries : [GEOGRAPHIC_DATA]" at bounding box center [306, 55] width 84 height 7
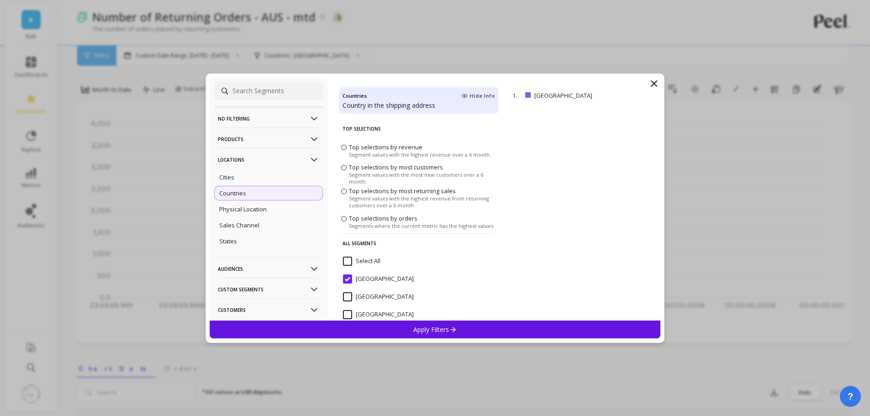
click at [257, 271] on p "Audiences" at bounding box center [268, 268] width 101 height 23
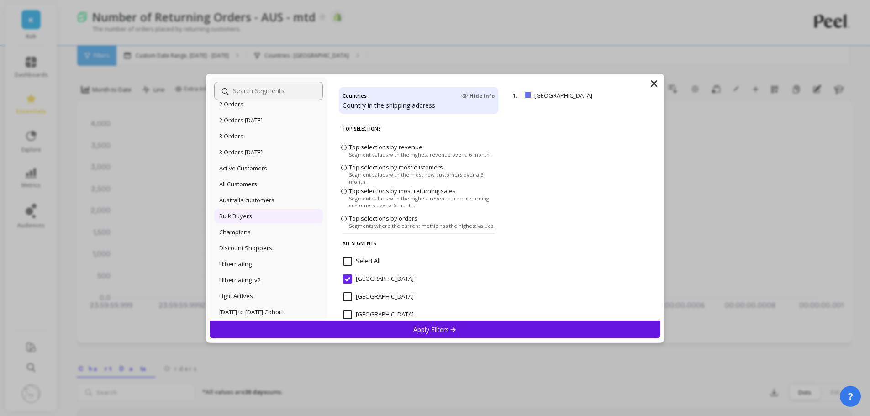
scroll to position [183, 0]
click at [246, 197] on p "Australia customers" at bounding box center [246, 199] width 55 height 8
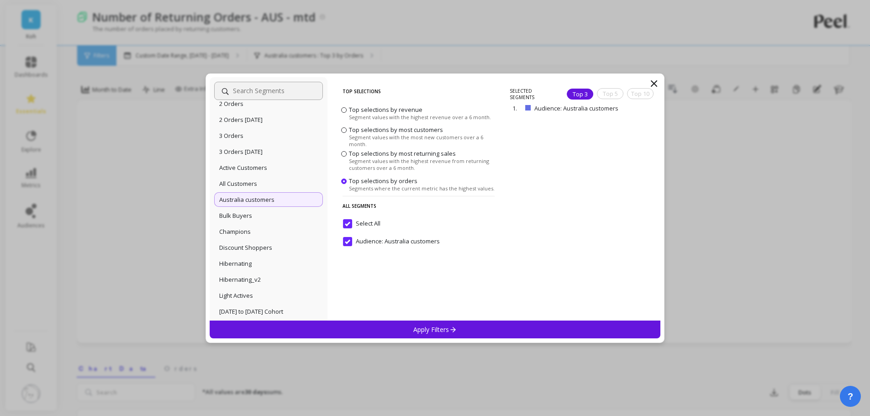
click at [397, 332] on div "Apply Filters" at bounding box center [435, 330] width 451 height 18
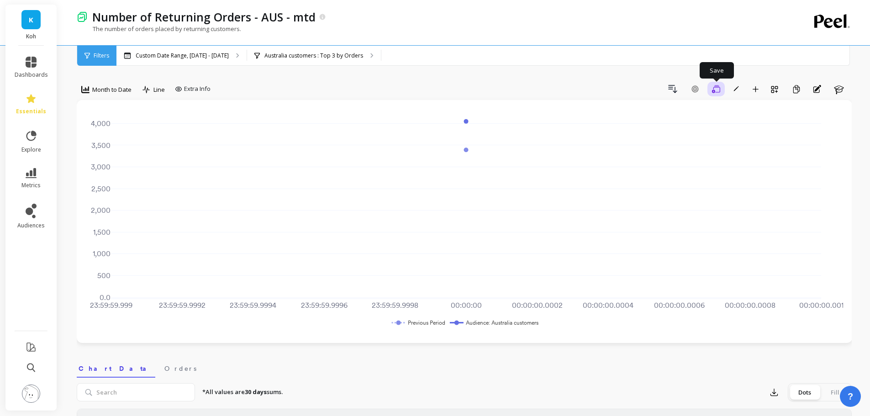
click at [714, 92] on icon "button" at bounding box center [716, 89] width 8 height 8
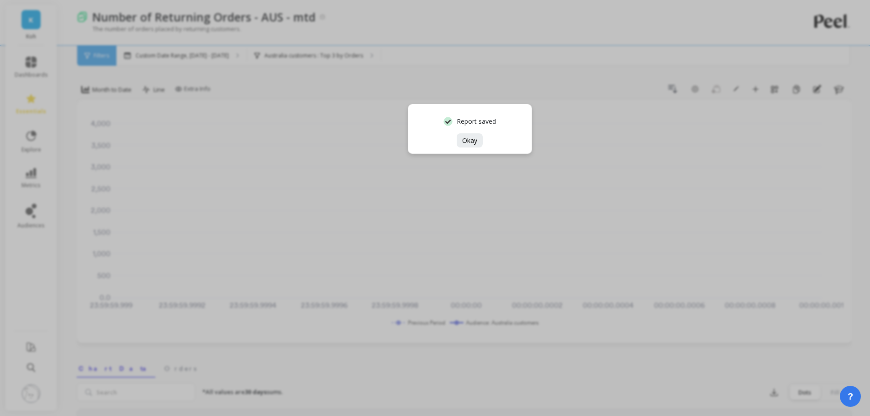
drag, startPoint x: 462, startPoint y: 142, endPoint x: 475, endPoint y: 141, distance: 12.4
click at [463, 142] on span "Okay" at bounding box center [469, 140] width 15 height 9
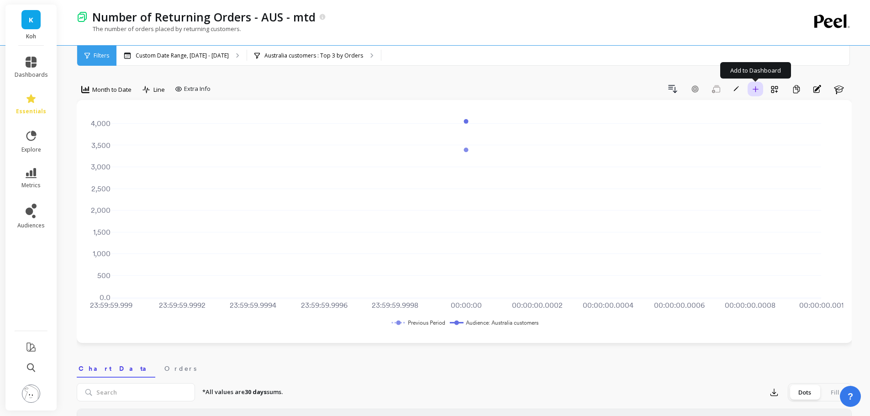
click at [750, 89] on button "Add to Dashboard" at bounding box center [756, 89] width 16 height 15
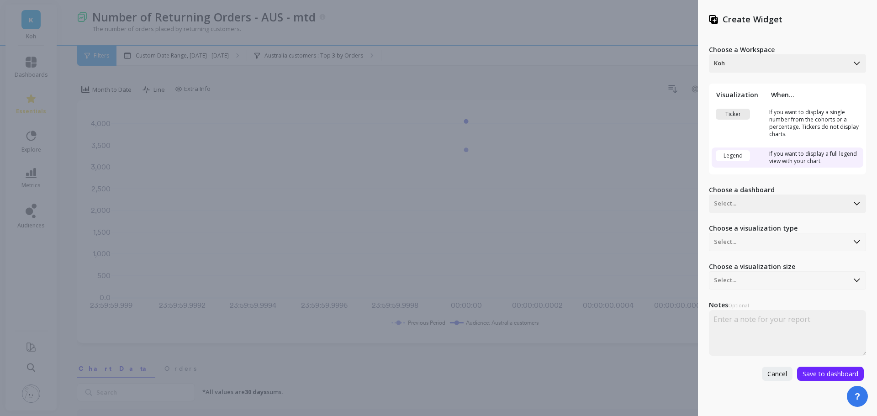
click at [732, 120] on td "Ticker" at bounding box center [739, 123] width 55 height 35
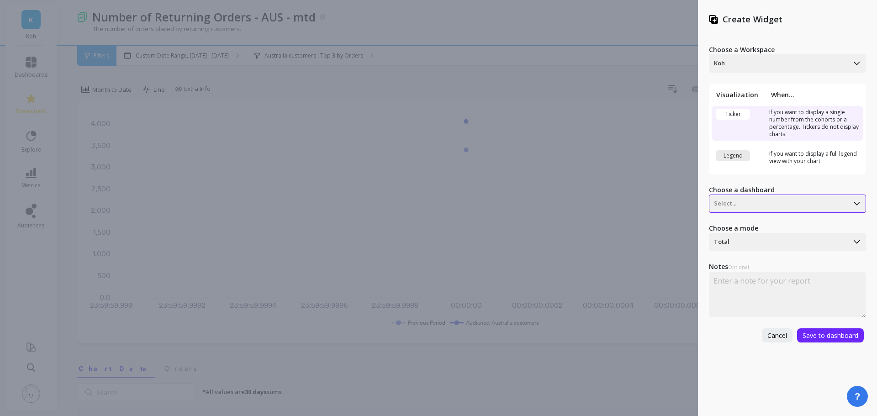
click at [740, 199] on div at bounding box center [779, 203] width 130 height 11
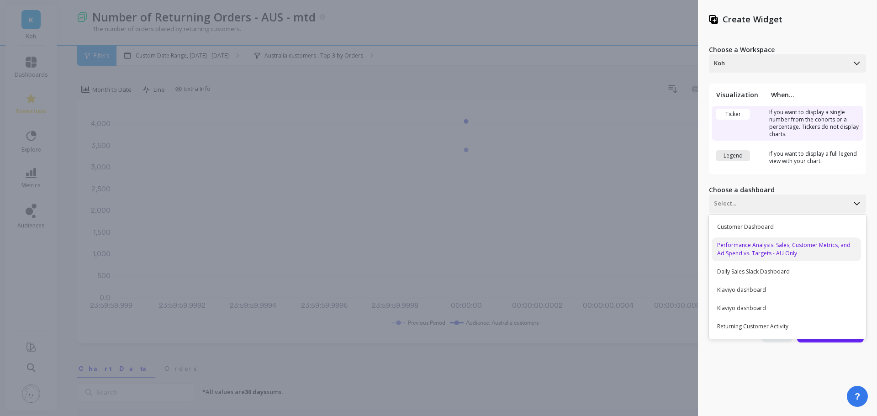
click at [747, 246] on div "Performance Analysis: Sales, Customer Metrics, and Ad Spend vs. Targets - AU On…" at bounding box center [786, 250] width 149 height 24
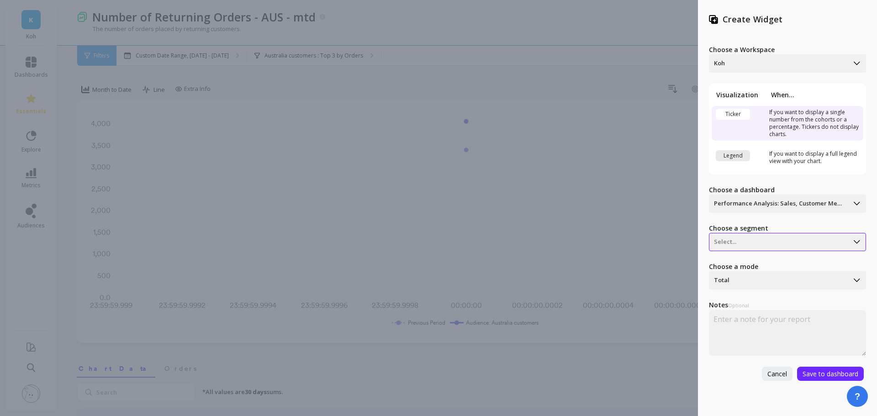
click at [747, 243] on div at bounding box center [779, 242] width 130 height 11
click at [752, 267] on div "Audience: Australia customers" at bounding box center [786, 266] width 149 height 16
click at [750, 280] on div at bounding box center [779, 280] width 130 height 11
click at [757, 320] on div "Last value" at bounding box center [786, 322] width 149 height 16
click at [820, 371] on span "Save to dashboard" at bounding box center [831, 374] width 56 height 9
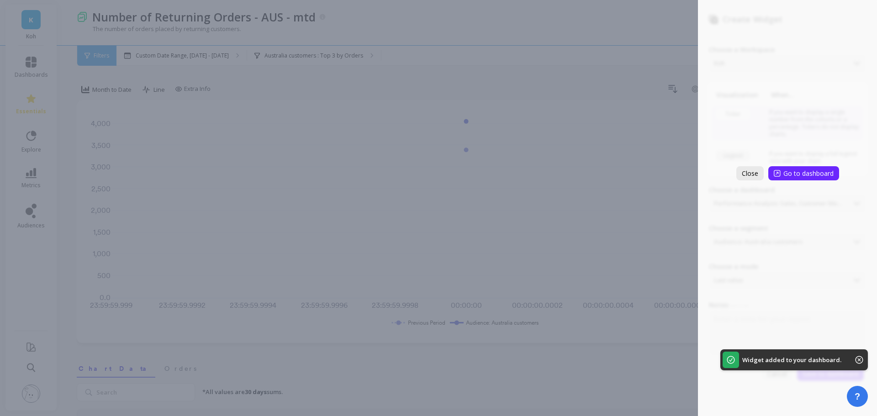
click at [753, 175] on span "Close" at bounding box center [750, 173] width 16 height 9
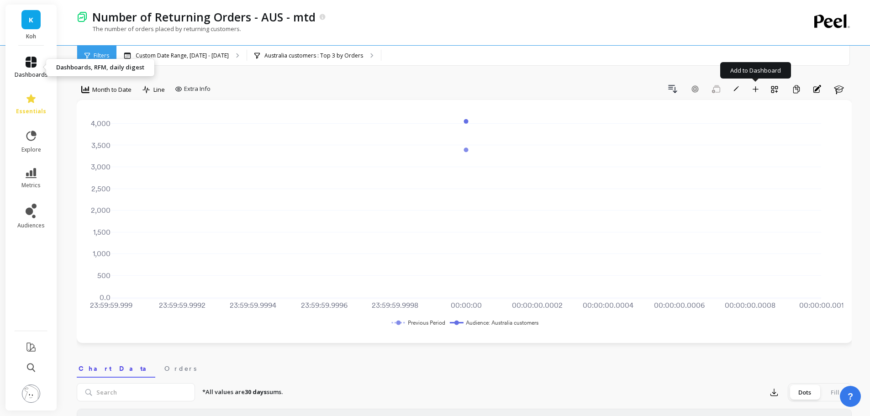
click at [24, 72] on span "dashboards" at bounding box center [31, 74] width 33 height 7
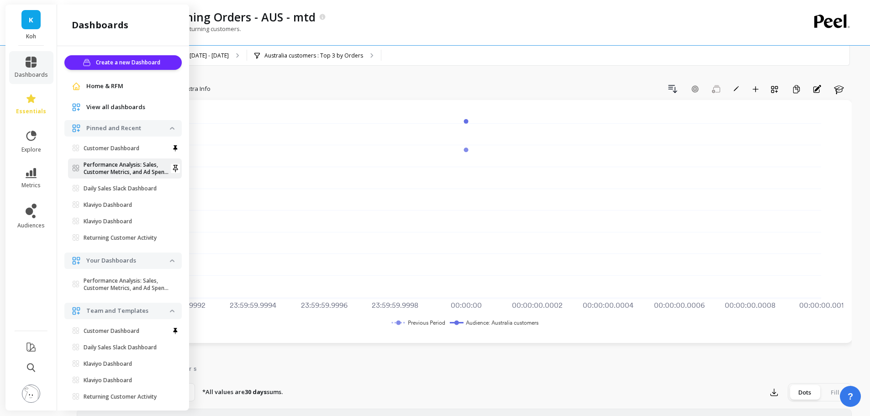
click at [118, 169] on p "Performance Analysis: Sales, Customer Metrics, and Ad Spend Vs. Targets - AU On…" at bounding box center [127, 168] width 86 height 15
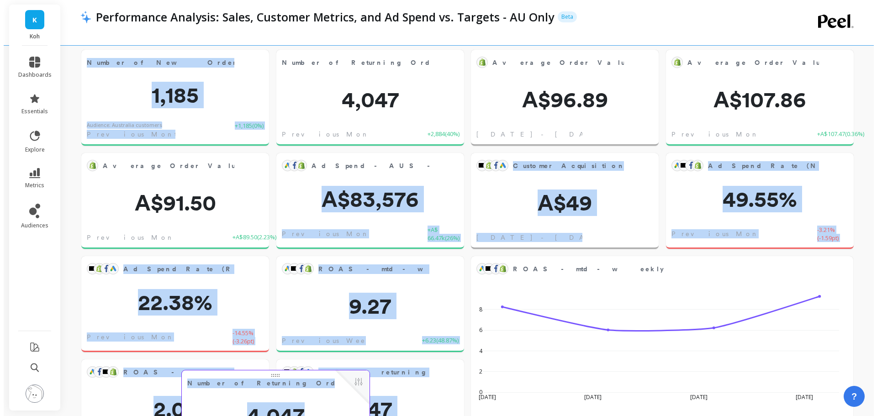
scroll to position [80, 0]
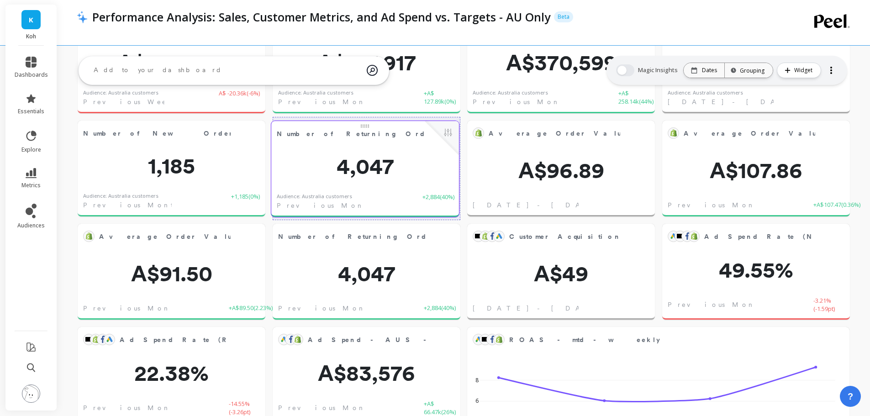
drag, startPoint x: 222, startPoint y: 355, endPoint x: 416, endPoint y: 171, distance: 267.2
click at [416, 171] on span "4,047" at bounding box center [365, 166] width 188 height 22
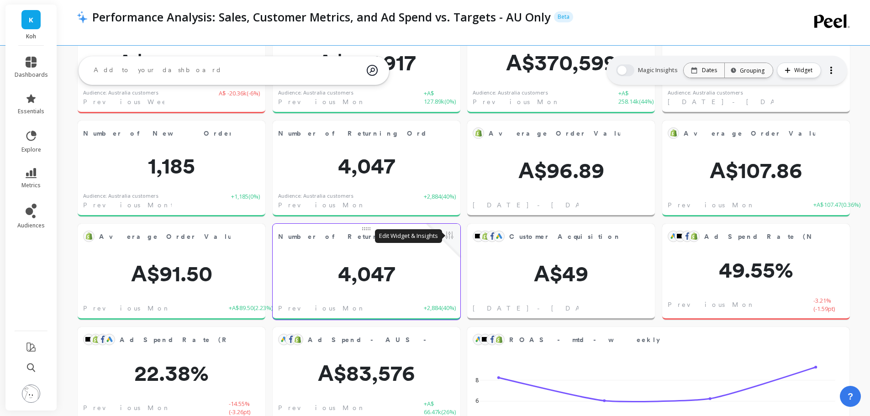
click at [451, 237] on button at bounding box center [449, 236] width 11 height 13
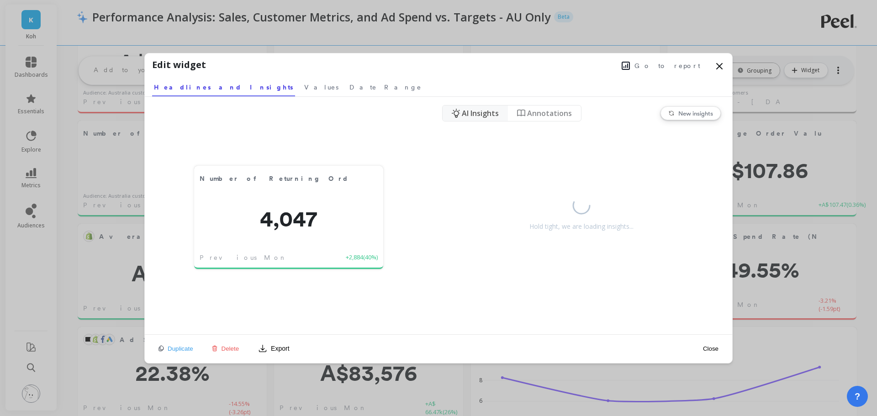
click at [222, 351] on span "Delete" at bounding box center [231, 348] width 18 height 7
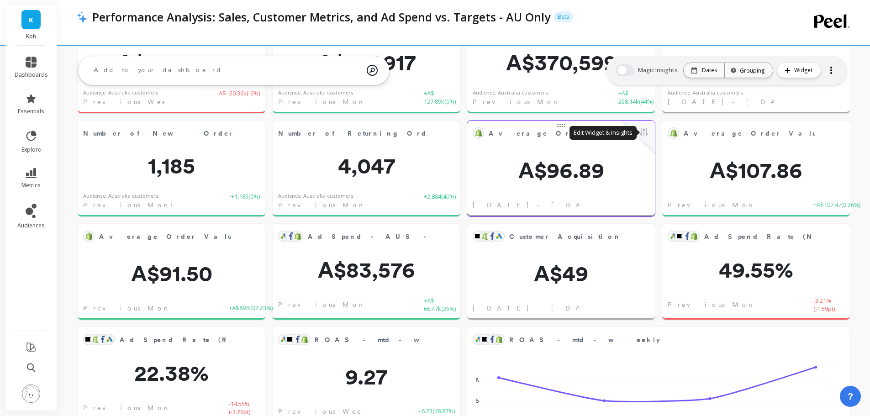
click at [646, 131] on button at bounding box center [644, 133] width 11 height 13
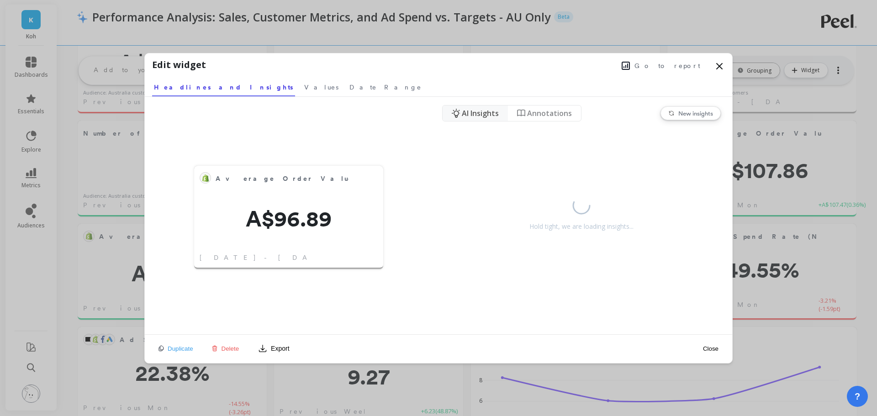
click at [679, 66] on span "Go to report" at bounding box center [667, 65] width 66 height 9
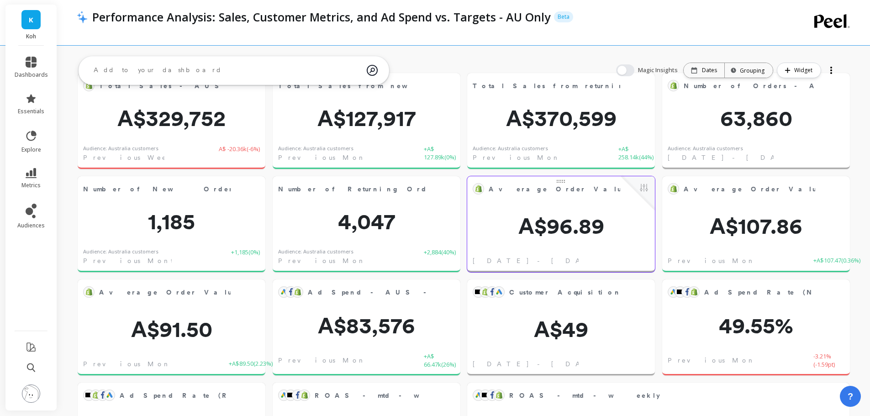
scroll to position [46, 0]
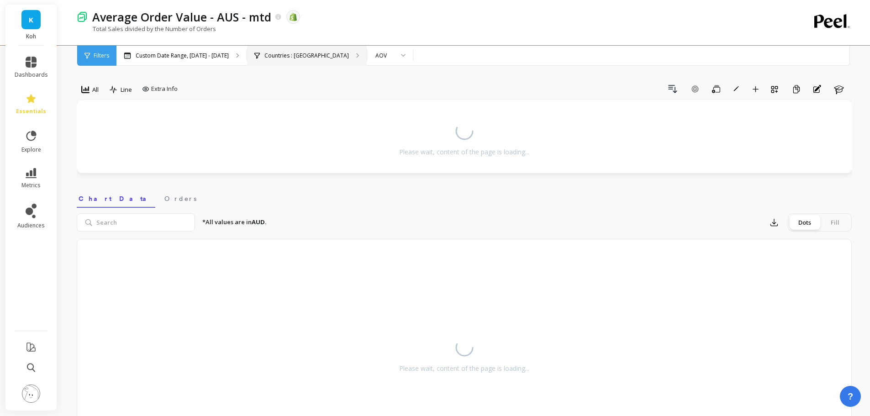
click at [278, 58] on p "Countries : Australia" at bounding box center [306, 55] width 84 height 7
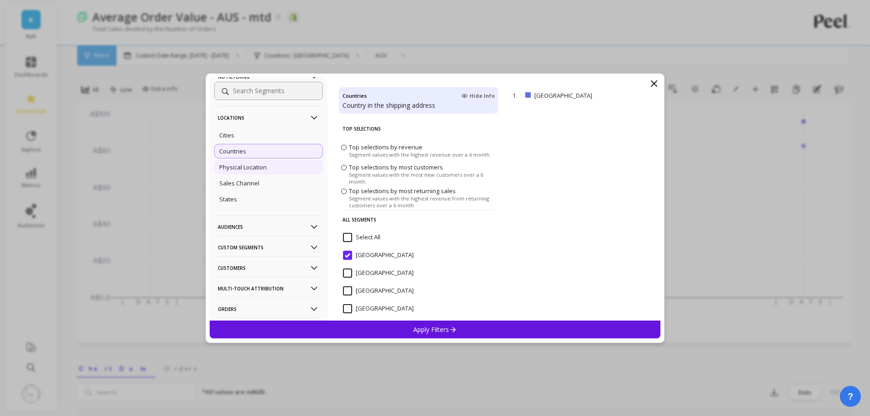
scroll to position [91, 0]
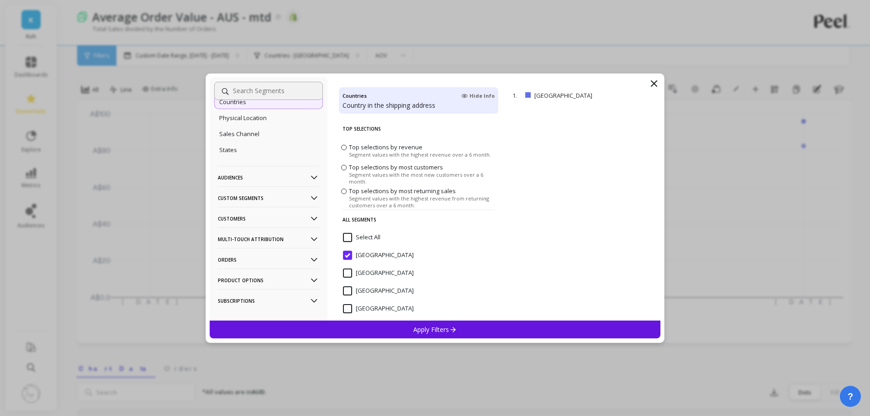
click at [237, 173] on p "Audiences" at bounding box center [268, 177] width 101 height 23
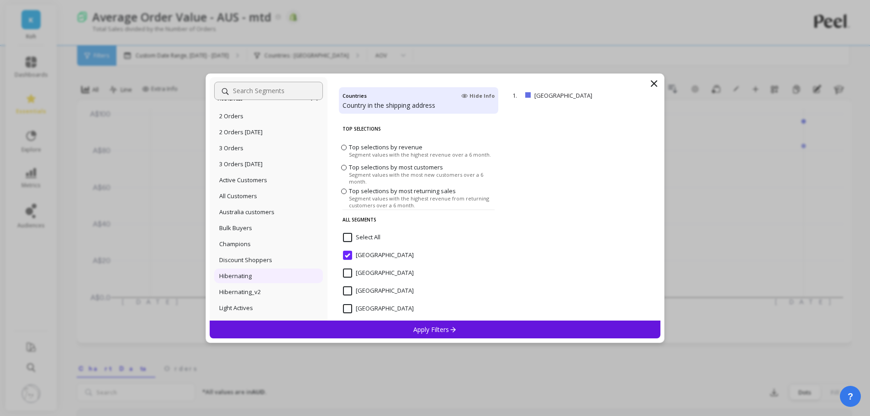
scroll to position [228, 0]
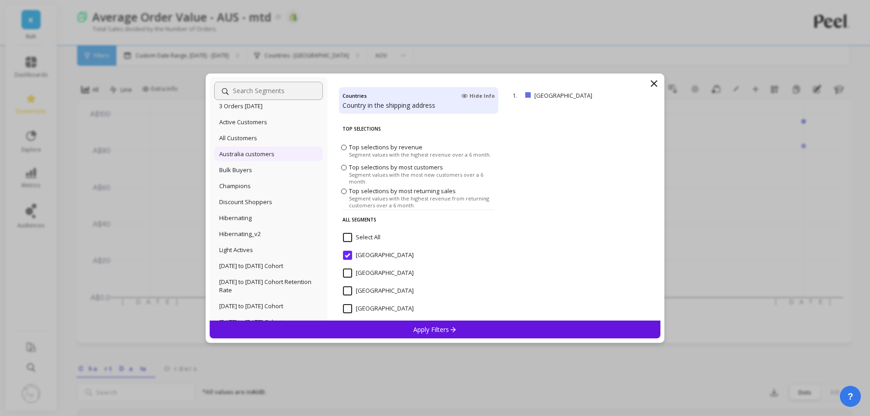
click at [254, 156] on p "Australia customers" at bounding box center [246, 154] width 55 height 8
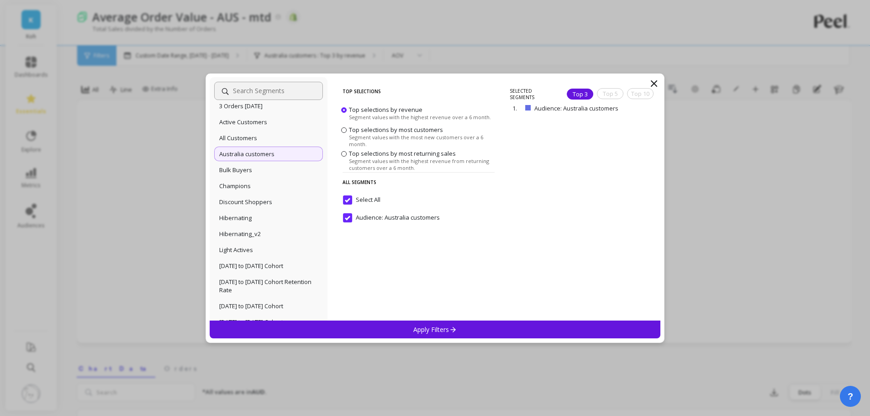
click at [411, 328] on div "Apply Filters" at bounding box center [435, 330] width 451 height 18
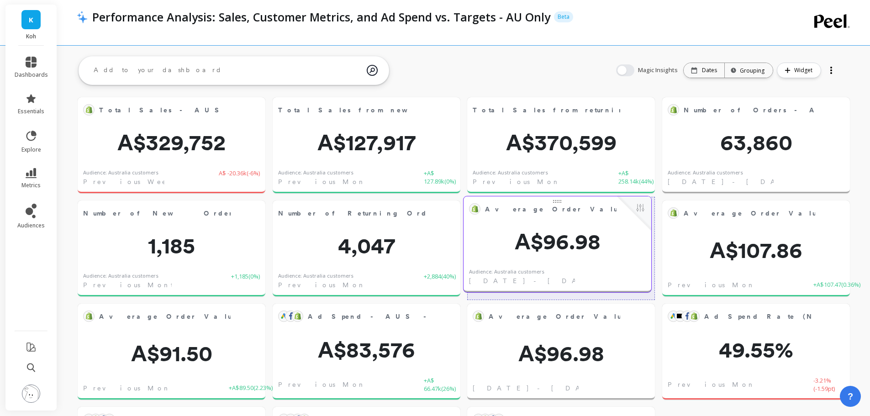
drag, startPoint x: 379, startPoint y: 339, endPoint x: 570, endPoint y: 232, distance: 219.0
click at [570, 232] on span "A$96.98" at bounding box center [558, 242] width 188 height 22
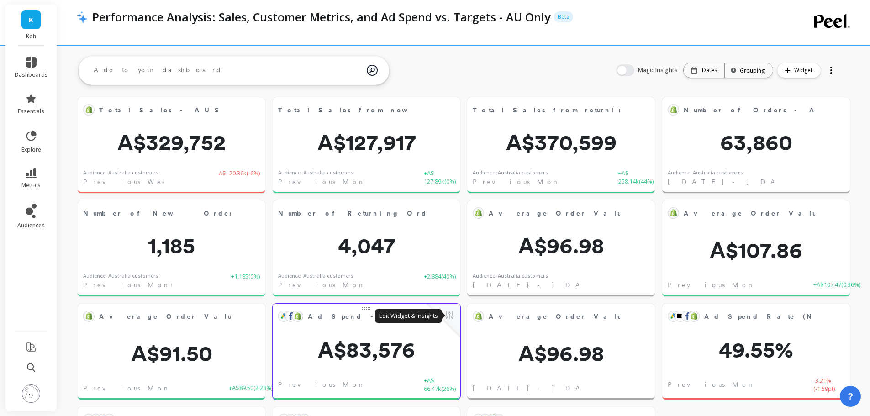
click at [448, 313] on button at bounding box center [449, 316] width 11 height 13
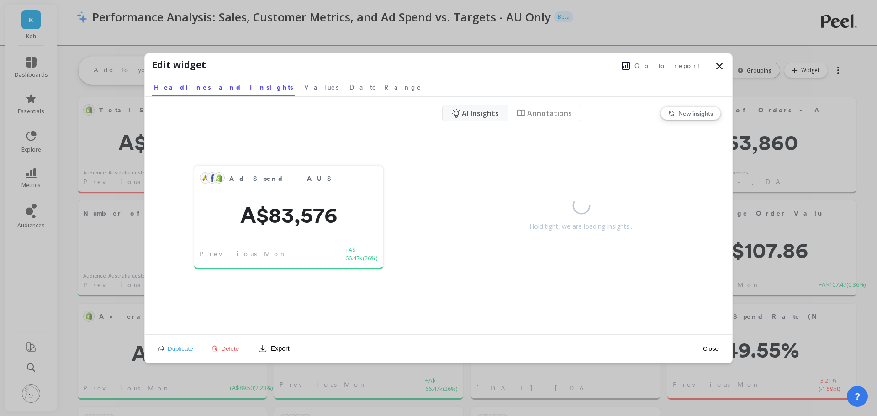
click at [719, 66] on icon at bounding box center [719, 65] width 5 height 5
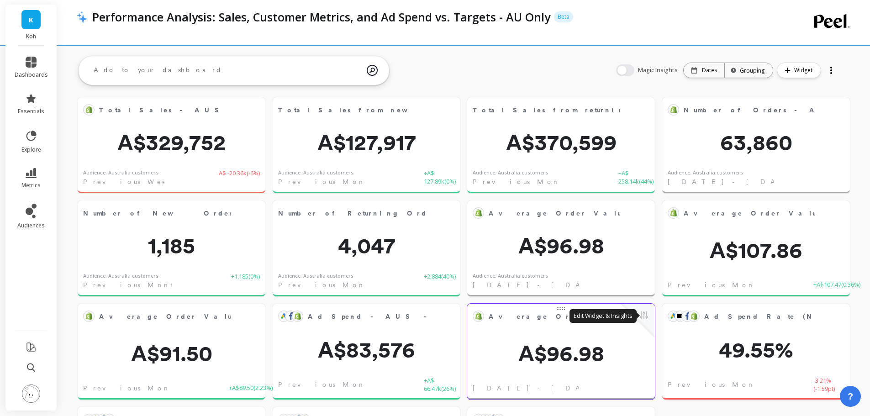
click at [645, 315] on button at bounding box center [644, 316] width 11 height 13
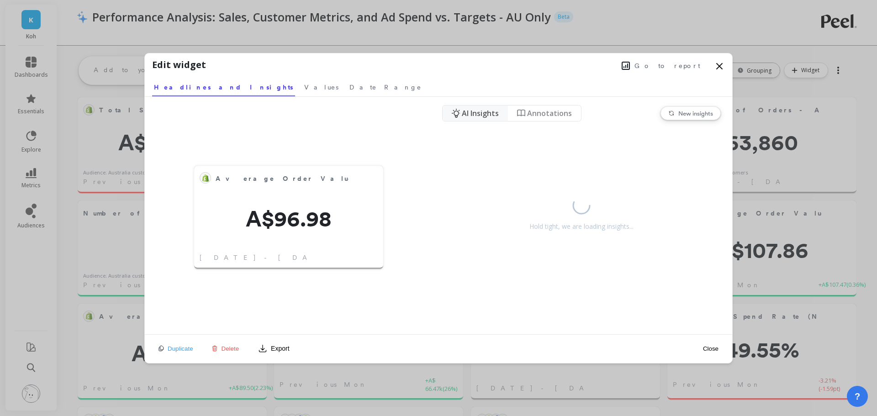
click at [226, 350] on span "Delete" at bounding box center [231, 348] width 18 height 7
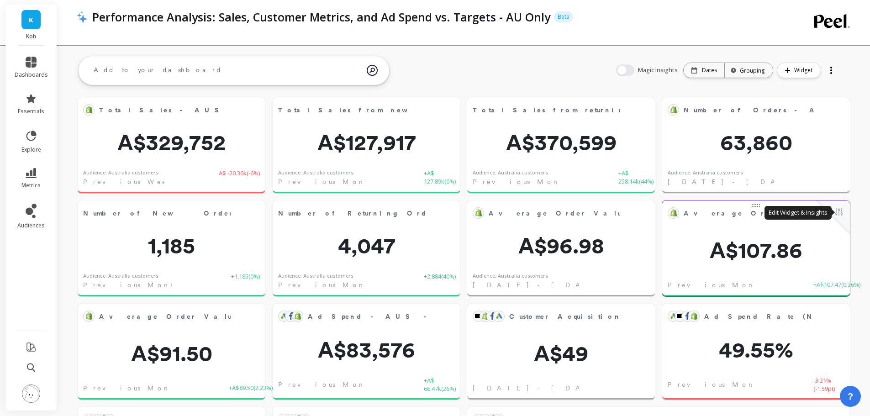
click at [840, 213] on button at bounding box center [839, 212] width 11 height 13
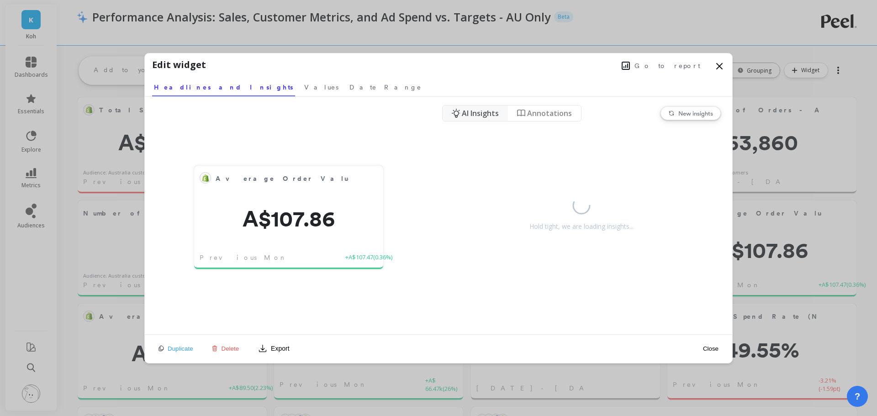
click at [678, 67] on span "Go to report" at bounding box center [667, 65] width 66 height 9
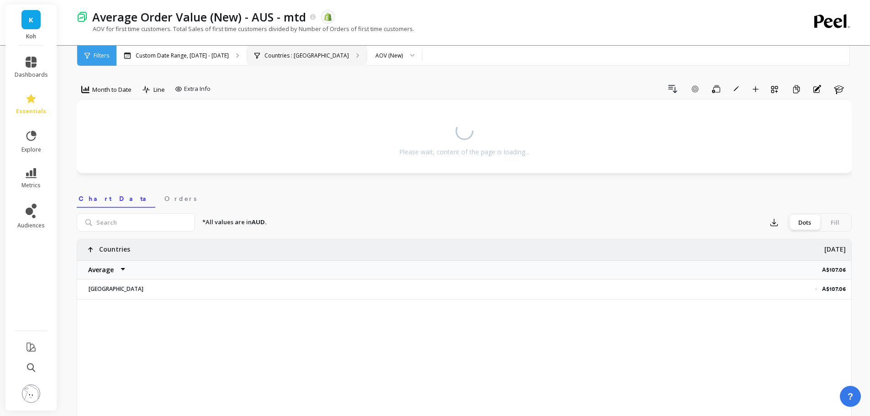
click at [287, 56] on p "Countries : Australia" at bounding box center [306, 55] width 84 height 7
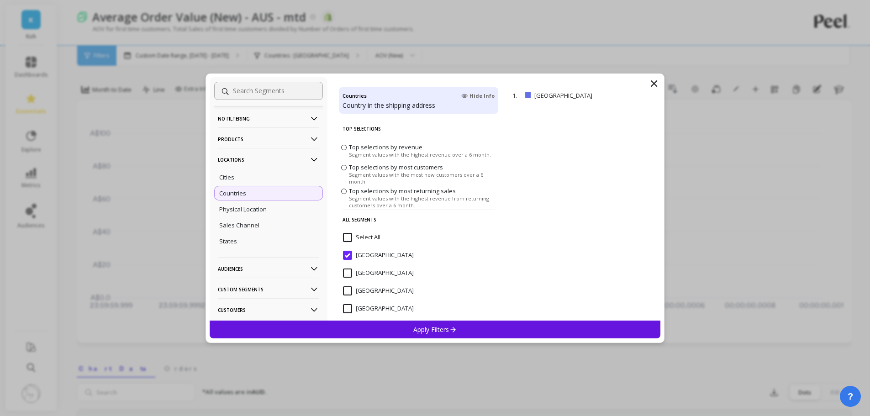
scroll to position [46, 0]
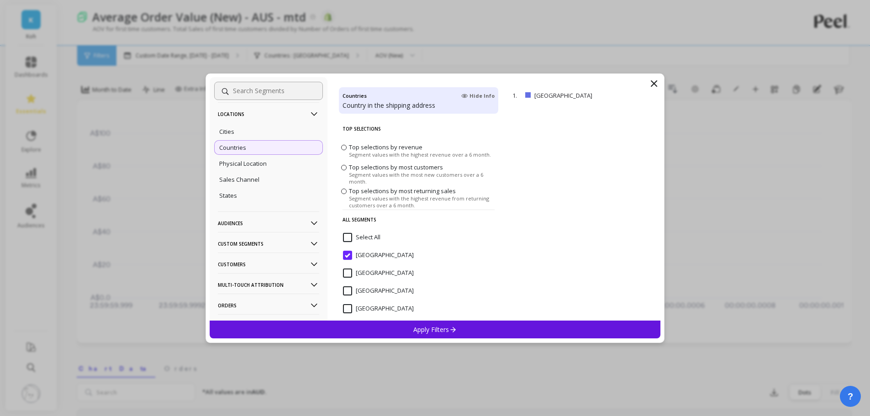
click at [246, 222] on p "Audiences" at bounding box center [268, 222] width 101 height 23
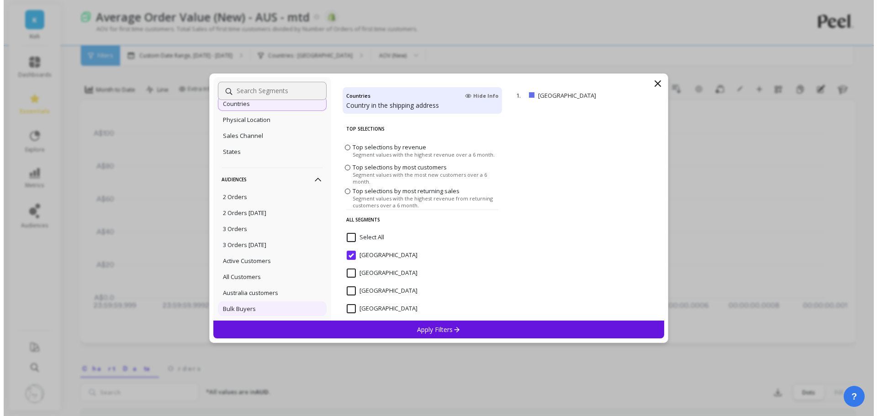
scroll to position [137, 0]
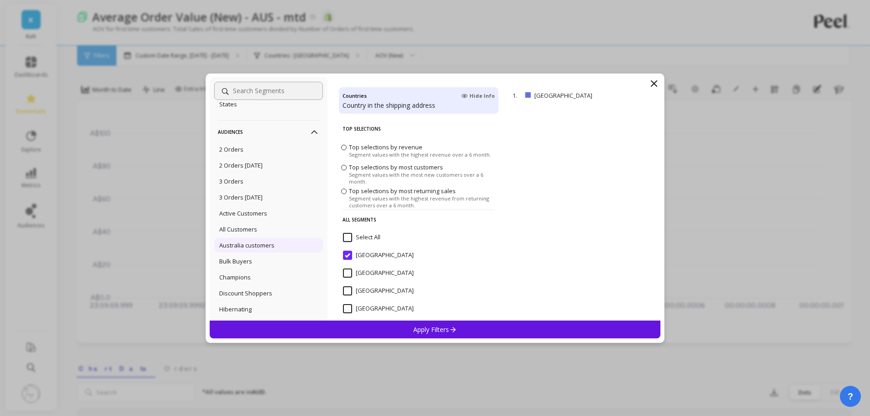
click at [254, 246] on p "Australia customers" at bounding box center [246, 245] width 55 height 8
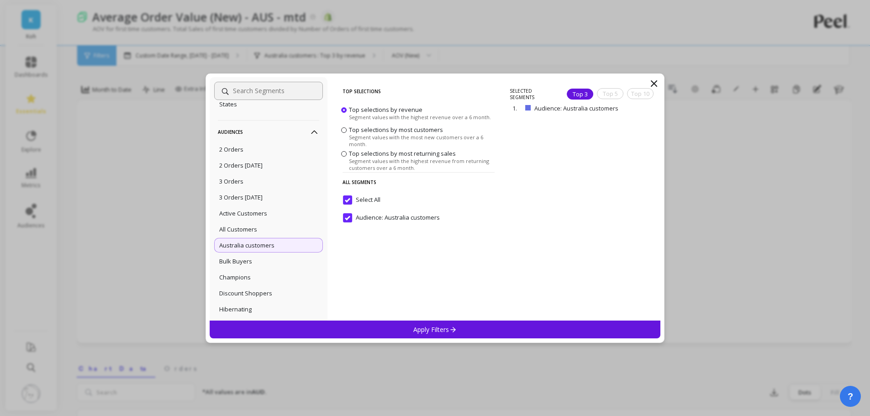
click at [417, 330] on p "Apply Filters" at bounding box center [434, 329] width 43 height 9
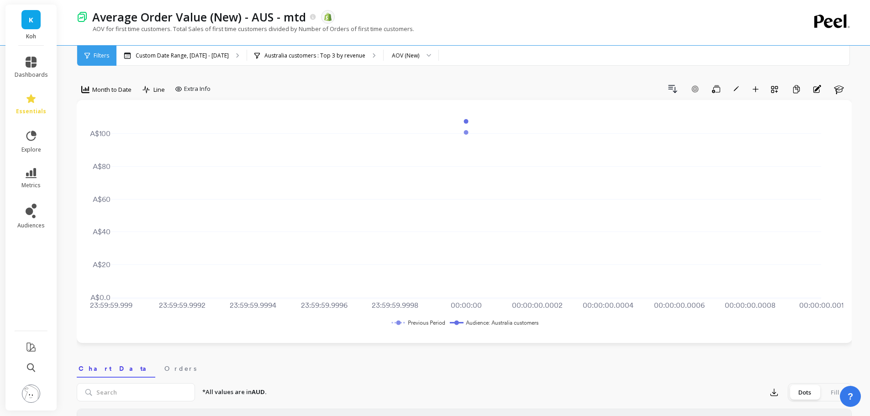
click at [368, 84] on div "Drill Down Add Goal Save Rename Add to Dashboard Create a Copy Annotations Learn" at bounding box center [533, 89] width 638 height 15
click at [714, 90] on icon "button" at bounding box center [716, 89] width 8 height 8
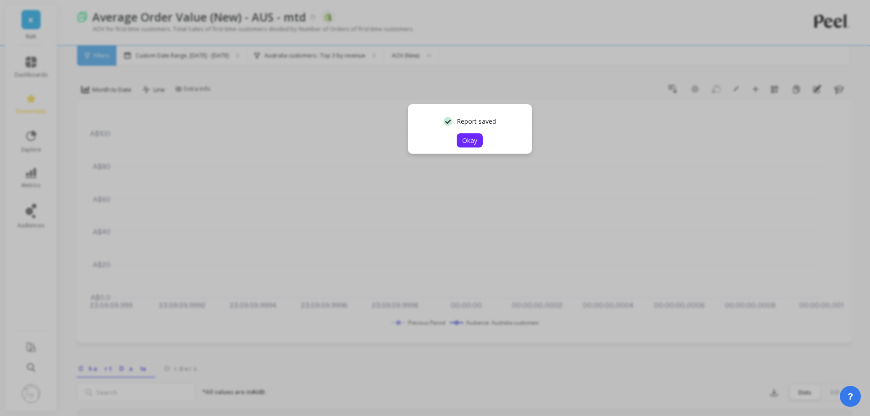
click at [467, 137] on span "Okay" at bounding box center [469, 140] width 15 height 9
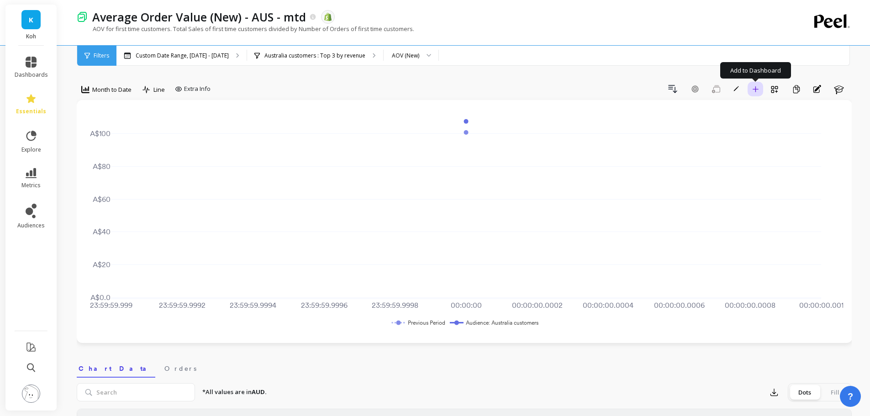
click at [758, 89] on icon "button" at bounding box center [755, 89] width 6 height 6
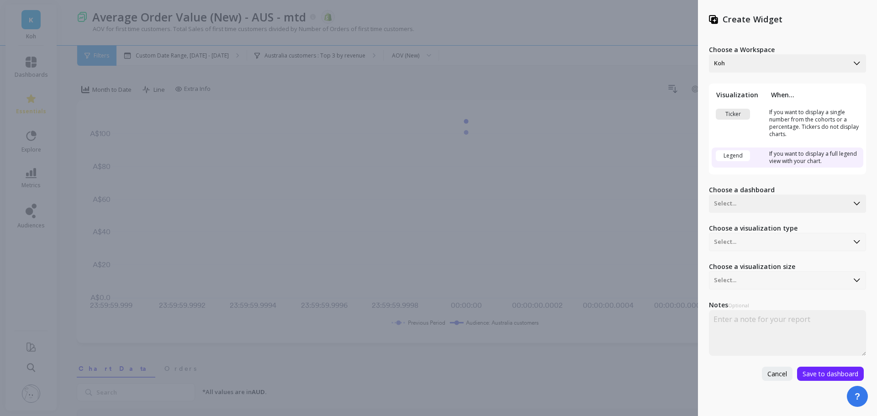
click at [741, 112] on div "Ticker" at bounding box center [733, 114] width 34 height 11
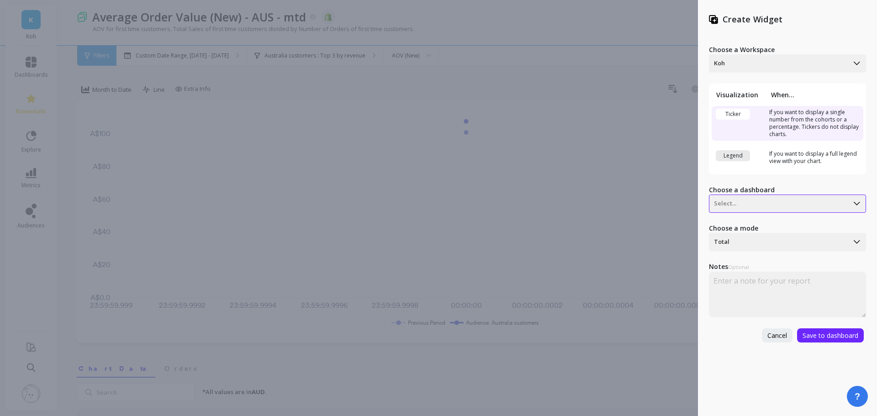
click at [755, 206] on div at bounding box center [779, 203] width 130 height 11
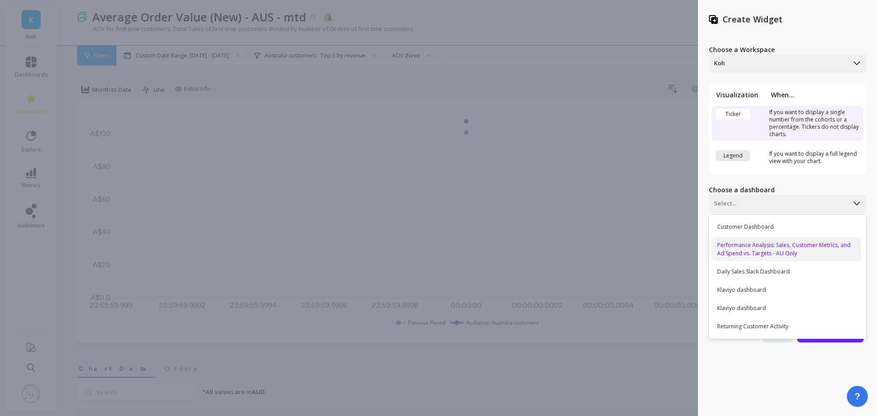
click at [760, 250] on div "Performance Analysis: Sales, Customer Metrics, and Ad Spend vs. Targets - AU On…" at bounding box center [786, 250] width 149 height 24
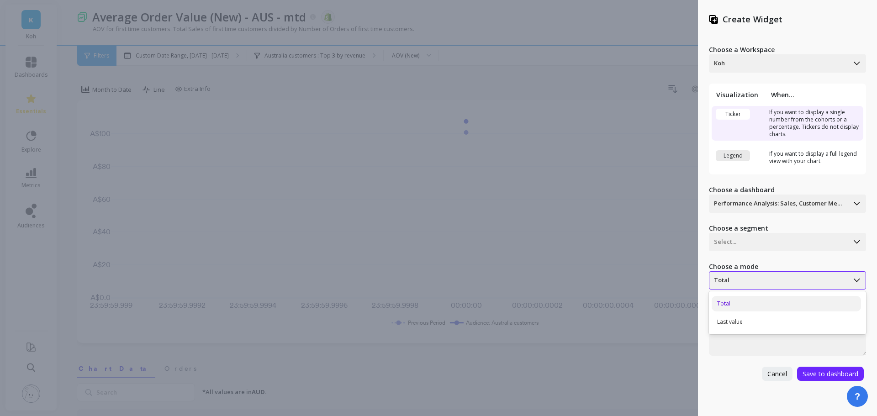
click at [769, 281] on div at bounding box center [779, 280] width 130 height 11
click at [763, 315] on div "Last value" at bounding box center [786, 322] width 149 height 16
click at [753, 242] on div at bounding box center [779, 242] width 130 height 11
click at [750, 268] on div "Audience: Australia customers" at bounding box center [786, 266] width 149 height 16
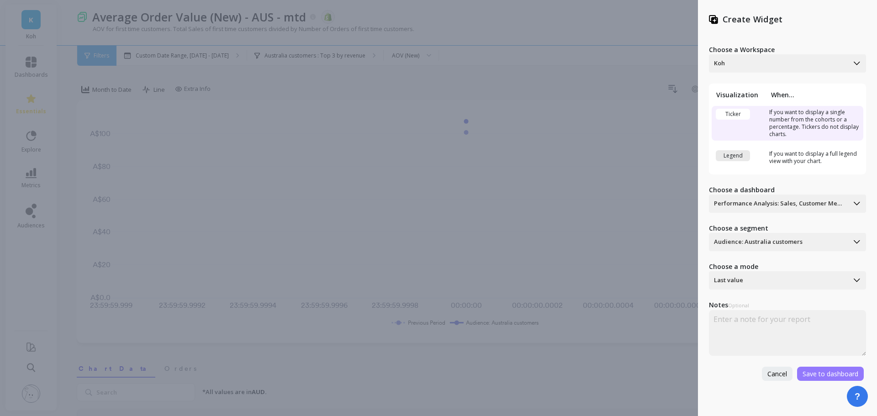
click at [831, 374] on span "Save to dashboard" at bounding box center [831, 374] width 56 height 9
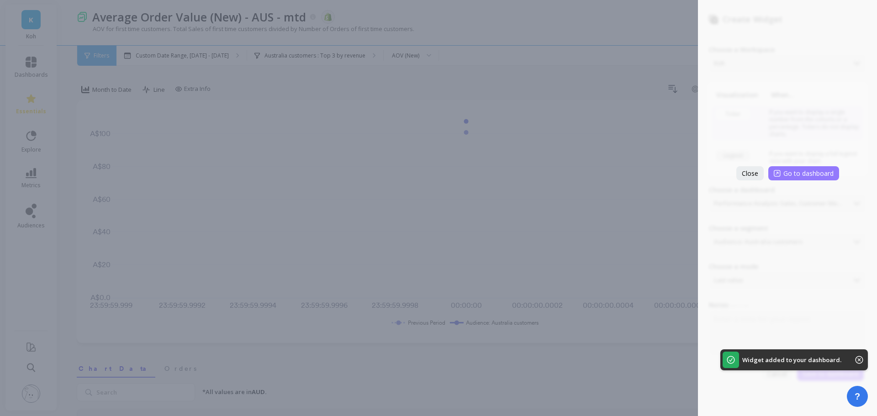
click at [793, 173] on span "Go to dashboard" at bounding box center [808, 173] width 50 height 9
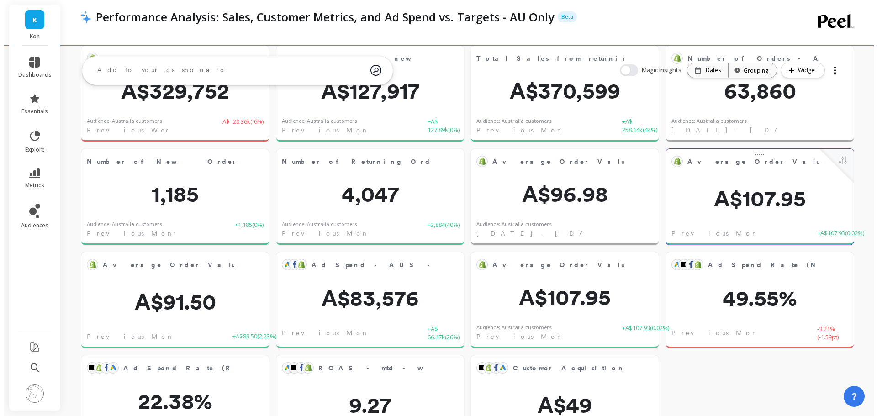
scroll to position [51, 0]
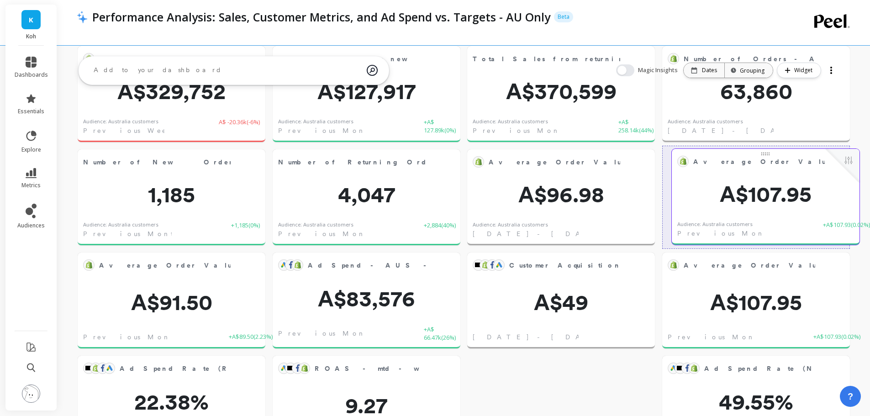
drag, startPoint x: 567, startPoint y: 280, endPoint x: 771, endPoint y: 176, distance: 229.6
click at [771, 176] on div "Average Order Value (New) - AUS - mtd Edit Widget & Insights A$107.95 Audience:…" at bounding box center [766, 197] width 188 height 96
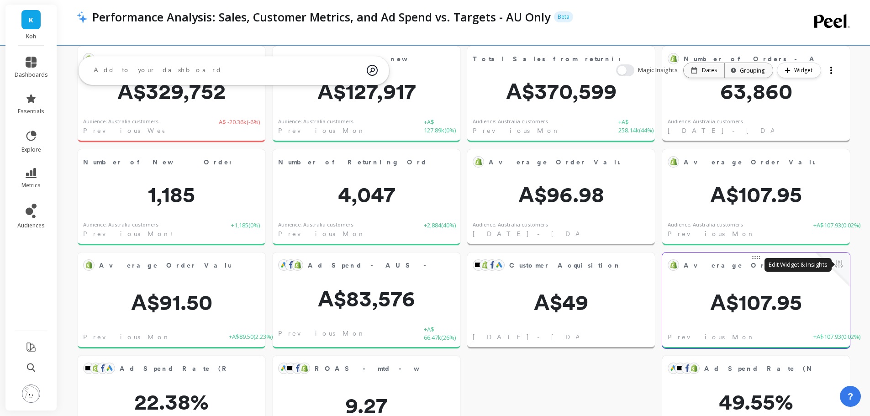
click at [839, 264] on button at bounding box center [839, 265] width 11 height 13
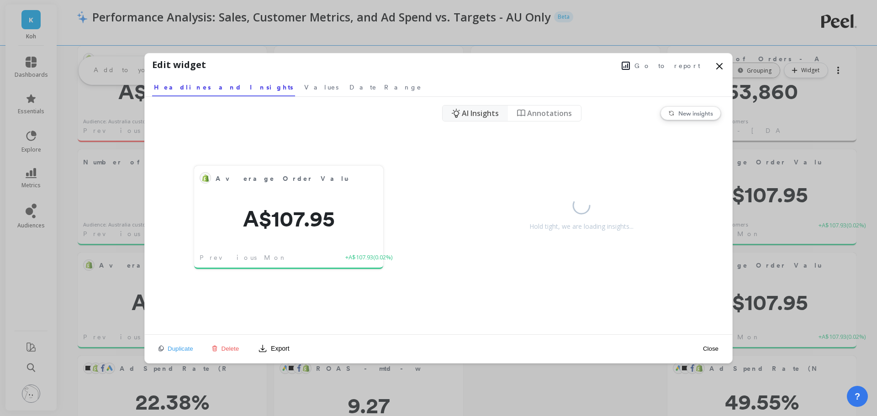
click at [225, 349] on span "Delete" at bounding box center [231, 348] width 18 height 7
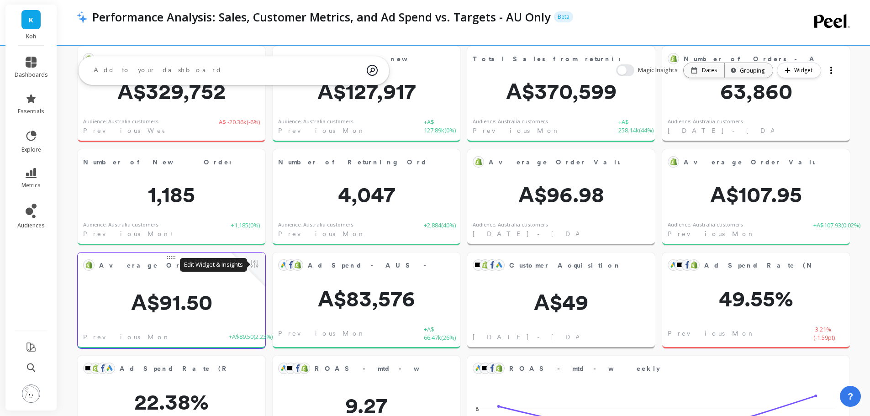
click at [258, 263] on button at bounding box center [254, 265] width 11 height 13
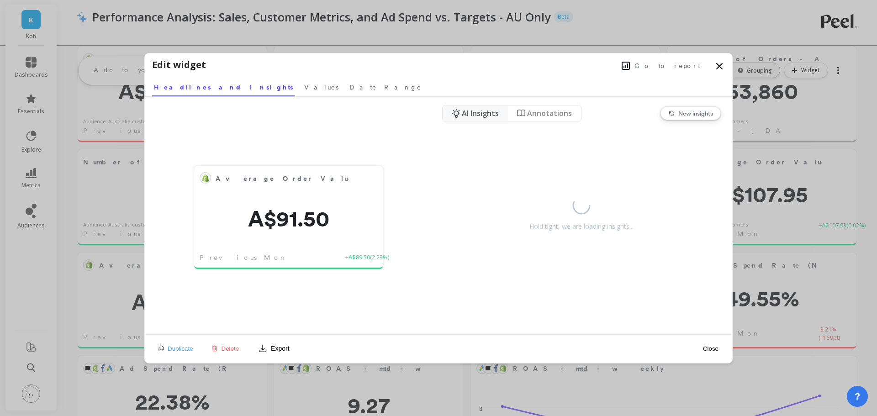
click at [676, 71] on button "Go to report" at bounding box center [661, 66] width 84 height 12
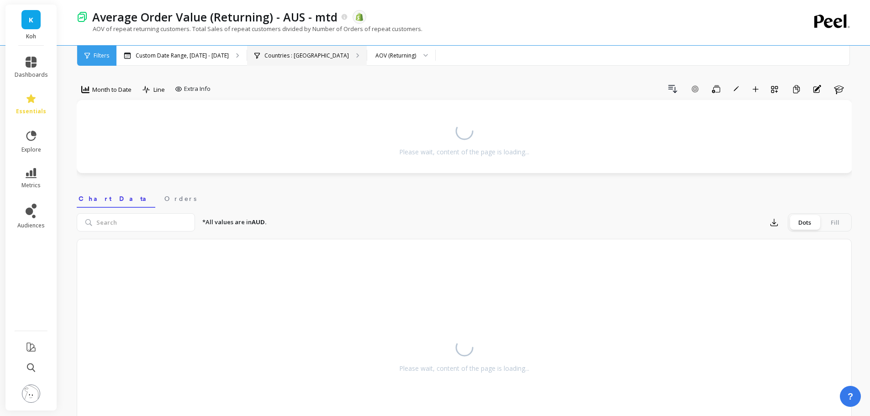
click at [268, 56] on p "Countries : [GEOGRAPHIC_DATA]" at bounding box center [306, 55] width 84 height 7
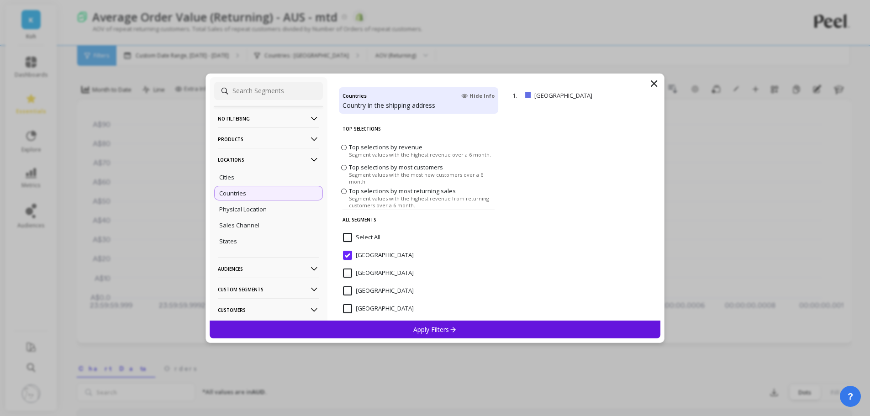
click at [251, 271] on p "Audiences" at bounding box center [268, 268] width 101 height 23
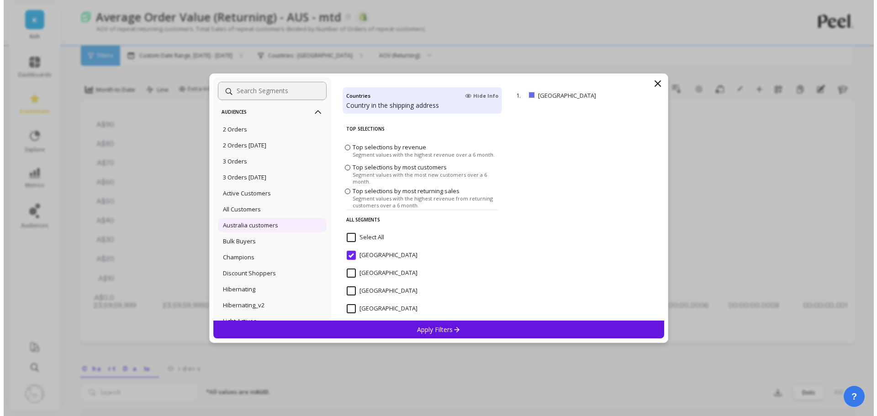
scroll to position [183, 0]
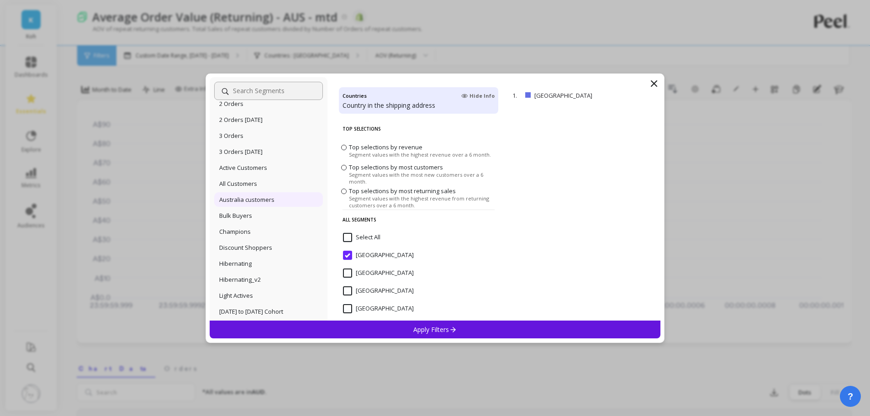
click at [258, 198] on p "Australia customers" at bounding box center [246, 199] width 55 height 8
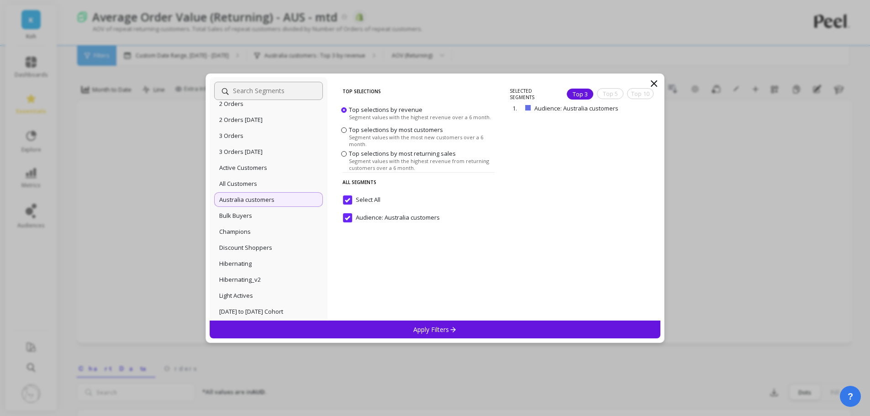
click at [435, 329] on p "Apply Filters" at bounding box center [434, 329] width 43 height 9
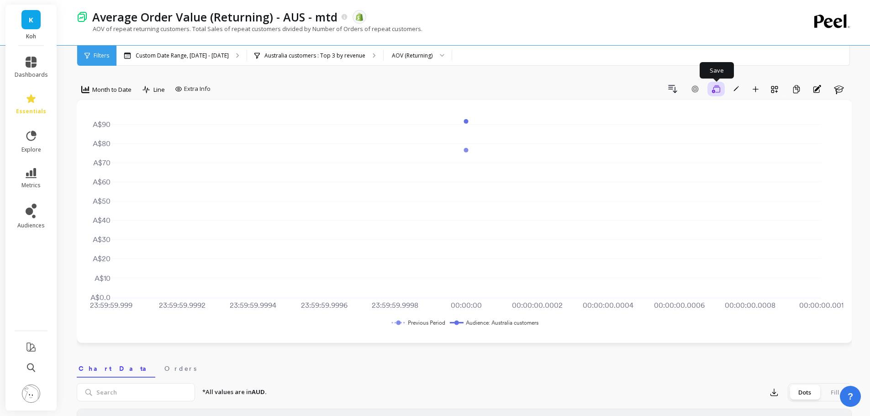
click at [717, 88] on icon "button" at bounding box center [716, 89] width 8 height 9
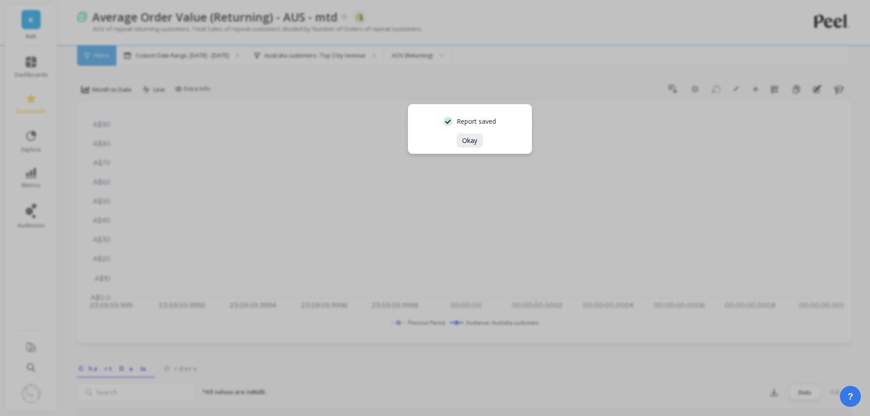
click at [471, 141] on span "Okay" at bounding box center [469, 140] width 15 height 9
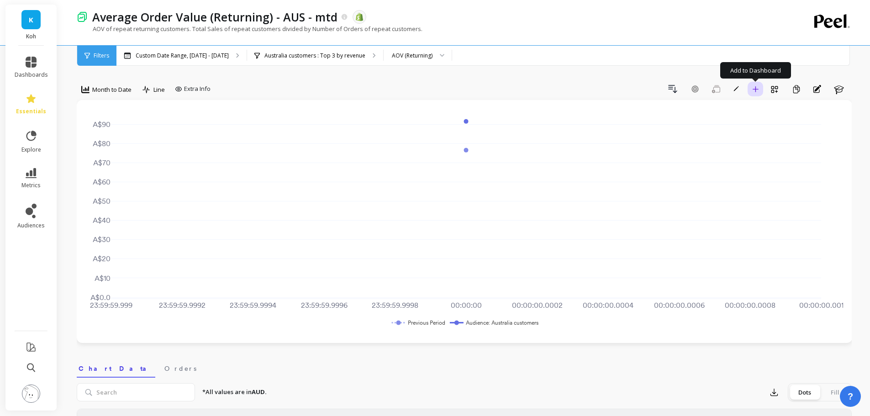
click at [757, 90] on icon "button" at bounding box center [755, 89] width 6 height 6
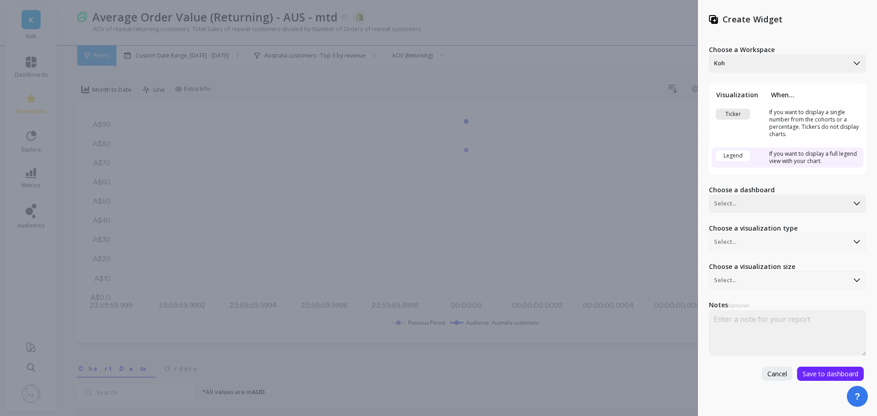
click at [741, 114] on div "Ticker" at bounding box center [733, 114] width 34 height 11
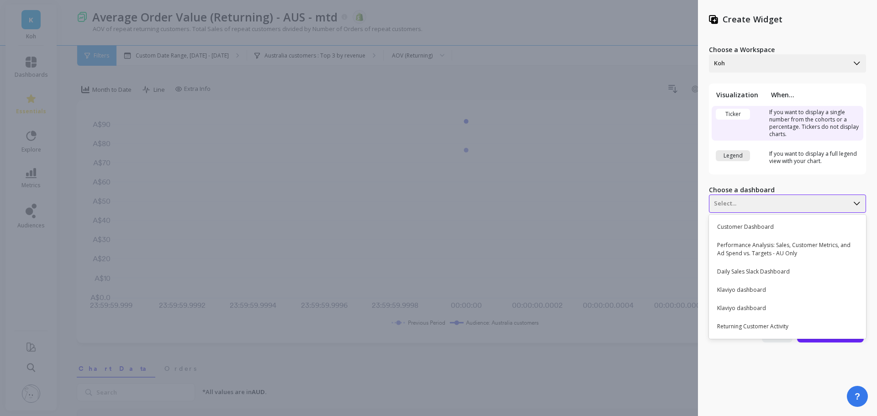
click at [745, 205] on div at bounding box center [779, 203] width 130 height 11
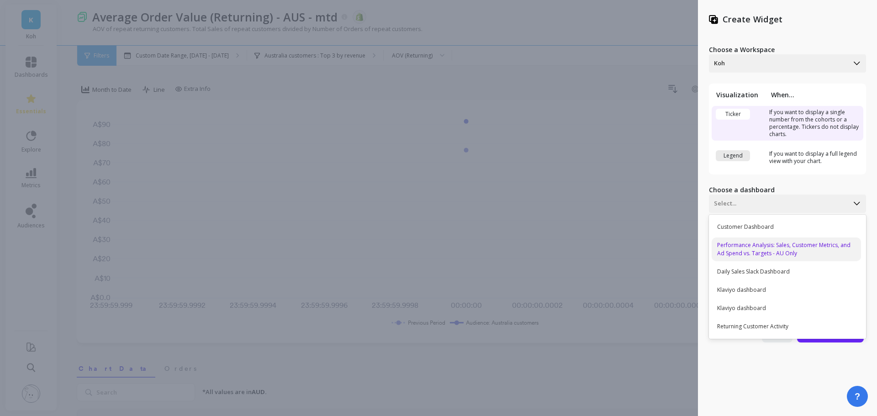
click at [761, 255] on div "Performance Analysis: Sales, Customer Metrics, and Ad Spend vs. Targets - AU On…" at bounding box center [786, 250] width 149 height 24
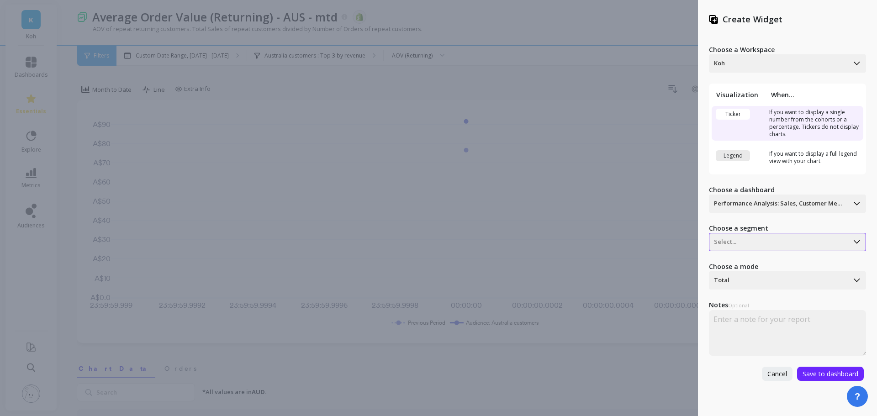
click at [754, 238] on div at bounding box center [779, 242] width 130 height 11
click at [755, 269] on div "Audience: Australia customers" at bounding box center [786, 266] width 149 height 16
click at [753, 285] on div "Total" at bounding box center [778, 280] width 139 height 15
click at [751, 319] on div "Last value" at bounding box center [786, 322] width 149 height 16
click at [815, 376] on span "Save to dashboard" at bounding box center [831, 374] width 56 height 9
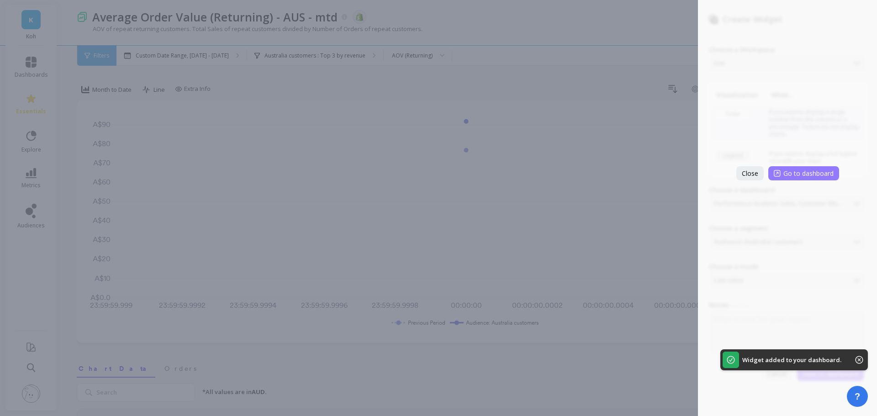
click at [805, 170] on span "Go to dashboard" at bounding box center [808, 173] width 50 height 9
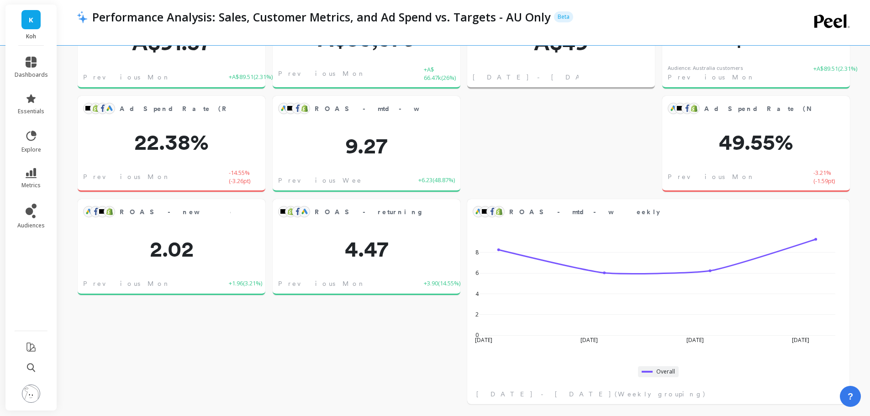
scroll to position [86, 0]
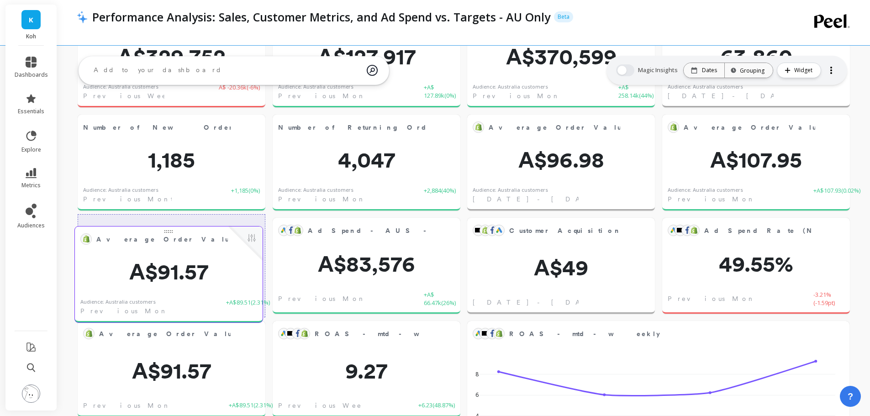
drag, startPoint x: 726, startPoint y: 245, endPoint x: 147, endPoint y: 249, distance: 579.2
click at [147, 249] on div "Average Order Value (Returning) - AUS - mtd Edit Widget & Insights" at bounding box center [169, 239] width 188 height 25
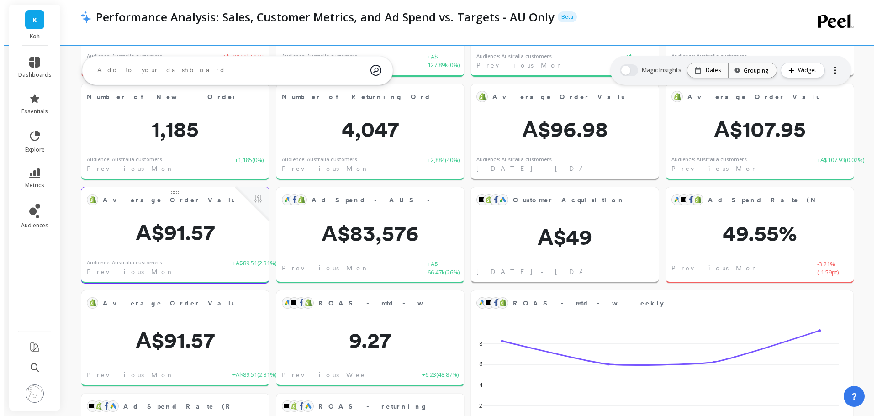
scroll to position [132, 0]
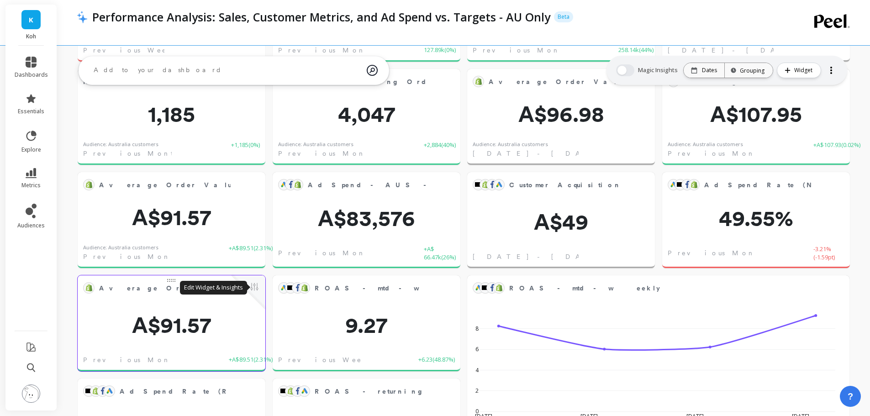
click at [255, 287] on button at bounding box center [254, 287] width 11 height 13
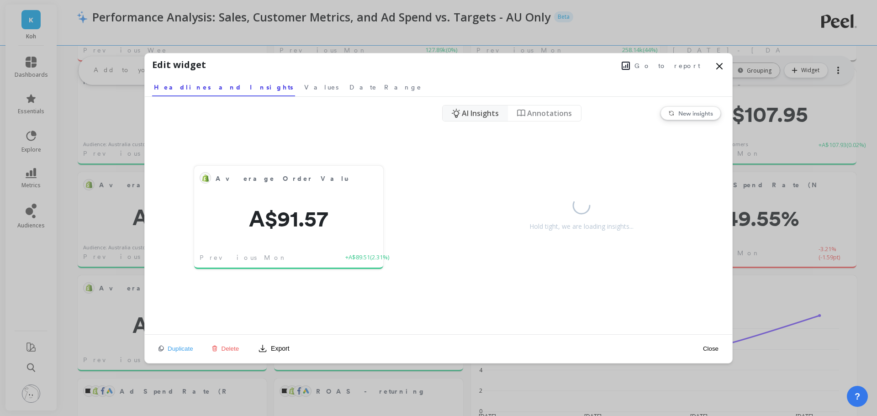
click at [232, 349] on span "Delete" at bounding box center [231, 348] width 18 height 7
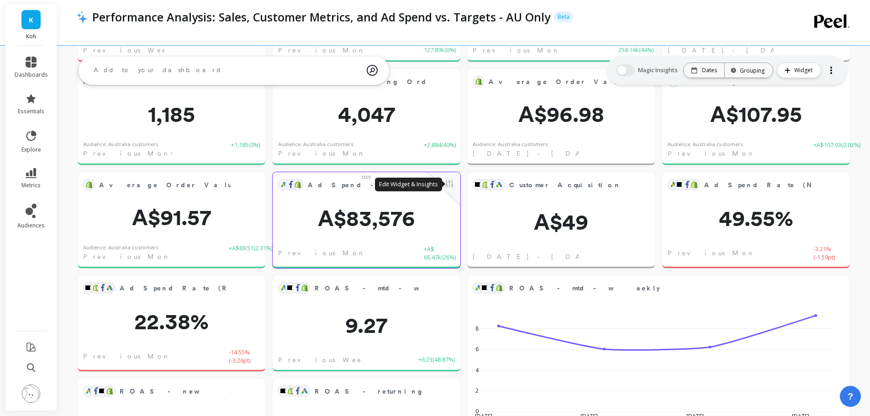
click at [446, 186] on button at bounding box center [449, 184] width 11 height 13
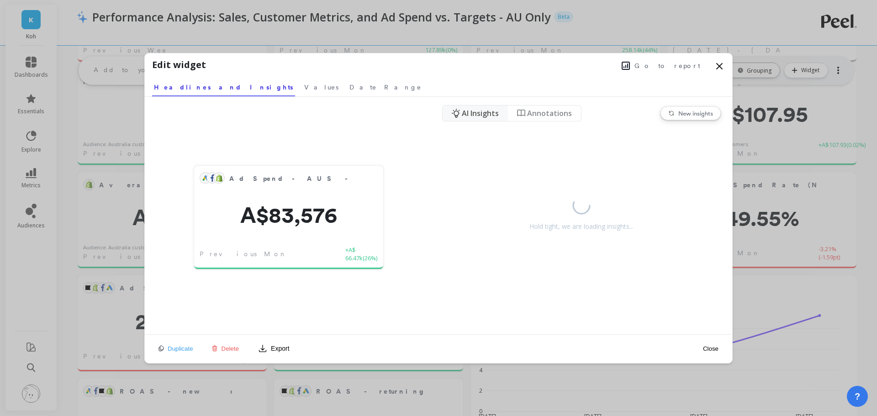
click at [677, 64] on span "Go to report" at bounding box center [667, 65] width 66 height 9
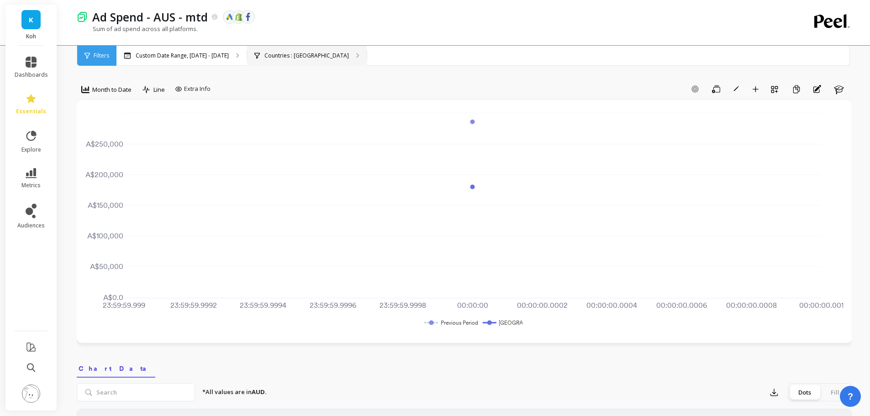
click at [286, 58] on p "Countries : [GEOGRAPHIC_DATA]" at bounding box center [306, 55] width 84 height 7
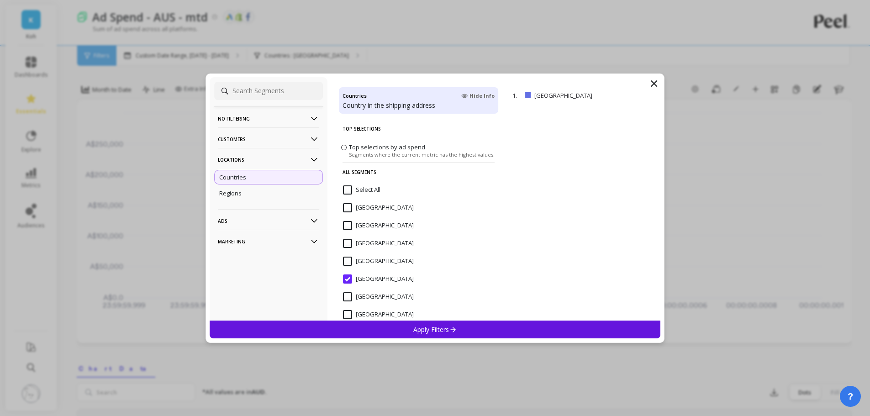
click at [248, 141] on p "Customers" at bounding box center [268, 138] width 101 height 23
click at [248, 140] on p "Customers" at bounding box center [268, 138] width 101 height 23
click at [653, 82] on icon at bounding box center [653, 83] width 5 height 5
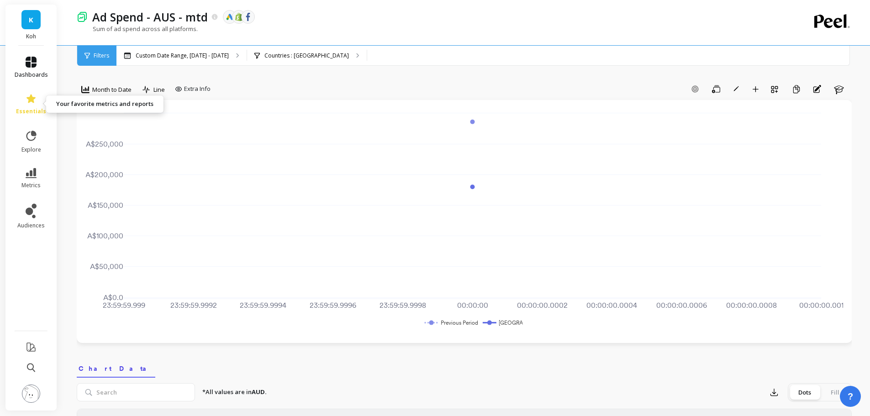
click at [36, 69] on link "dashboards" at bounding box center [31, 68] width 33 height 22
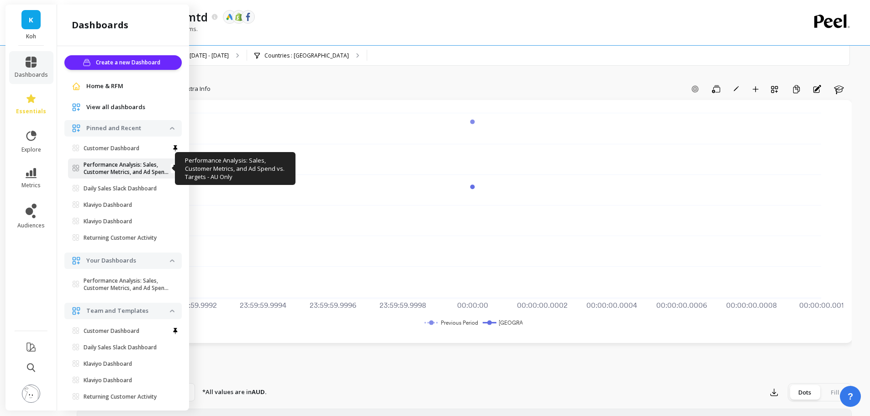
click at [137, 168] on p "Performance Analysis: Sales, Customer Metrics, and Ad Spend Vs. Targets - AU On…" at bounding box center [127, 168] width 86 height 15
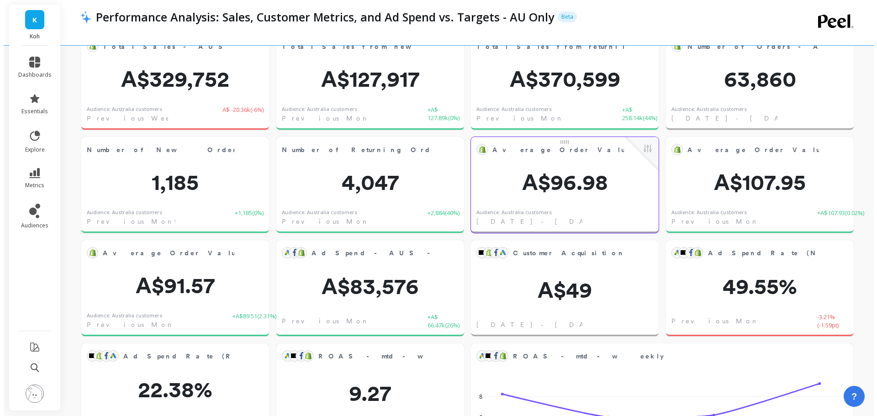
scroll to position [137, 0]
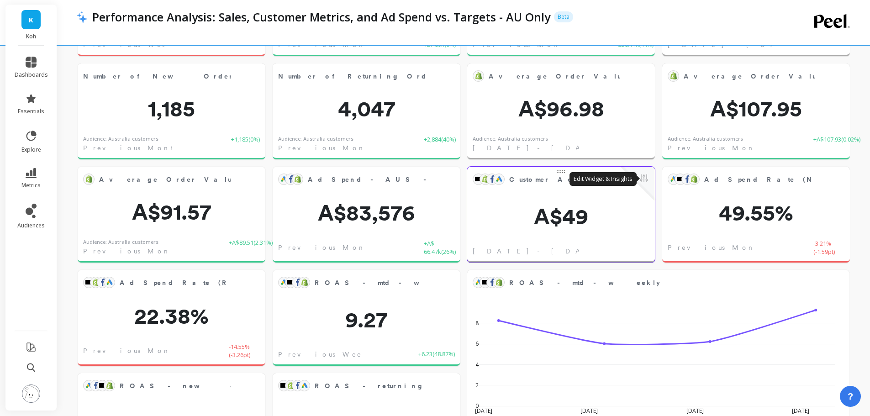
click at [646, 177] on button at bounding box center [644, 179] width 11 height 13
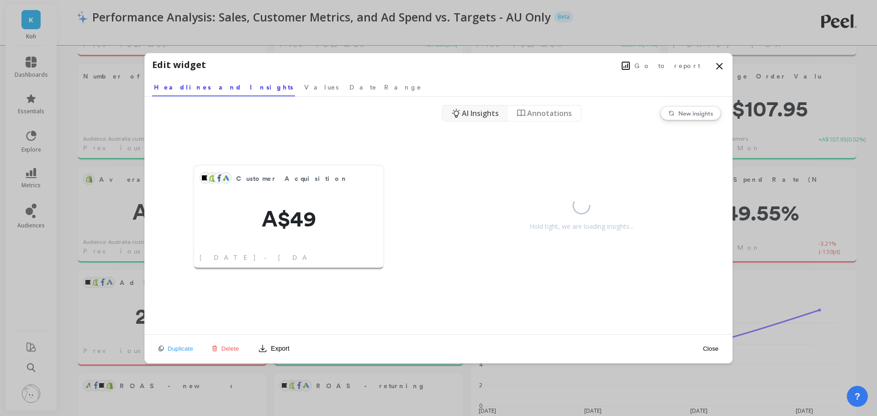
click at [675, 65] on span "Go to report" at bounding box center [667, 65] width 66 height 9
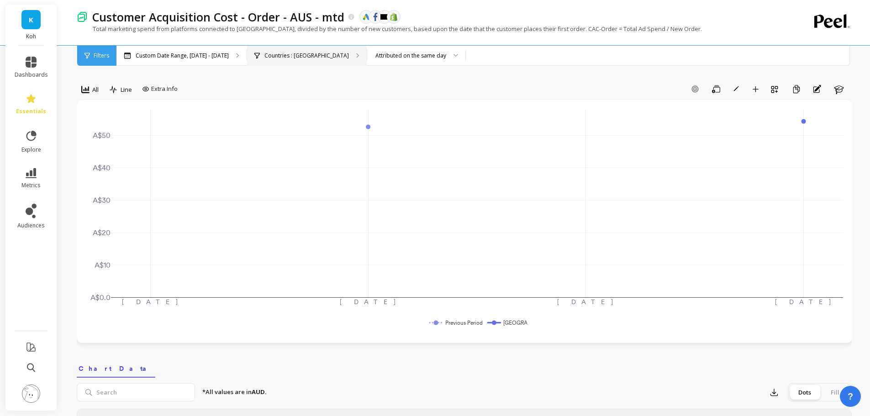
click at [268, 63] on div "Countries : Australia" at bounding box center [307, 56] width 120 height 20
click at [21, 68] on link "dashboards" at bounding box center [31, 68] width 33 height 22
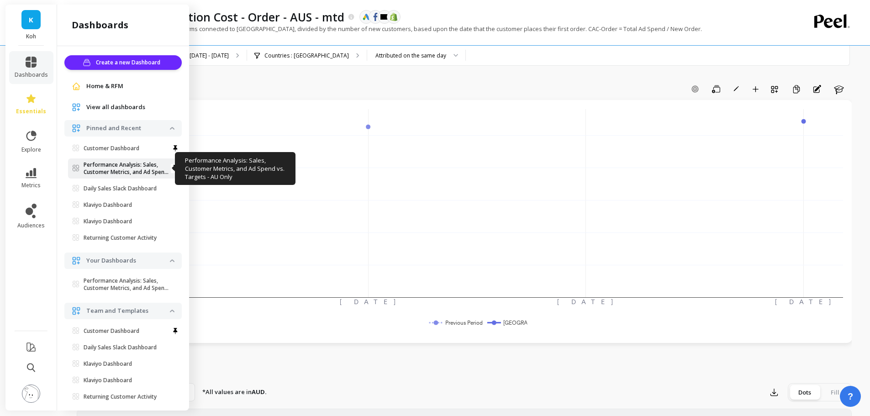
click at [111, 167] on p "Performance Analysis: Sales, Customer Metrics, and Ad Spend Vs. Targets - AU On…" at bounding box center [127, 168] width 86 height 15
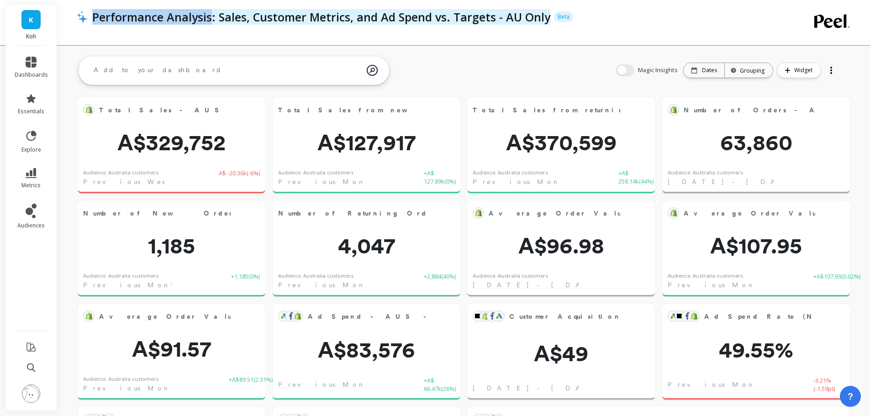
copy p "Performance Analysis"
drag, startPoint x: 116, startPoint y: 22, endPoint x: 211, endPoint y: 20, distance: 95.5
click at [211, 20] on p "Performance Analysis: Sales, Customer Metrics, and Ad Spend vs. Targets - AU On…" at bounding box center [321, 17] width 458 height 16
